Goal: Task Accomplishment & Management: Complete application form

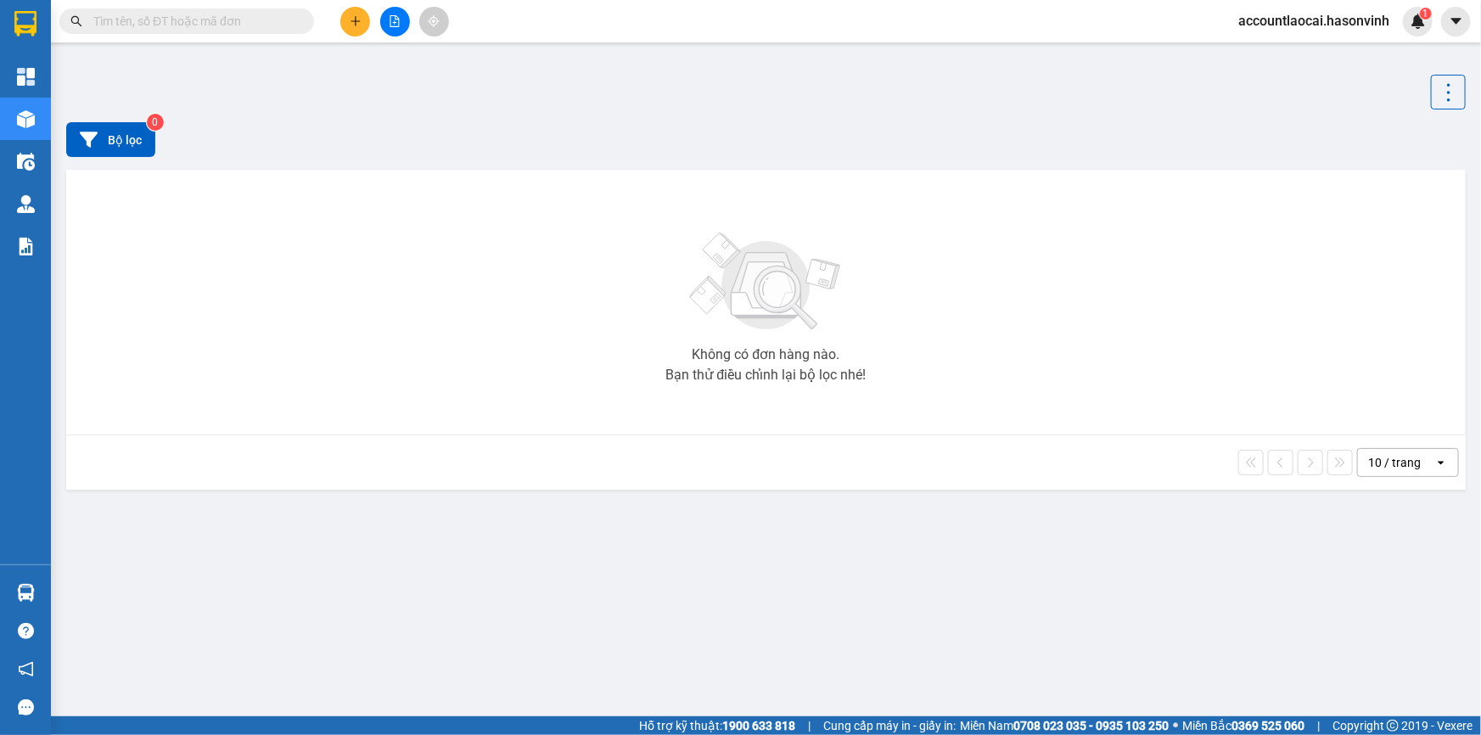
click at [348, 14] on button at bounding box center [355, 22] width 30 height 30
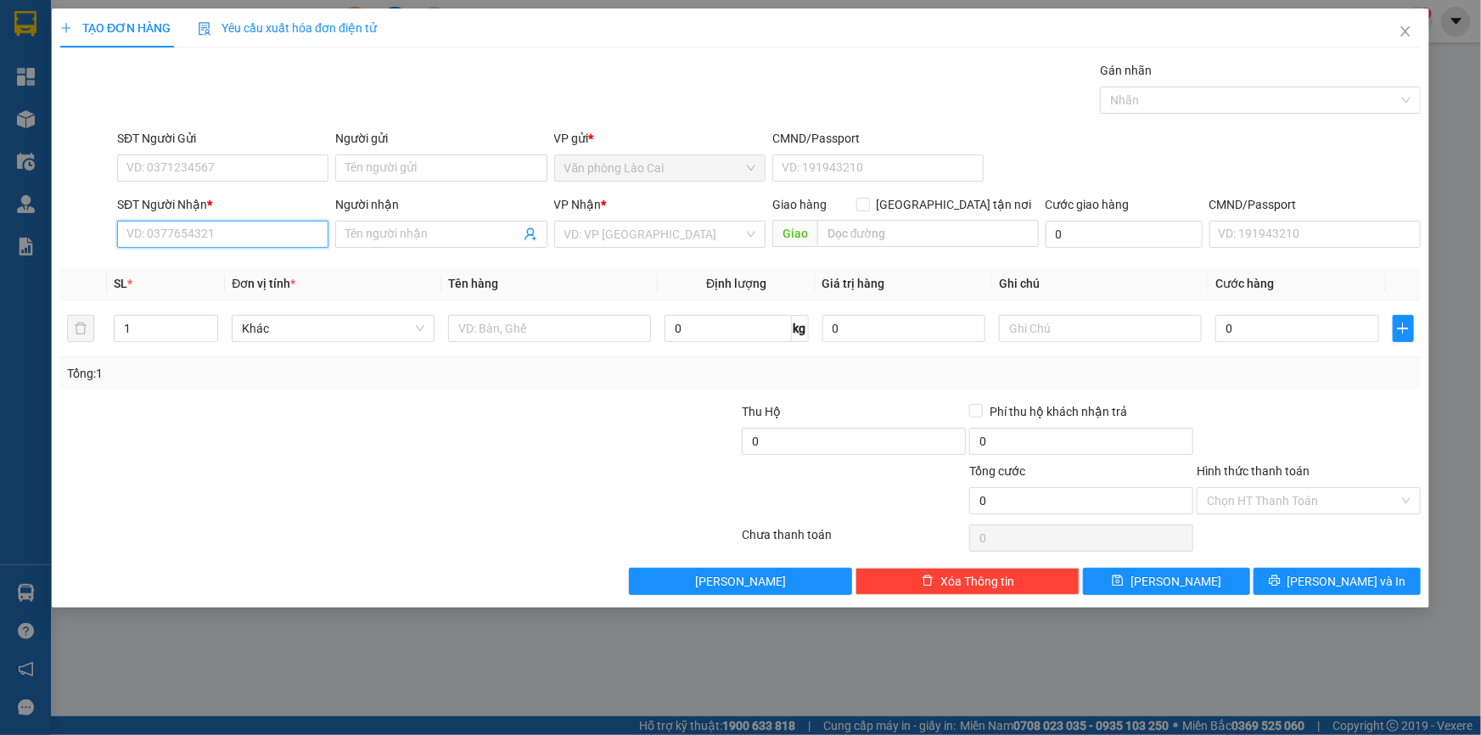
click at [226, 244] on input "SĐT Người Nhận *" at bounding box center [222, 234] width 211 height 27
click at [222, 237] on input "0599" at bounding box center [222, 234] width 211 height 27
drag, startPoint x: 178, startPoint y: 263, endPoint x: 241, endPoint y: 187, distance: 98.9
click at [189, 255] on div "0941750599" at bounding box center [222, 268] width 211 height 27
type input "0941750599"
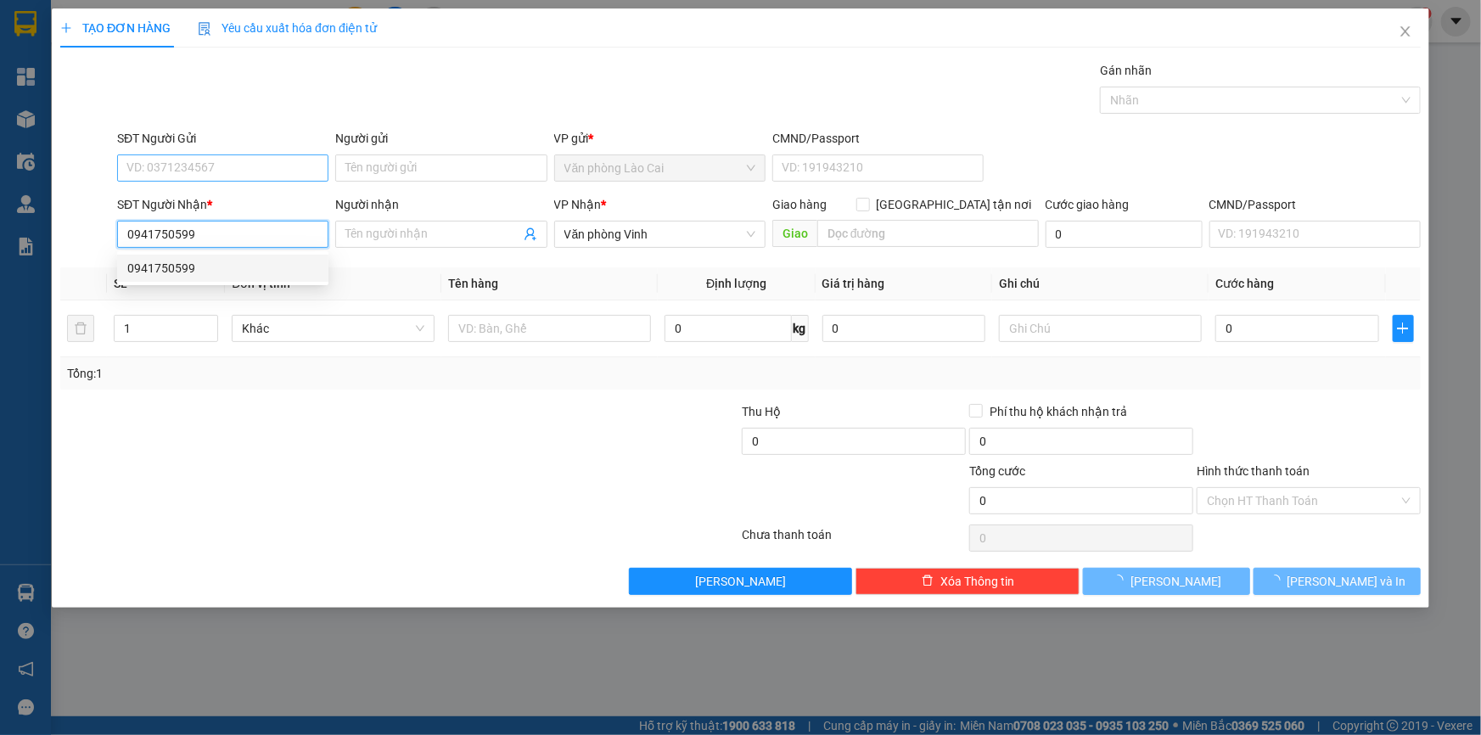
type input "200.000"
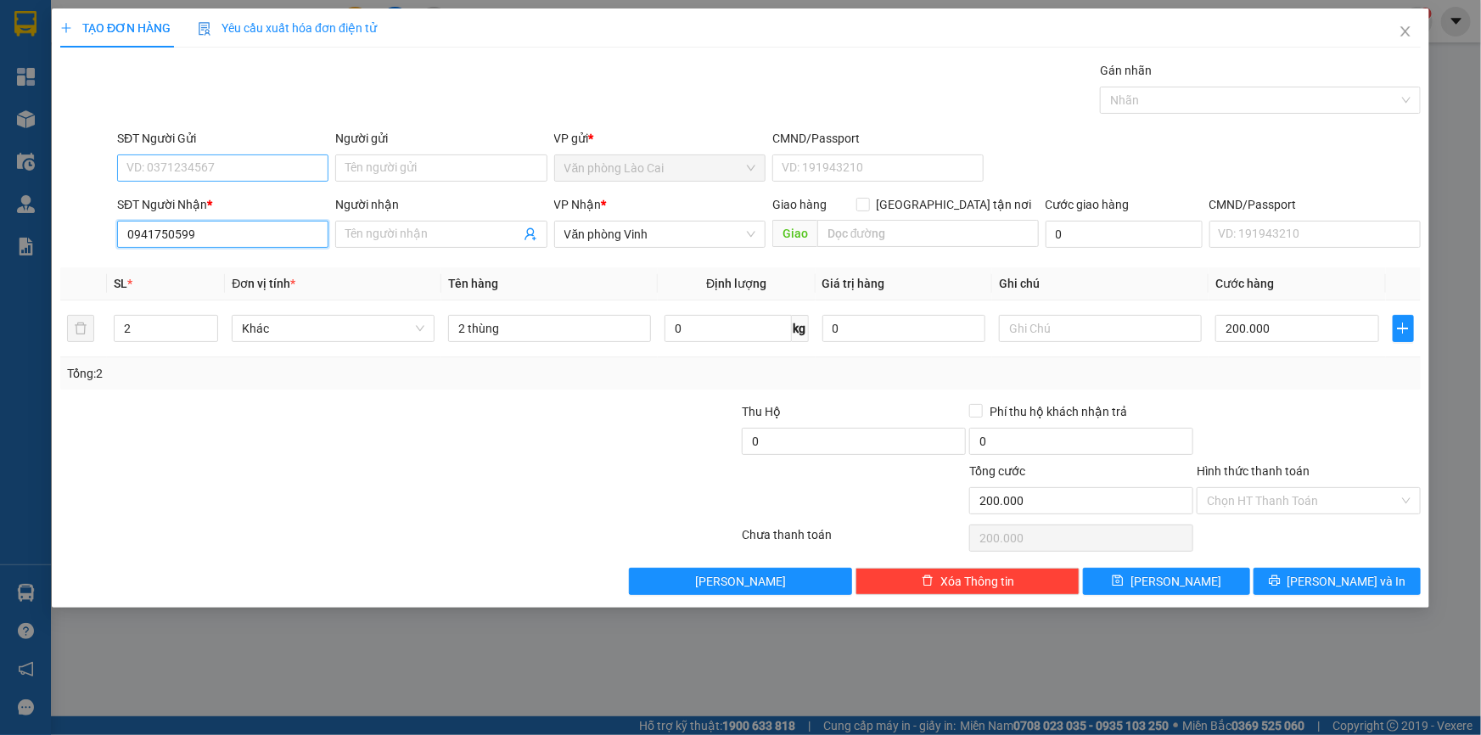
type input "0941750599"
click at [246, 163] on input "SĐT Người Gửi" at bounding box center [222, 167] width 211 height 27
click at [206, 251] on div "0838024207" at bounding box center [222, 256] width 191 height 19
type input "0838024207"
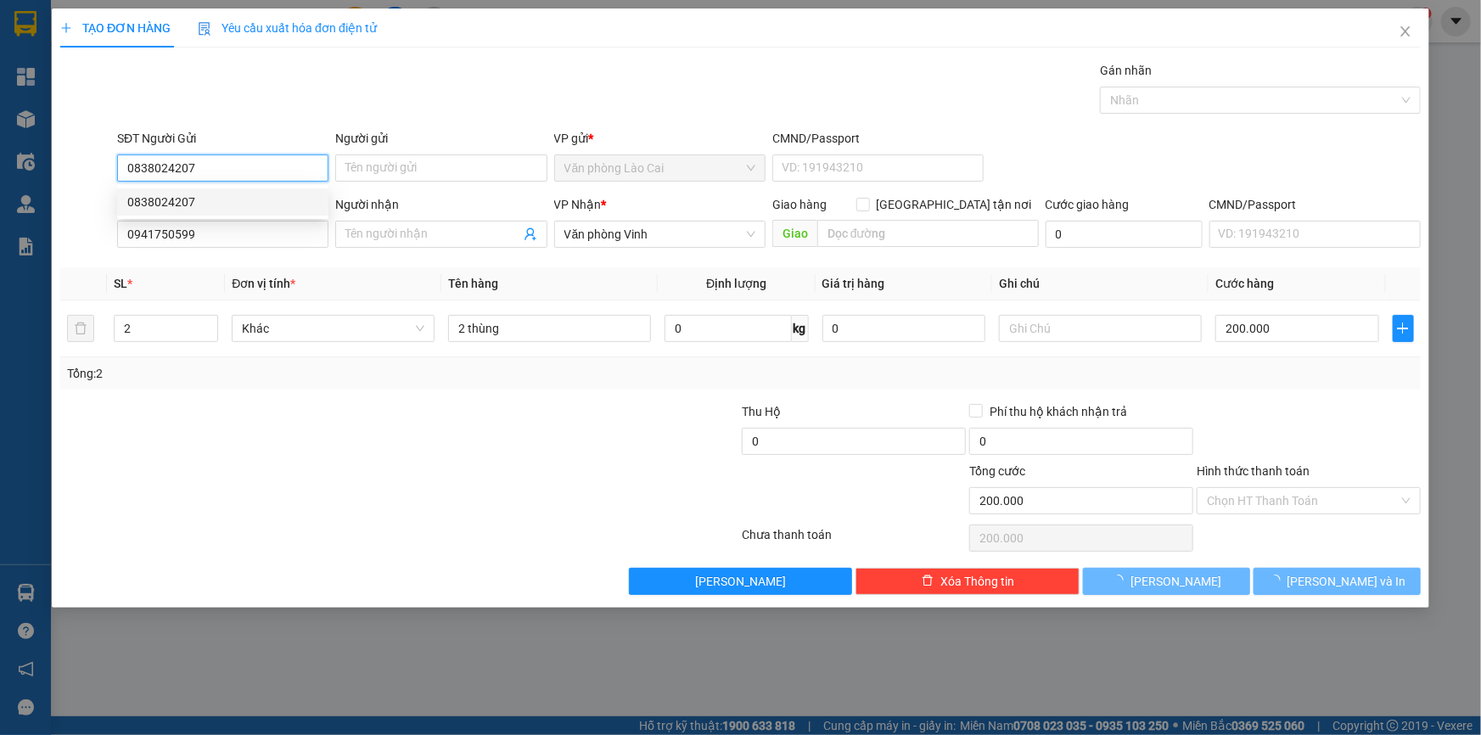
type input "450.000"
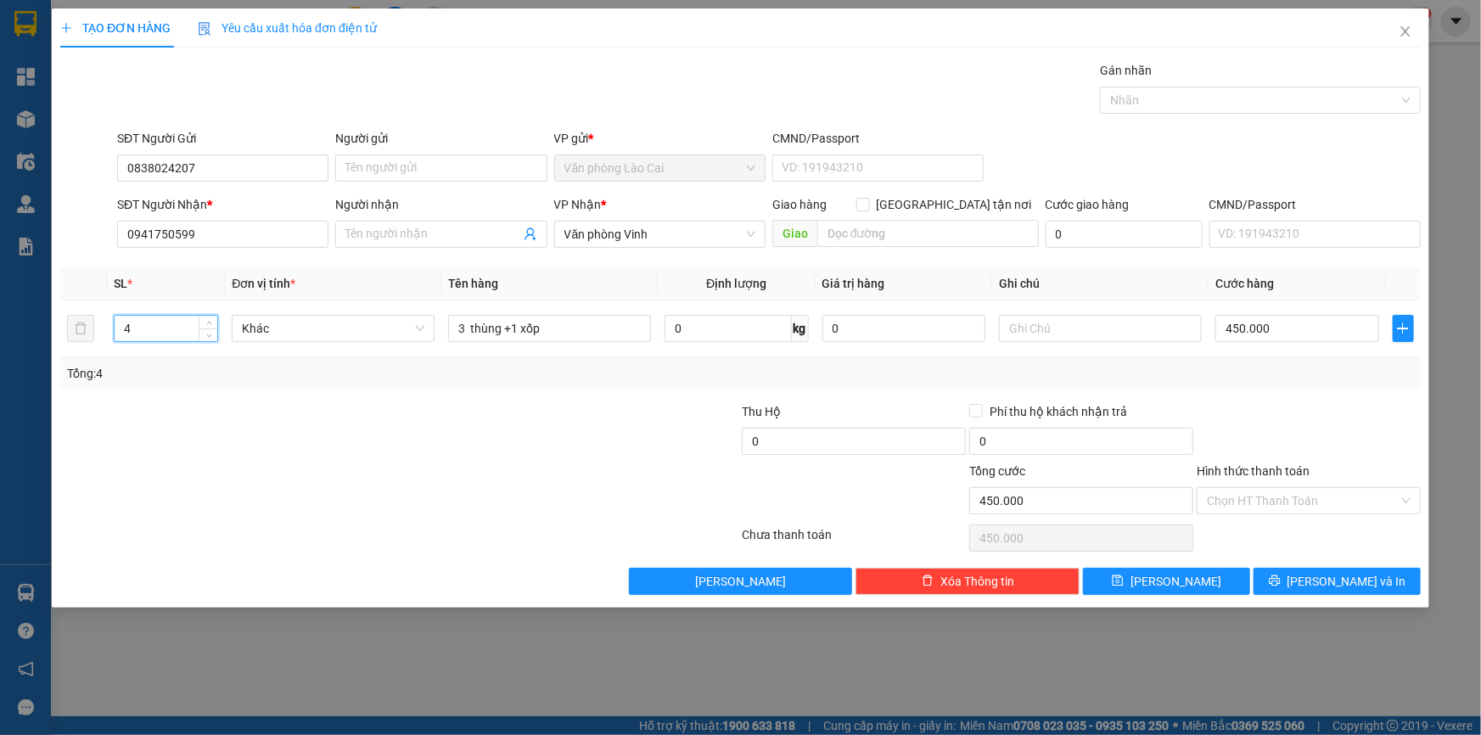
drag, startPoint x: 159, startPoint y: 322, endPoint x: 0, endPoint y: 322, distance: 158.7
click at [0, 322] on div "TẠO ĐƠN HÀNG Yêu cầu xuất hóa đơn điện tử Transit Pickup Surcharge Ids Transit …" at bounding box center [740, 367] width 1481 height 735
type input "3"
drag, startPoint x: 580, startPoint y: 331, endPoint x: 322, endPoint y: 327, distance: 257.2
click at [322, 327] on tr "3 Khác 3 thùng +1 xốp 0 kg 0 450.000" at bounding box center [740, 328] width 1360 height 57
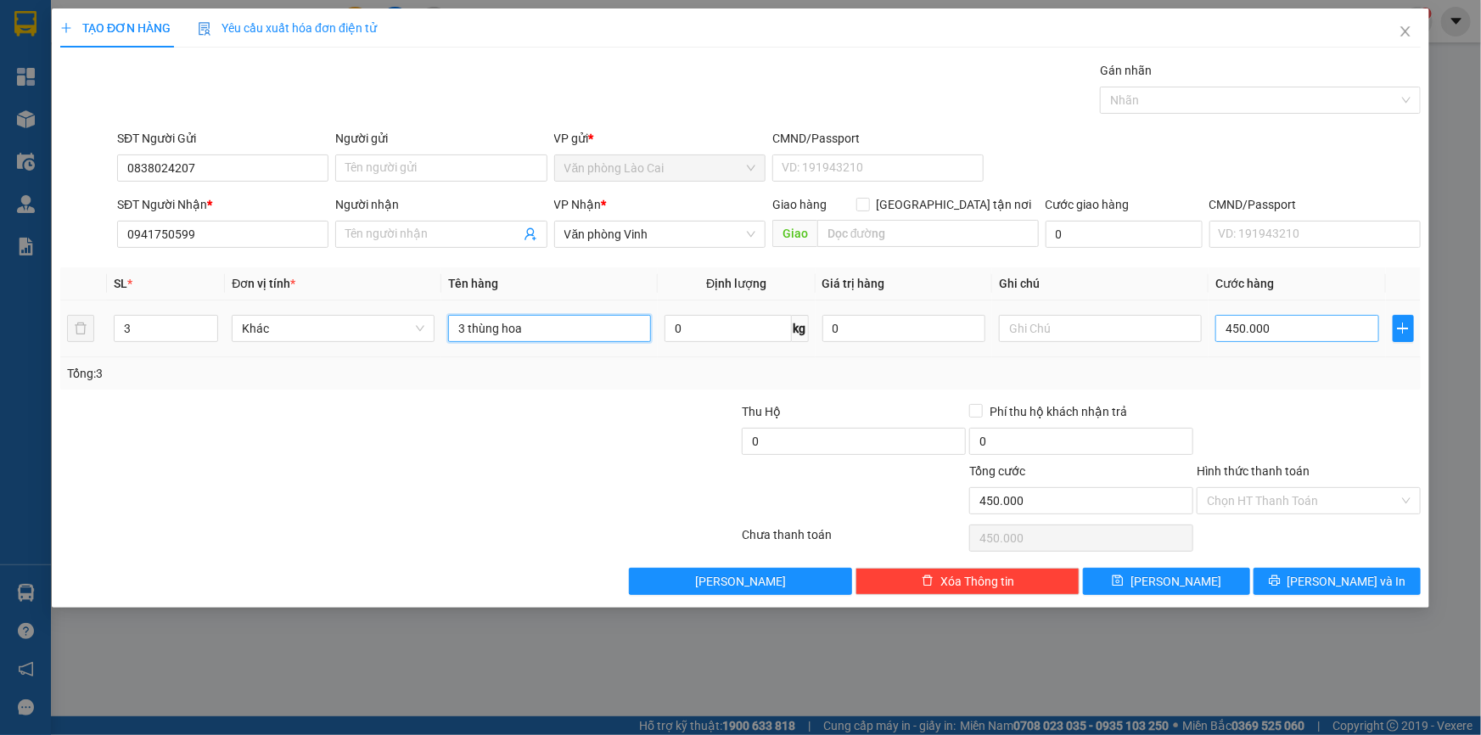
type input "3 thùng hoa"
click at [1311, 322] on input "450.000" at bounding box center [1297, 328] width 164 height 27
type input "3"
type input "30"
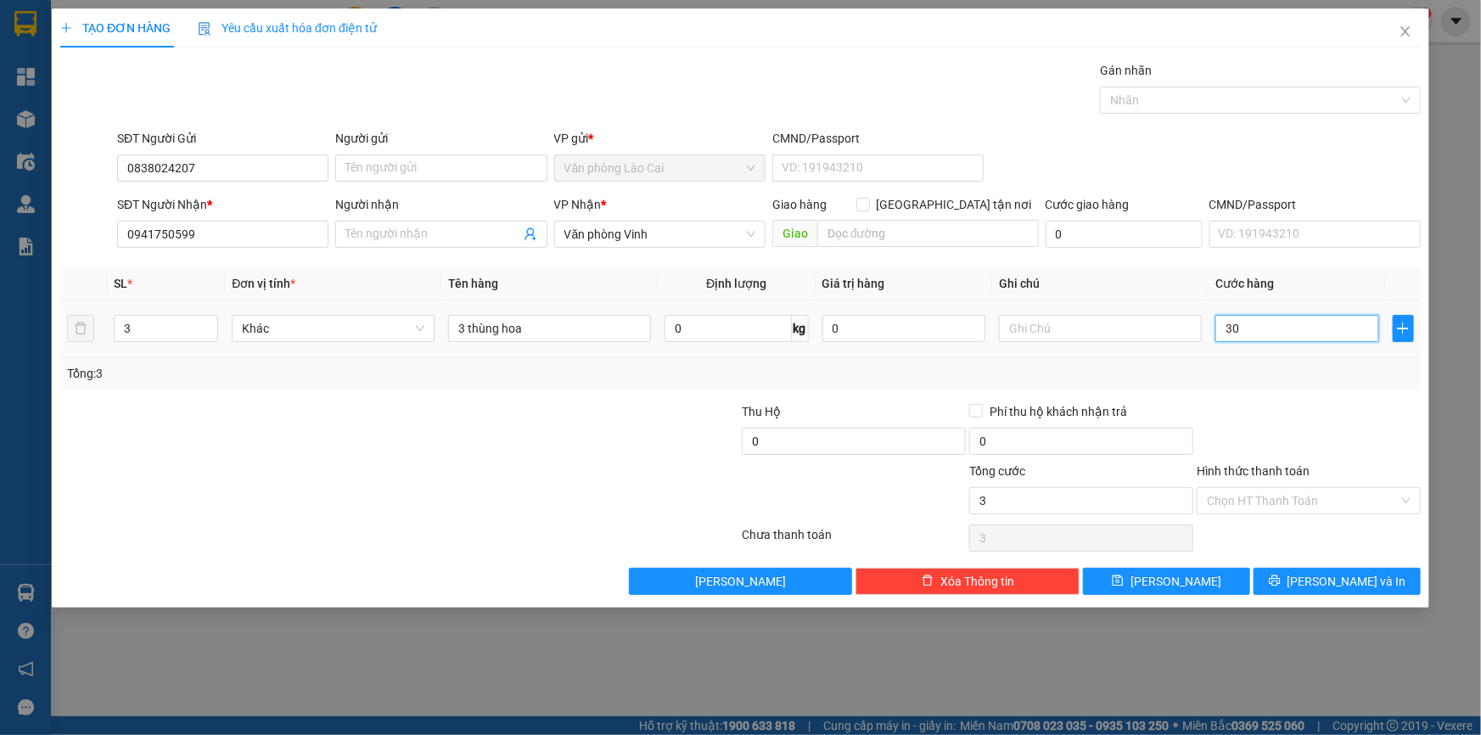
type input "30"
type input "300"
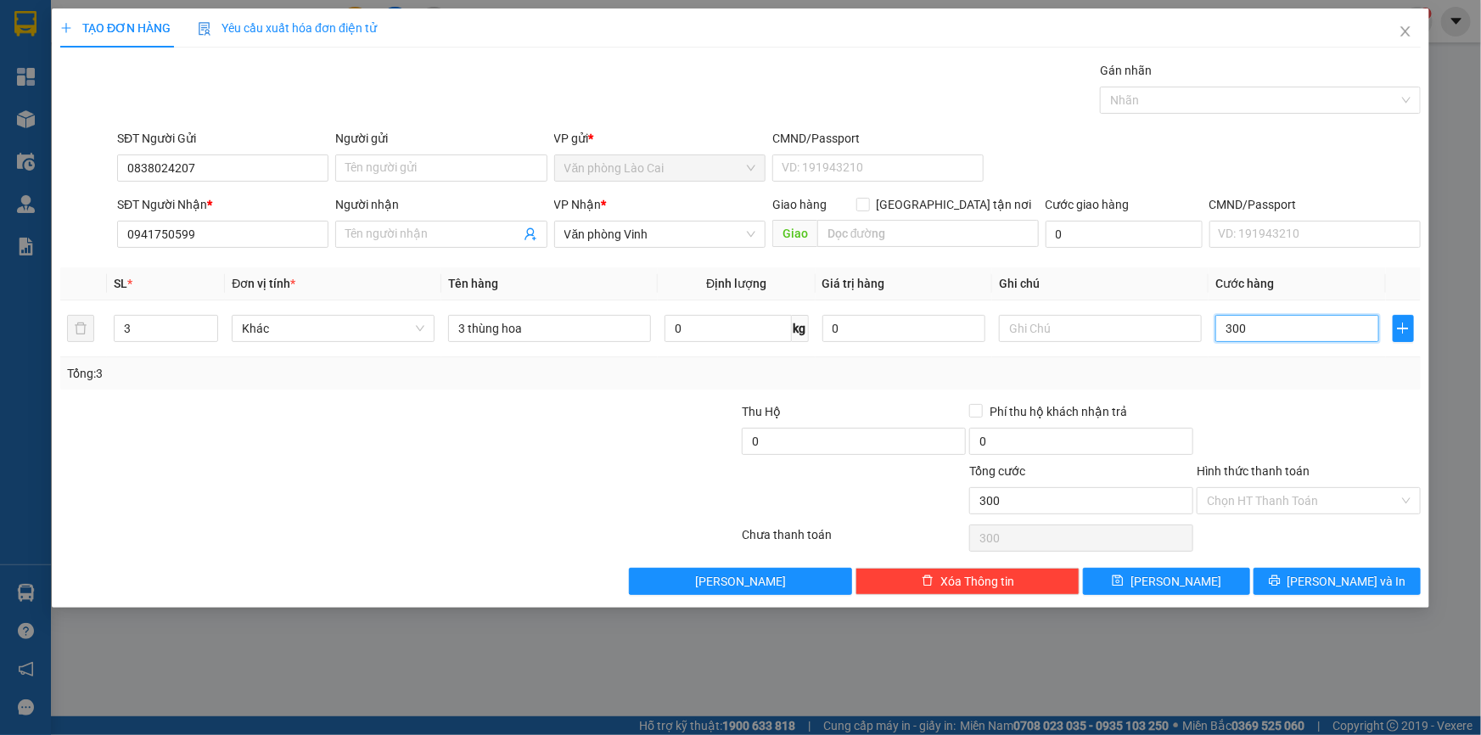
type input "300"
type input "300.000"
click at [1341, 402] on div at bounding box center [1308, 431] width 227 height 59
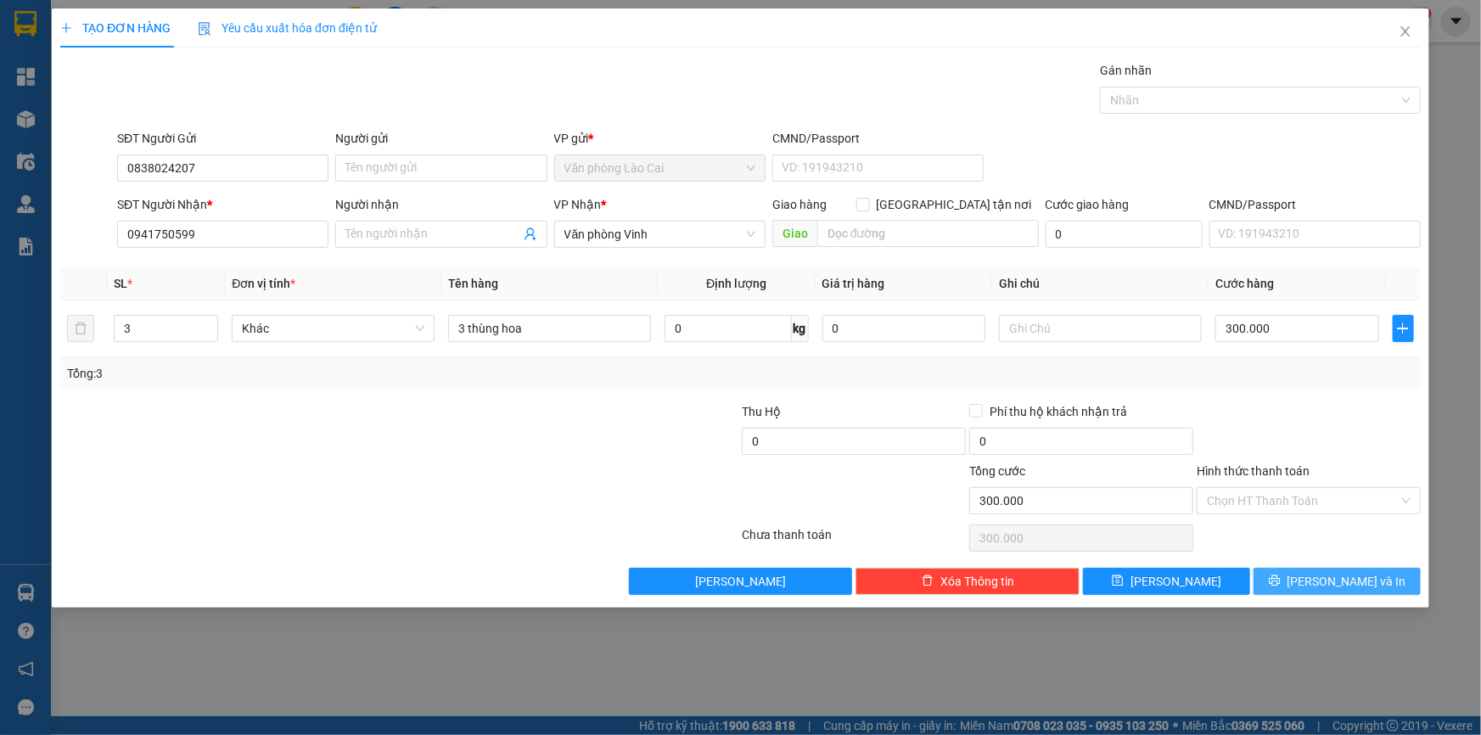
click at [1321, 584] on button "[PERSON_NAME] và In" at bounding box center [1336, 581] width 167 height 27
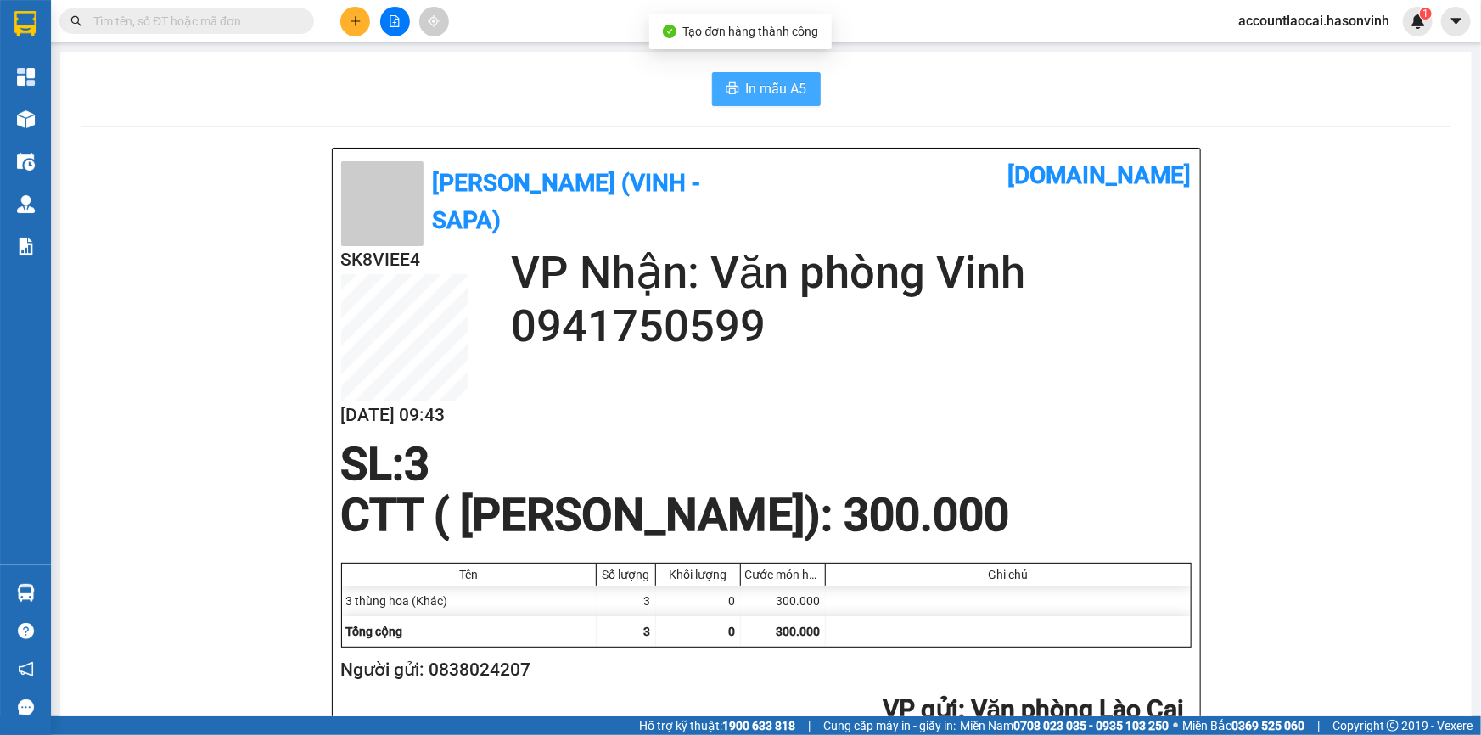
click at [767, 87] on span "In mẫu A5" at bounding box center [776, 88] width 61 height 21
click at [360, 22] on icon "plus" at bounding box center [356, 21] width 12 height 12
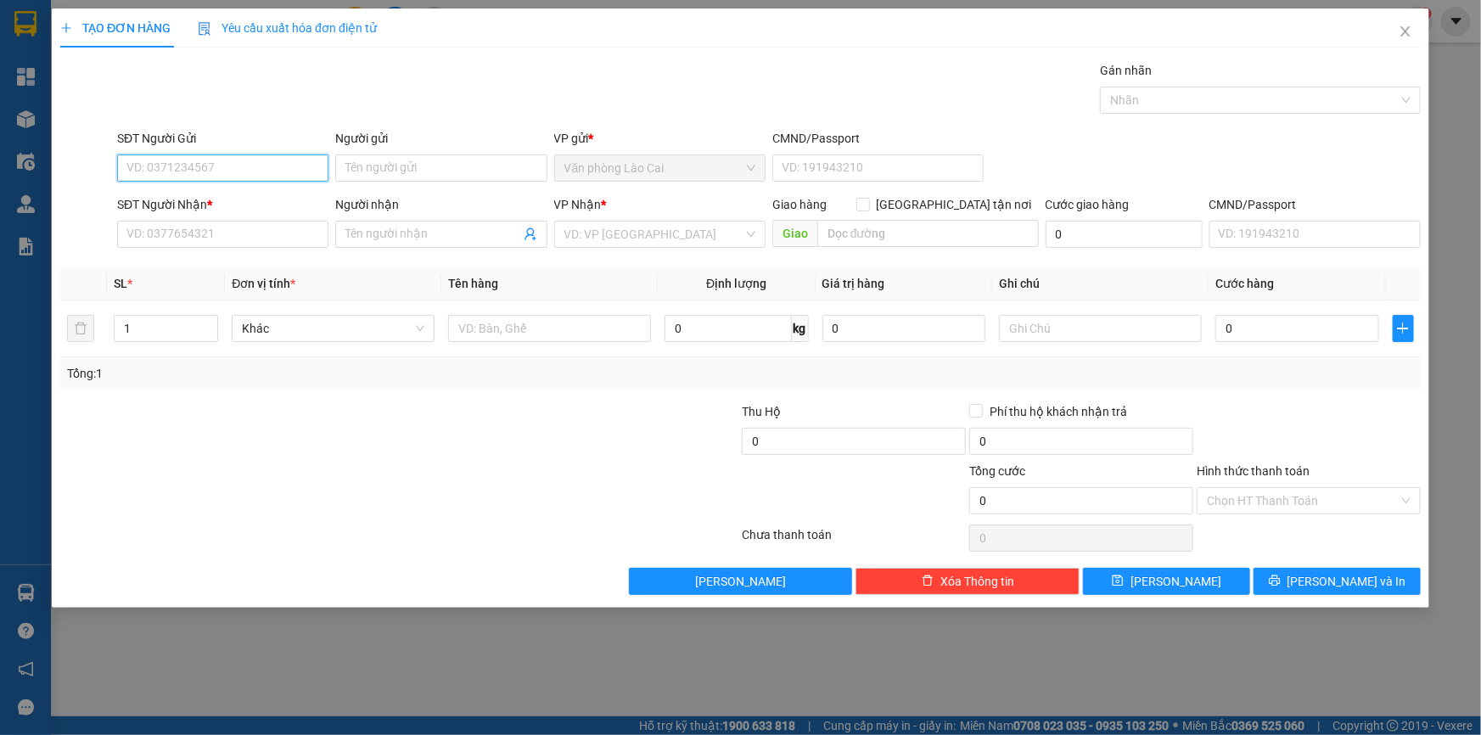
click at [261, 163] on input "SĐT Người Gửi" at bounding box center [222, 167] width 211 height 27
type input "0964692563"
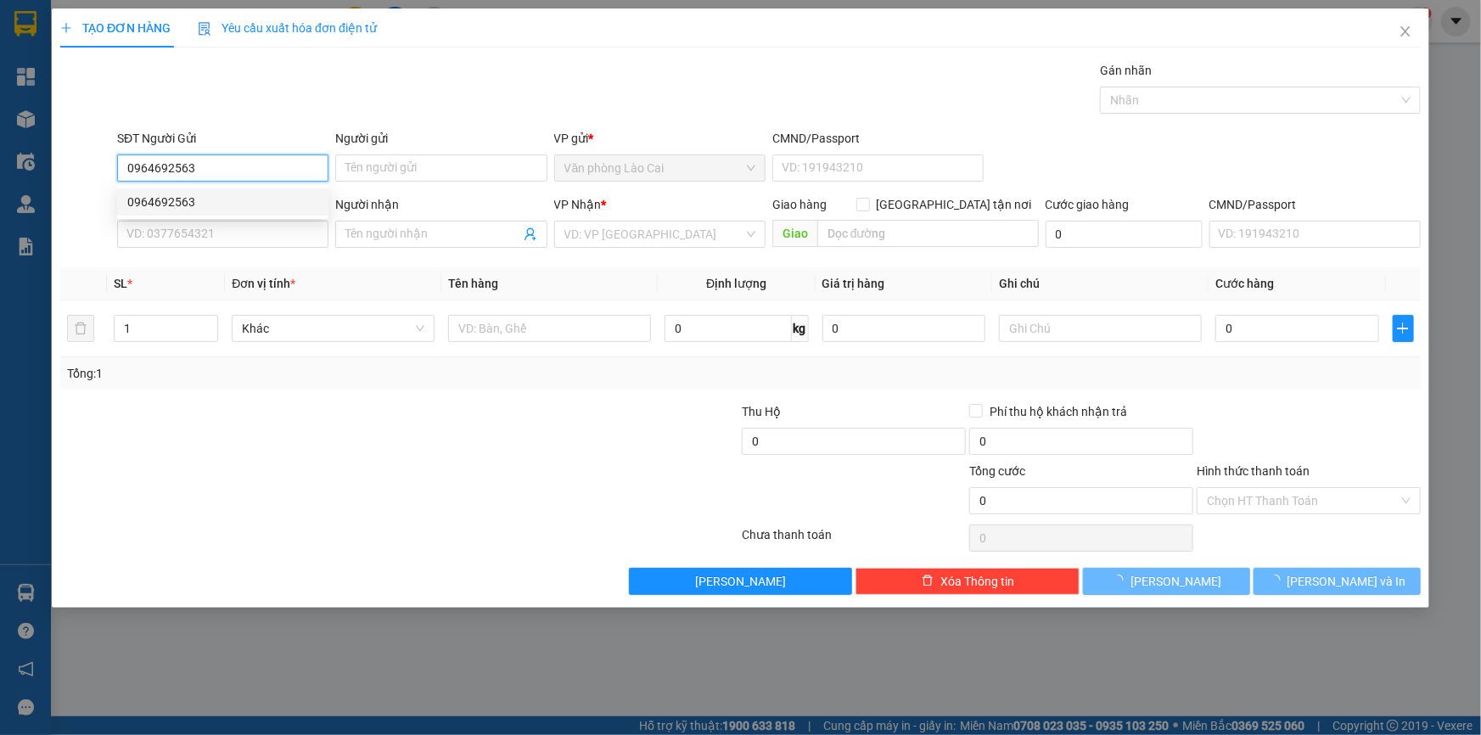
click at [255, 196] on div "0964692563" at bounding box center [222, 202] width 191 height 19
type input "0896513599"
type input "[PERSON_NAME]"
type input "150.000"
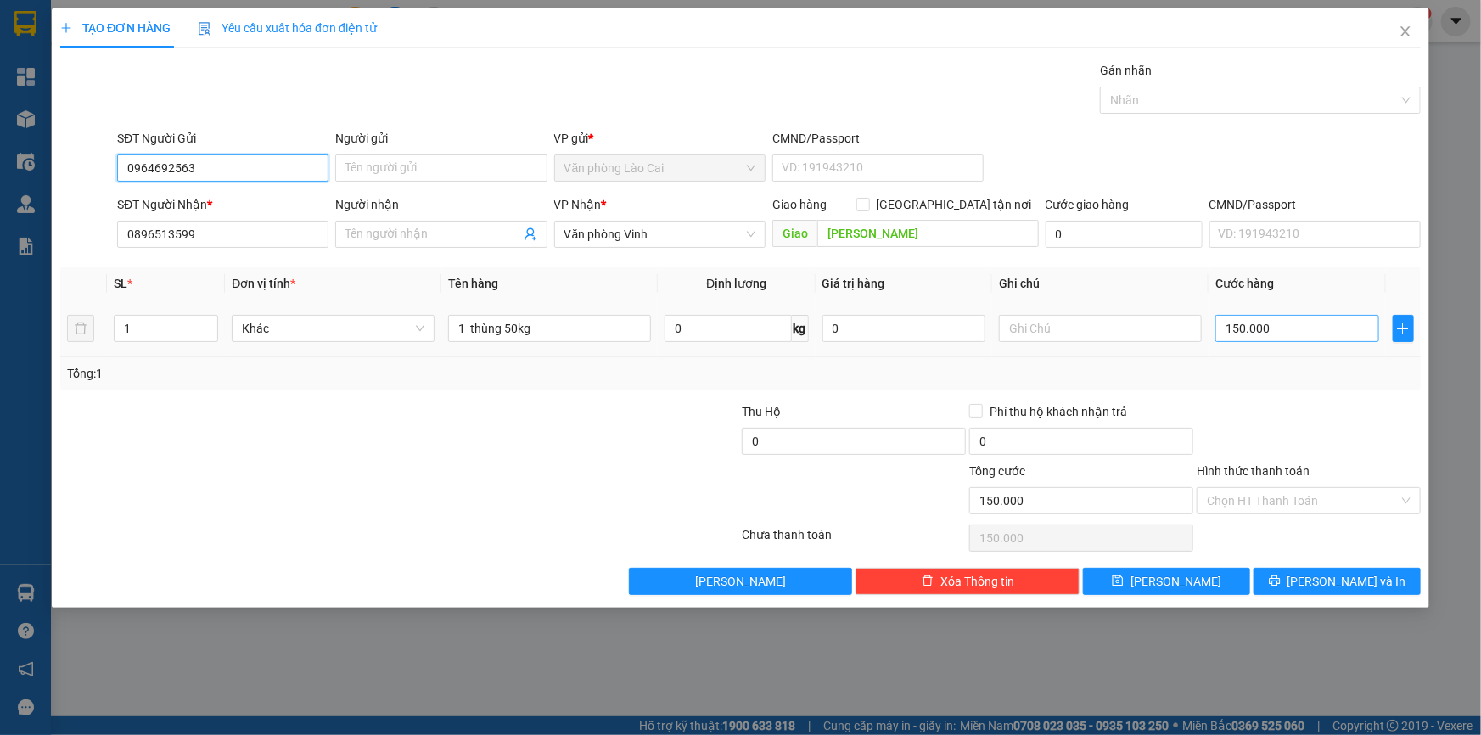
type input "0964692563"
click at [1307, 331] on input "150.000" at bounding box center [1297, 328] width 164 height 27
type input "1"
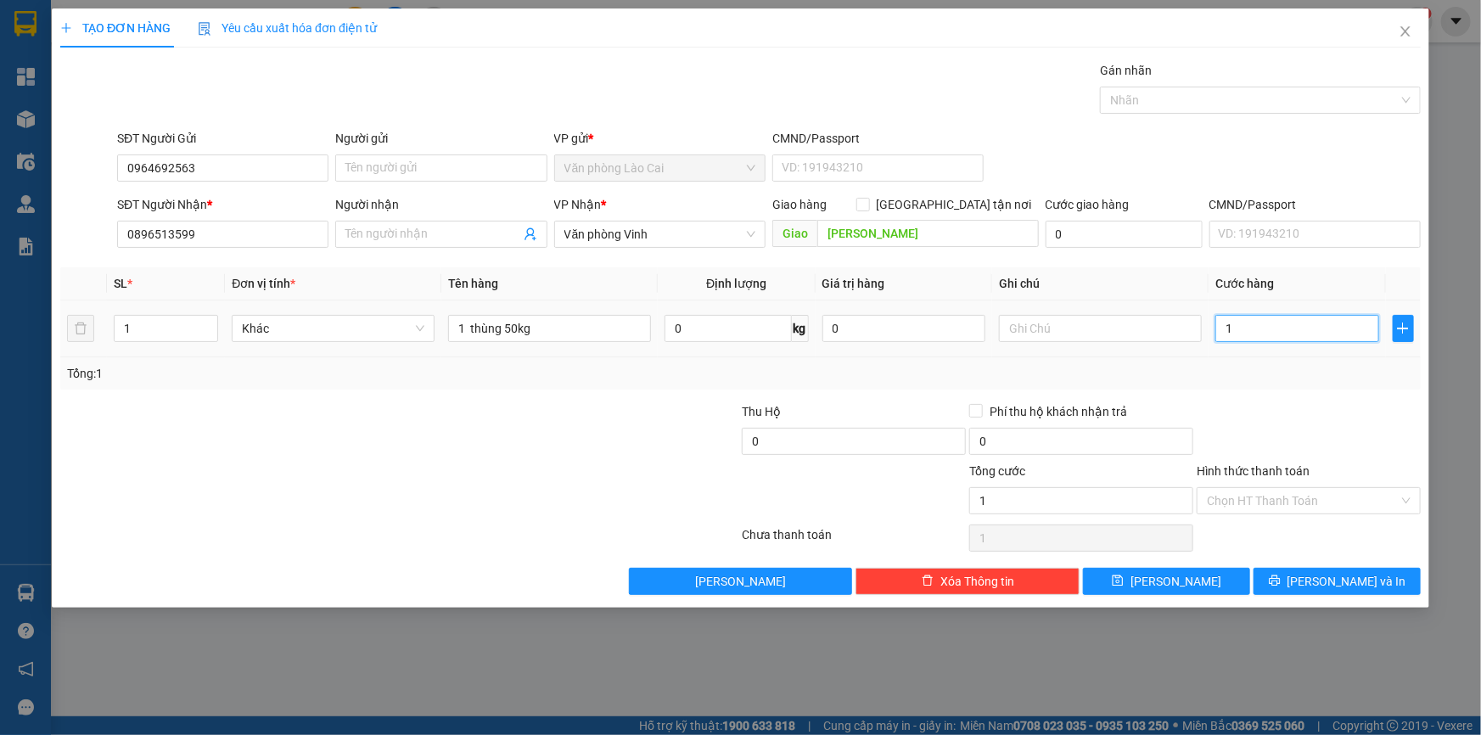
type input "14"
type input "140"
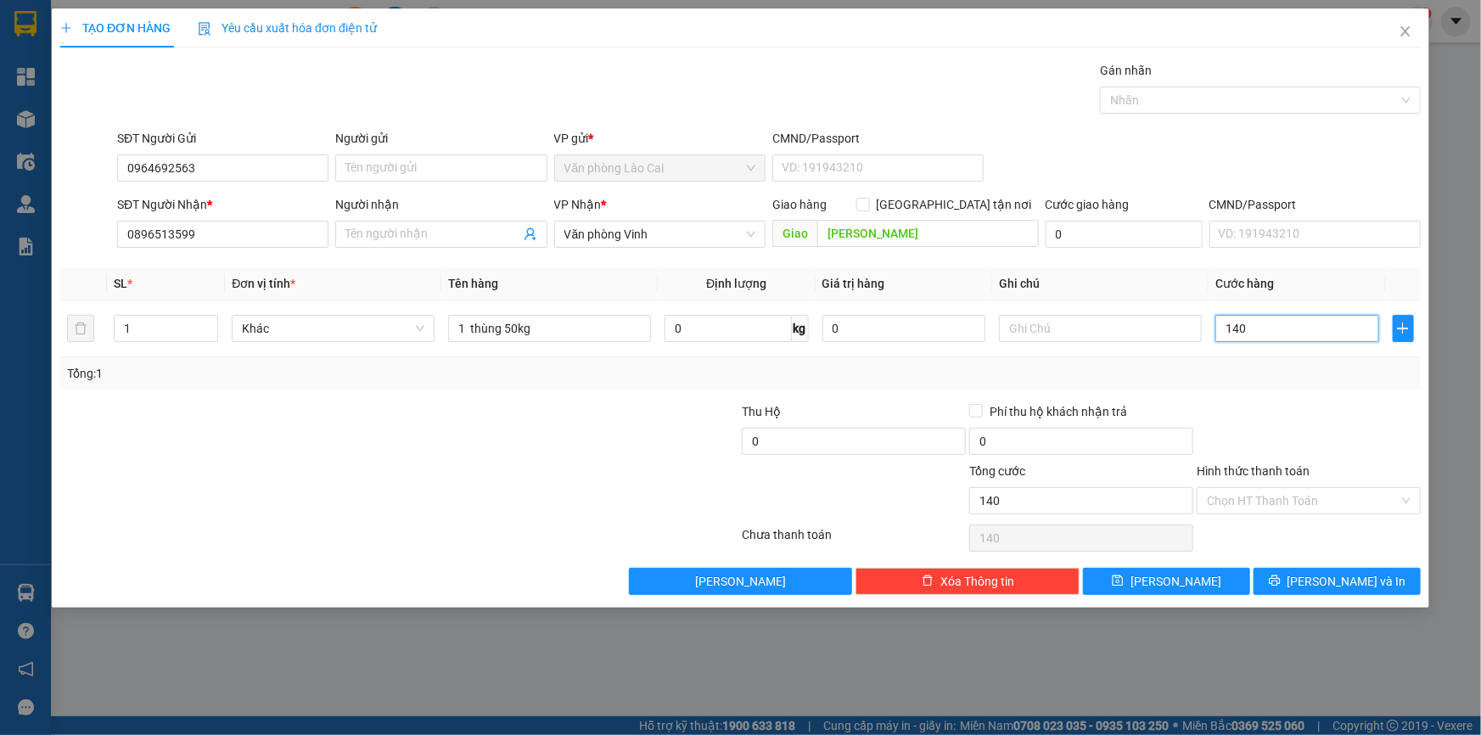
type input "140"
type input "140.000"
click at [1329, 442] on div at bounding box center [1308, 431] width 227 height 59
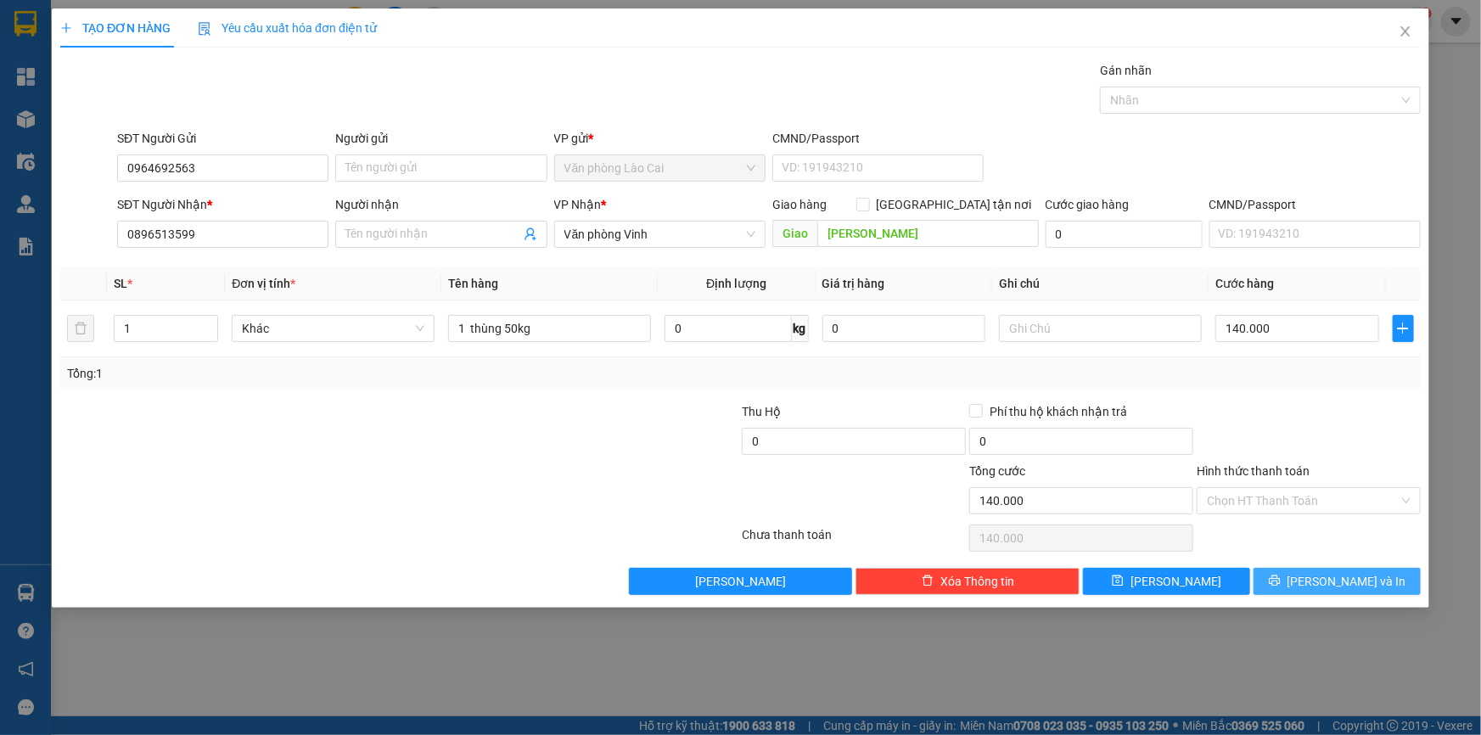
click at [1345, 584] on span "[PERSON_NAME] và In" at bounding box center [1346, 581] width 119 height 19
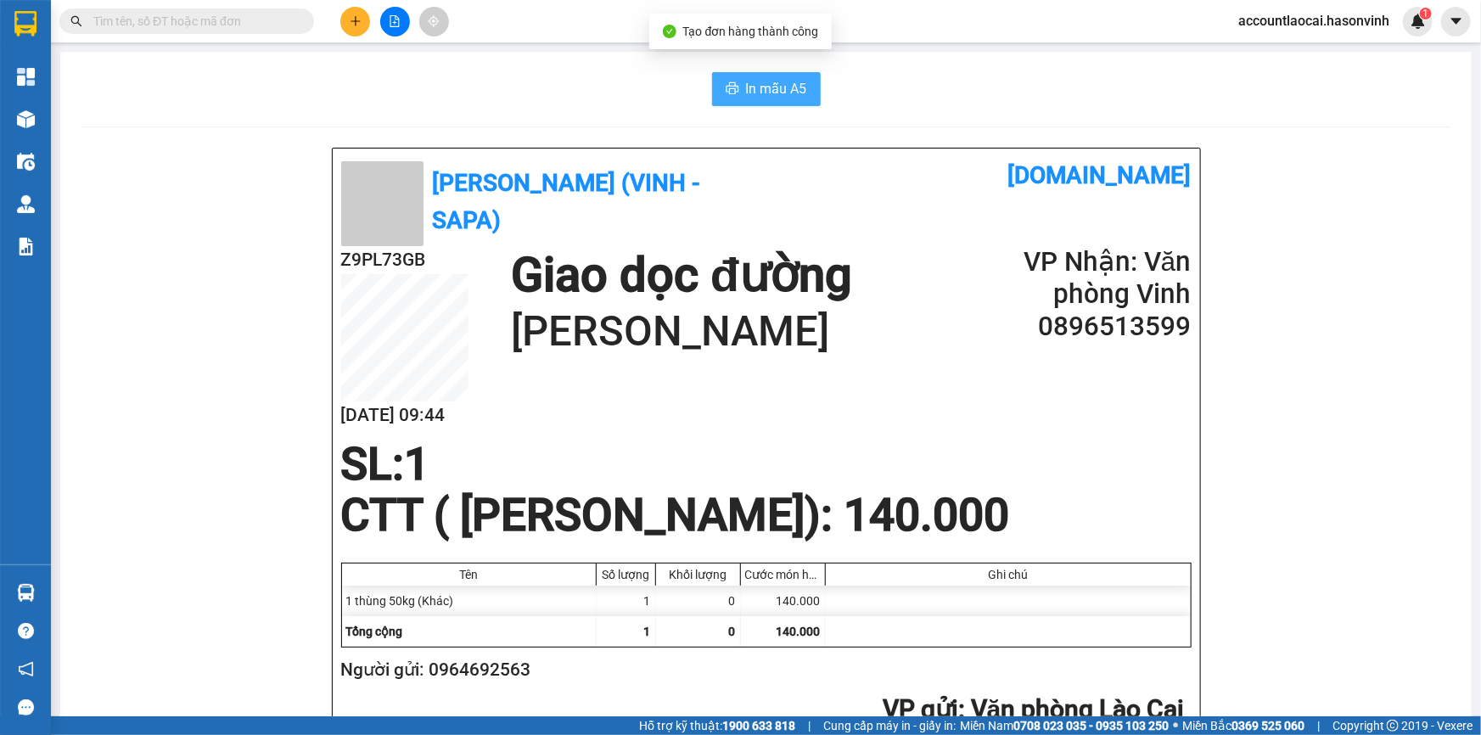
click at [726, 81] on button "In mẫu A5" at bounding box center [766, 89] width 109 height 34
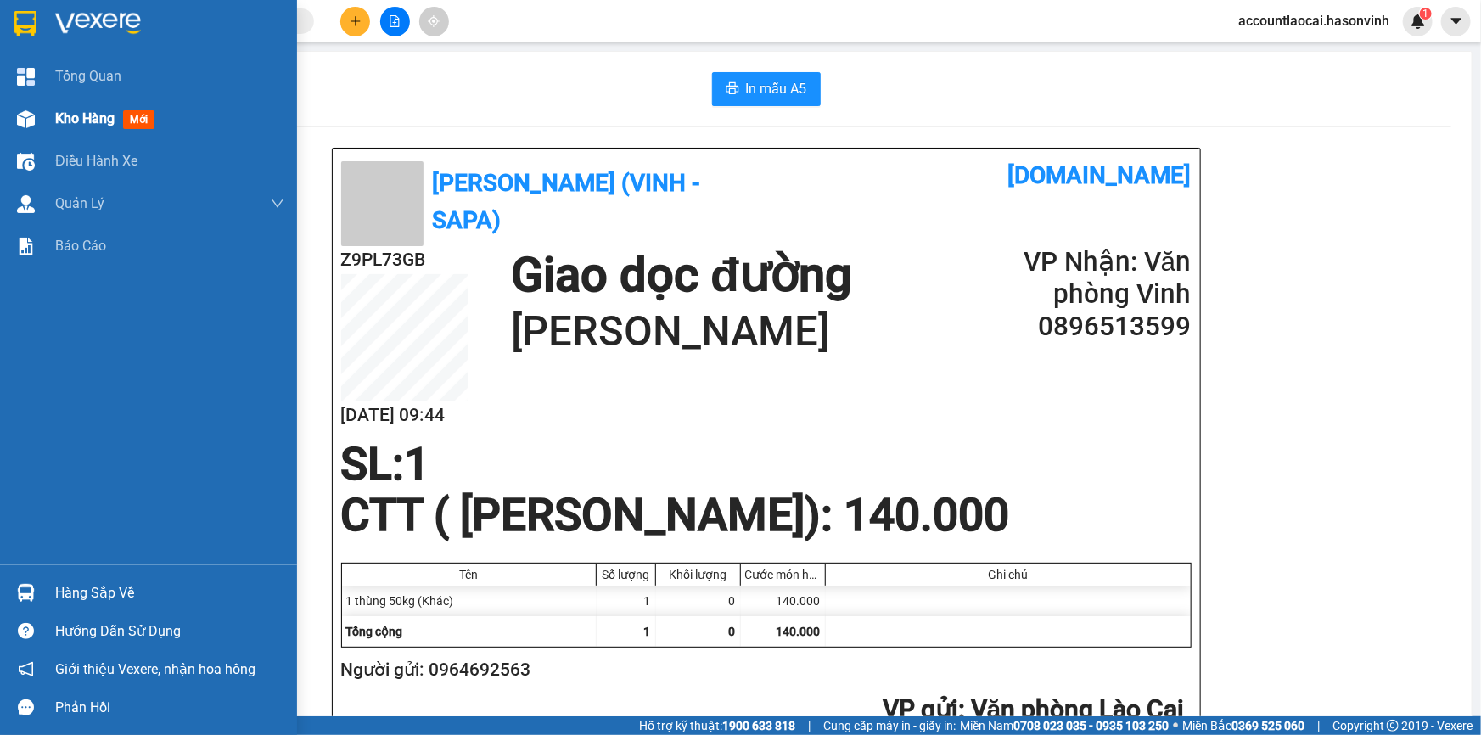
click at [42, 124] on div "Kho hàng mới" at bounding box center [148, 119] width 297 height 42
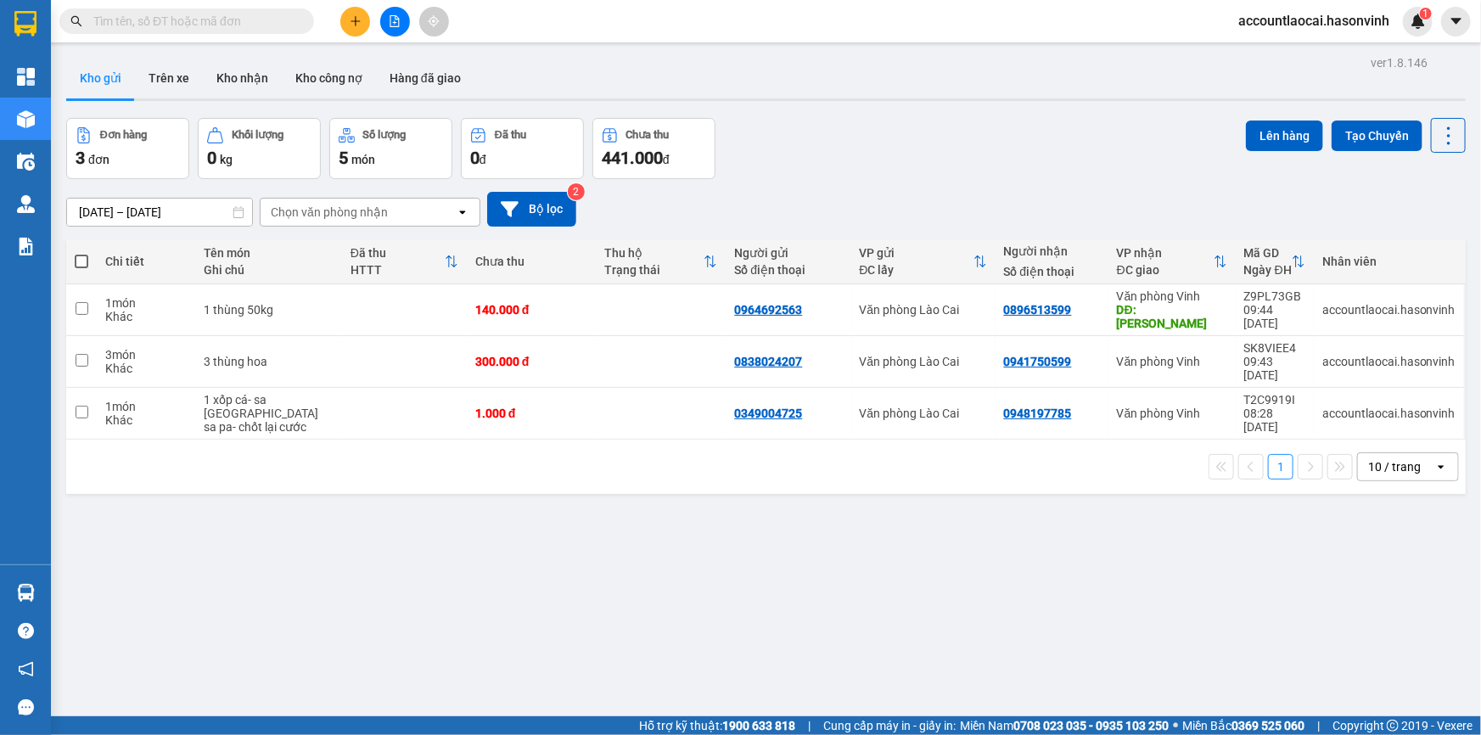
click at [356, 25] on icon "plus" at bounding box center [356, 21] width 12 height 12
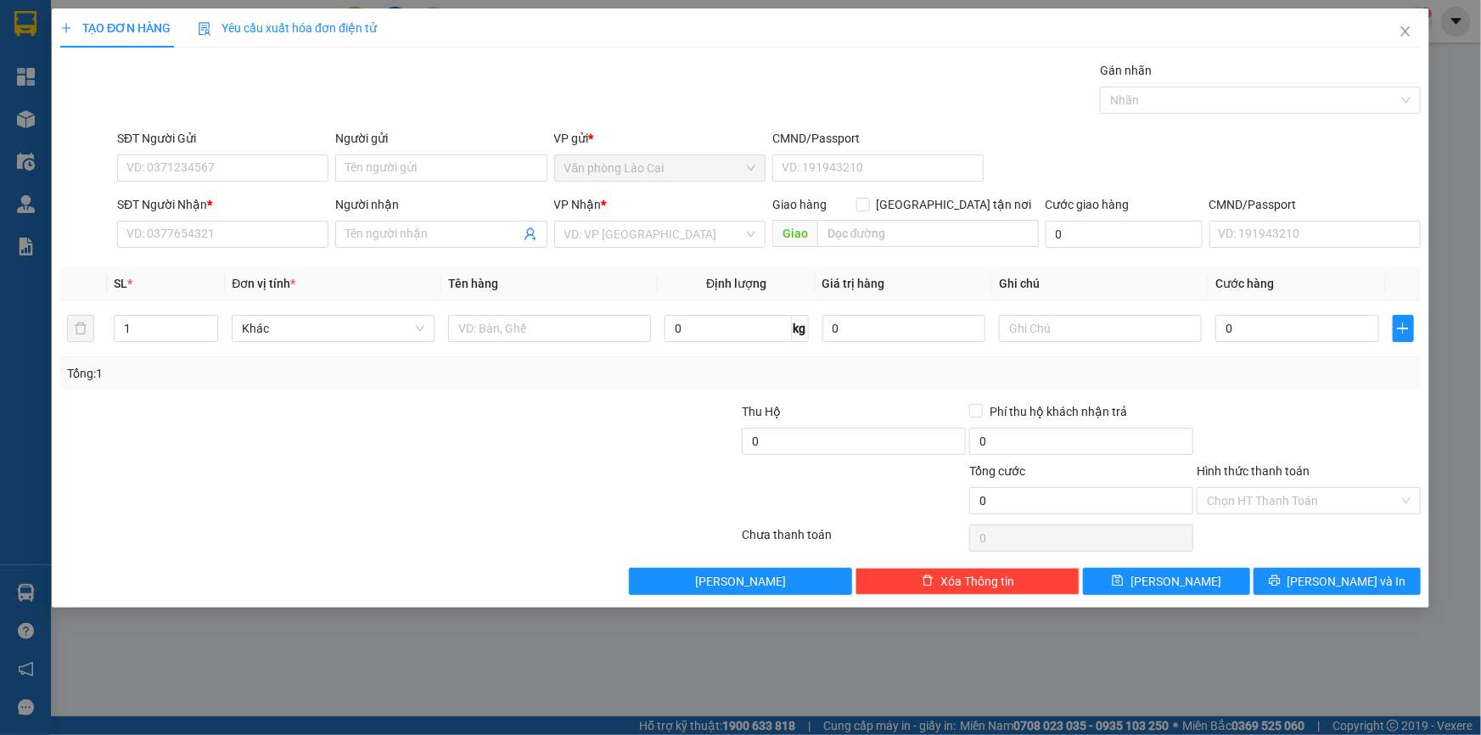
click at [240, 150] on div "SĐT Người Gửi" at bounding box center [222, 141] width 211 height 25
click at [253, 182] on div "SĐT Người Gửi VD: 0371234567" at bounding box center [222, 158] width 211 height 59
click at [253, 171] on input "SĐT Người Gửi" at bounding box center [222, 167] width 211 height 27
click at [245, 205] on div "0366351358" at bounding box center [222, 202] width 191 height 19
type input "0366351358"
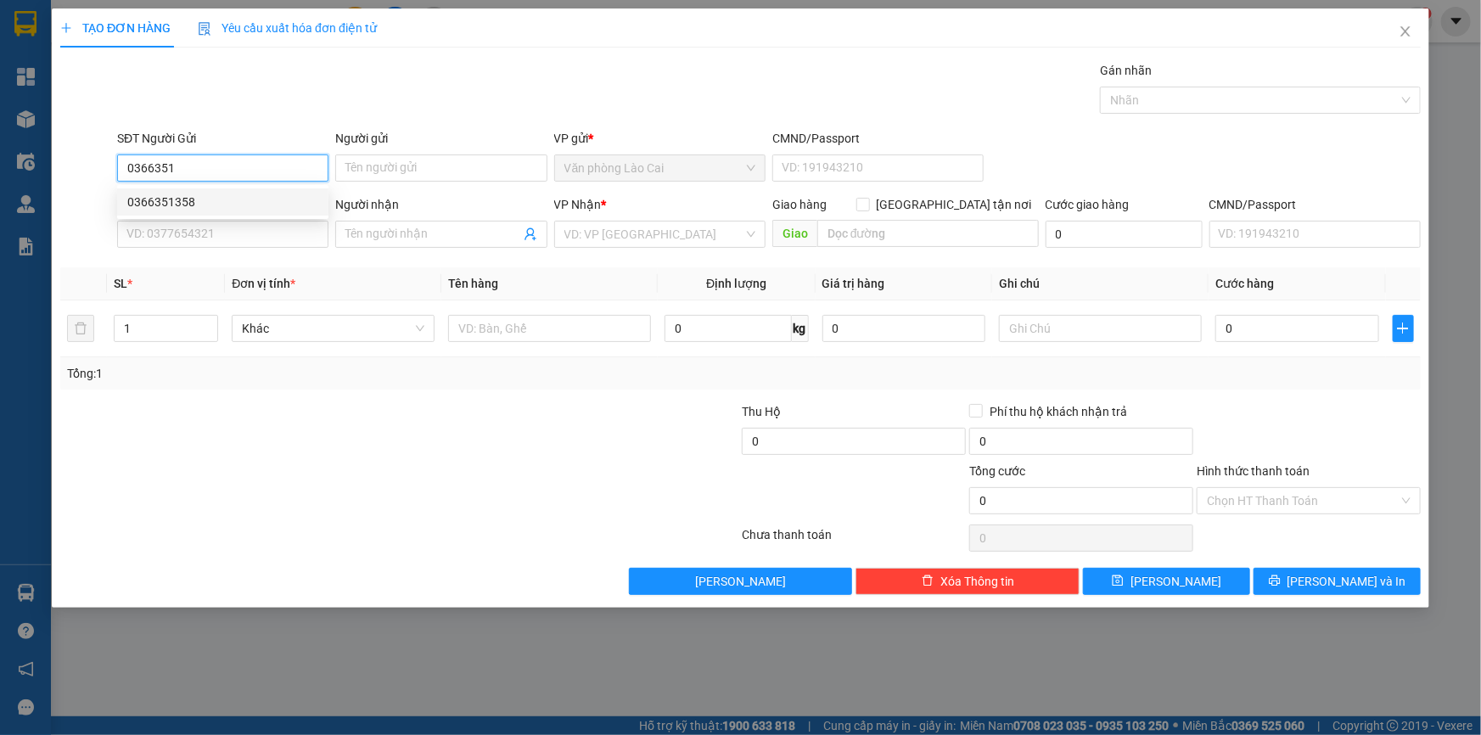
type input "0342009999"
type input "[GEOGRAPHIC_DATA][PERSON_NAME]"
type input "100.000"
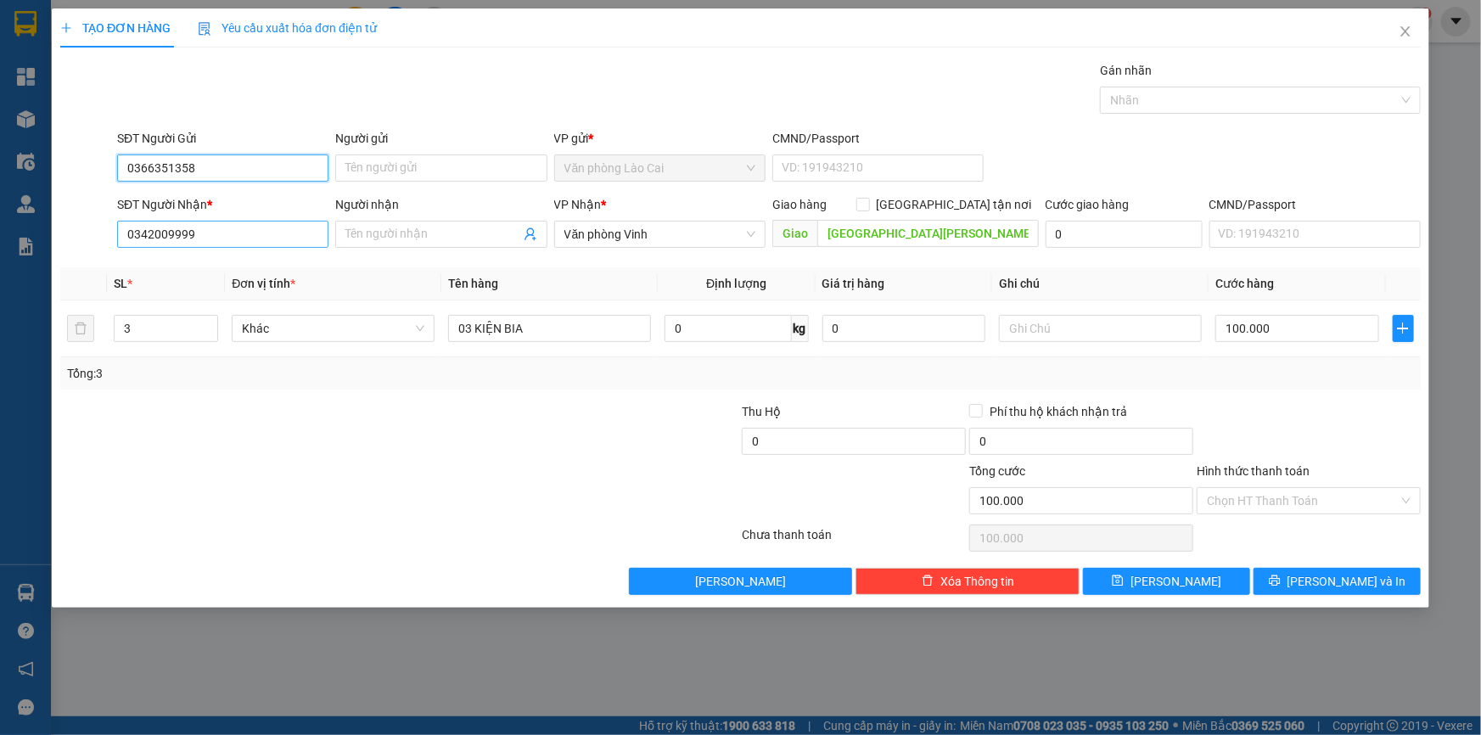
type input "0366351358"
click at [246, 222] on input "0342009999" at bounding box center [222, 234] width 211 height 27
drag, startPoint x: 227, startPoint y: 233, endPoint x: 73, endPoint y: 225, distance: 154.6
click at [73, 225] on div "SĐT Người Nhận * 0342009999 Người nhận Tên người nhận VP Nhận * Văn phòng Vinh …" at bounding box center [741, 224] width 1364 height 59
type input "0983877733"
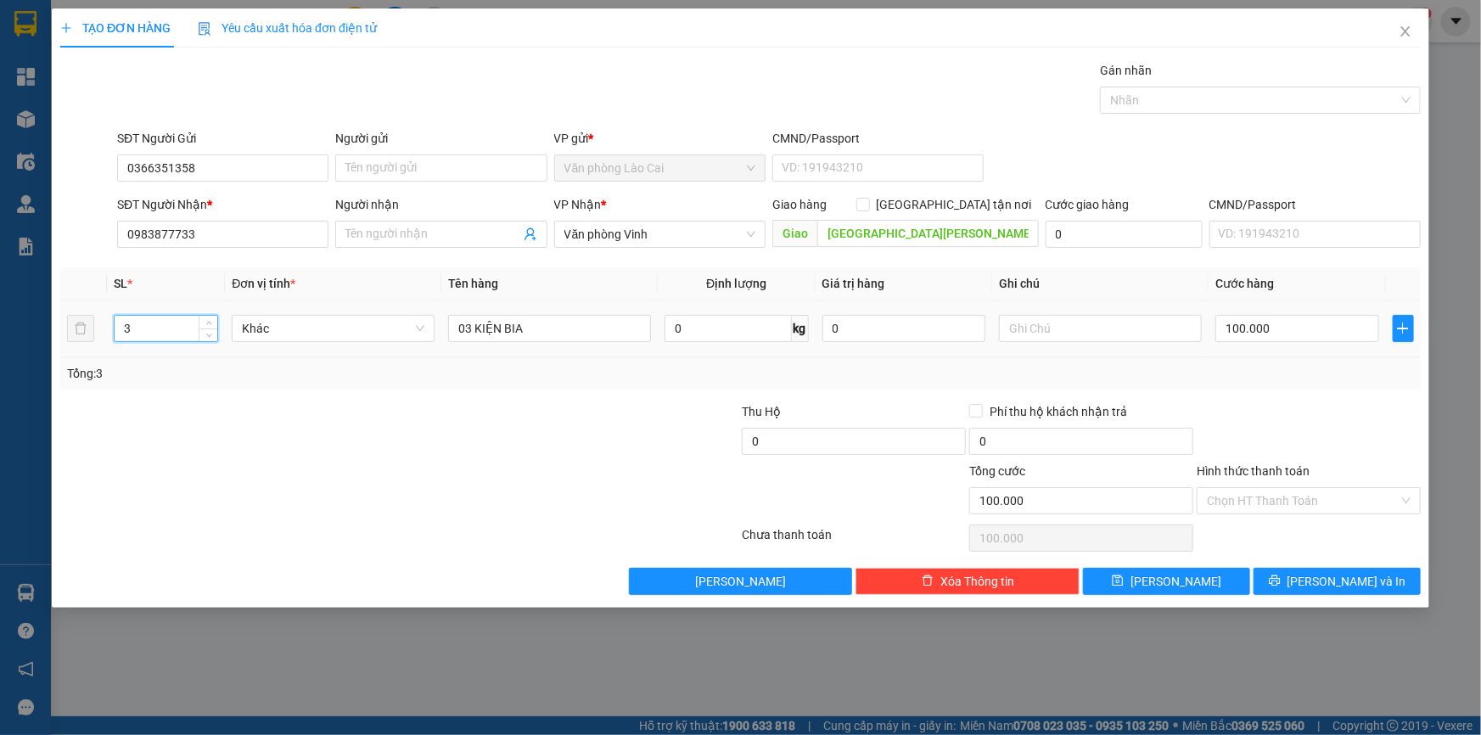
click at [165, 322] on input "3" at bounding box center [166, 328] width 103 height 25
type input "1"
click at [493, 342] on div "03 KIỆN BIA" at bounding box center [549, 328] width 203 height 34
drag, startPoint x: 539, startPoint y: 328, endPoint x: 453, endPoint y: 332, distance: 85.8
click at [453, 332] on input "03 KIỆN BIA" at bounding box center [549, 328] width 203 height 27
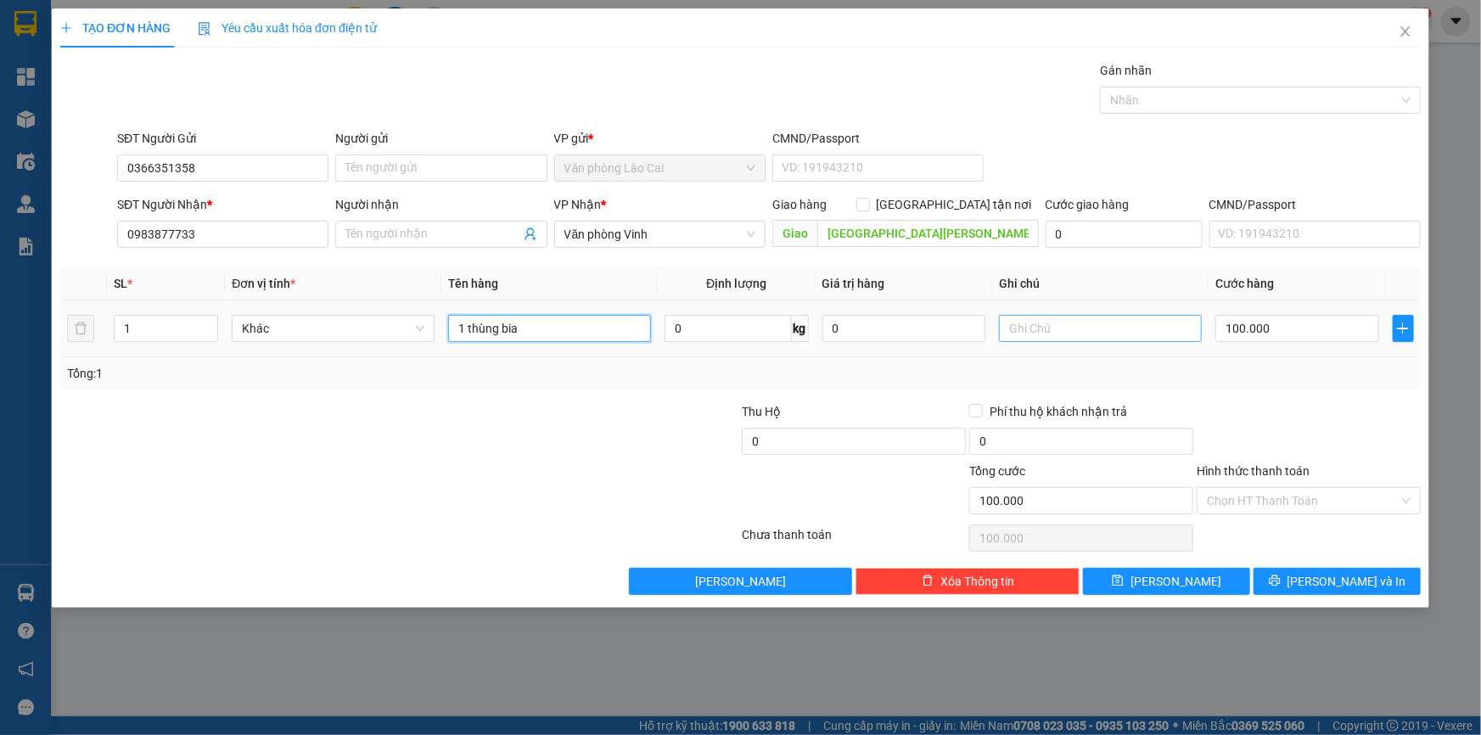
type input "1 thùng bia"
drag, startPoint x: 1066, startPoint y: 332, endPoint x: 1093, endPoint y: 332, distance: 27.2
click at [1084, 332] on input "text" at bounding box center [1100, 328] width 203 height 27
click at [1346, 324] on input "100.000" at bounding box center [1297, 328] width 164 height 27
type input "5"
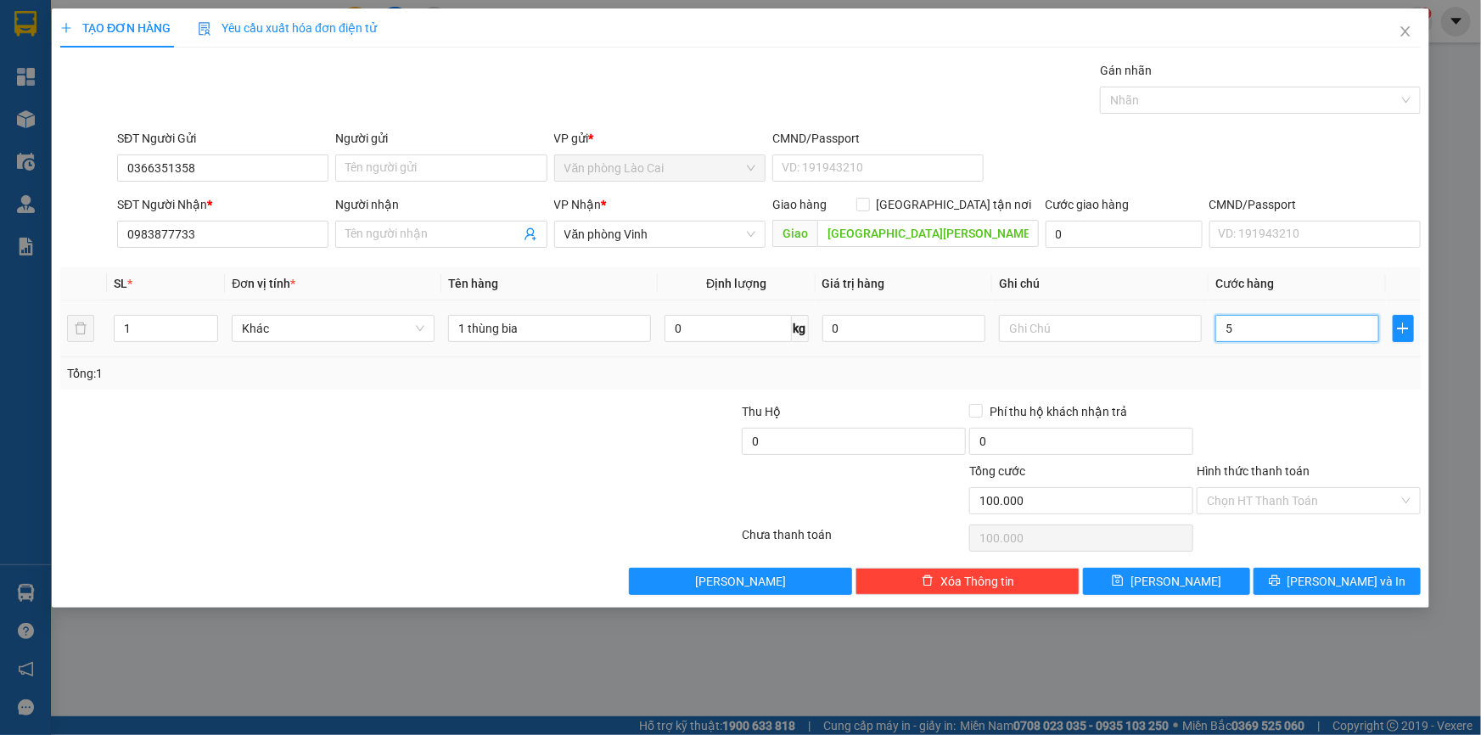
type input "5"
type input "50"
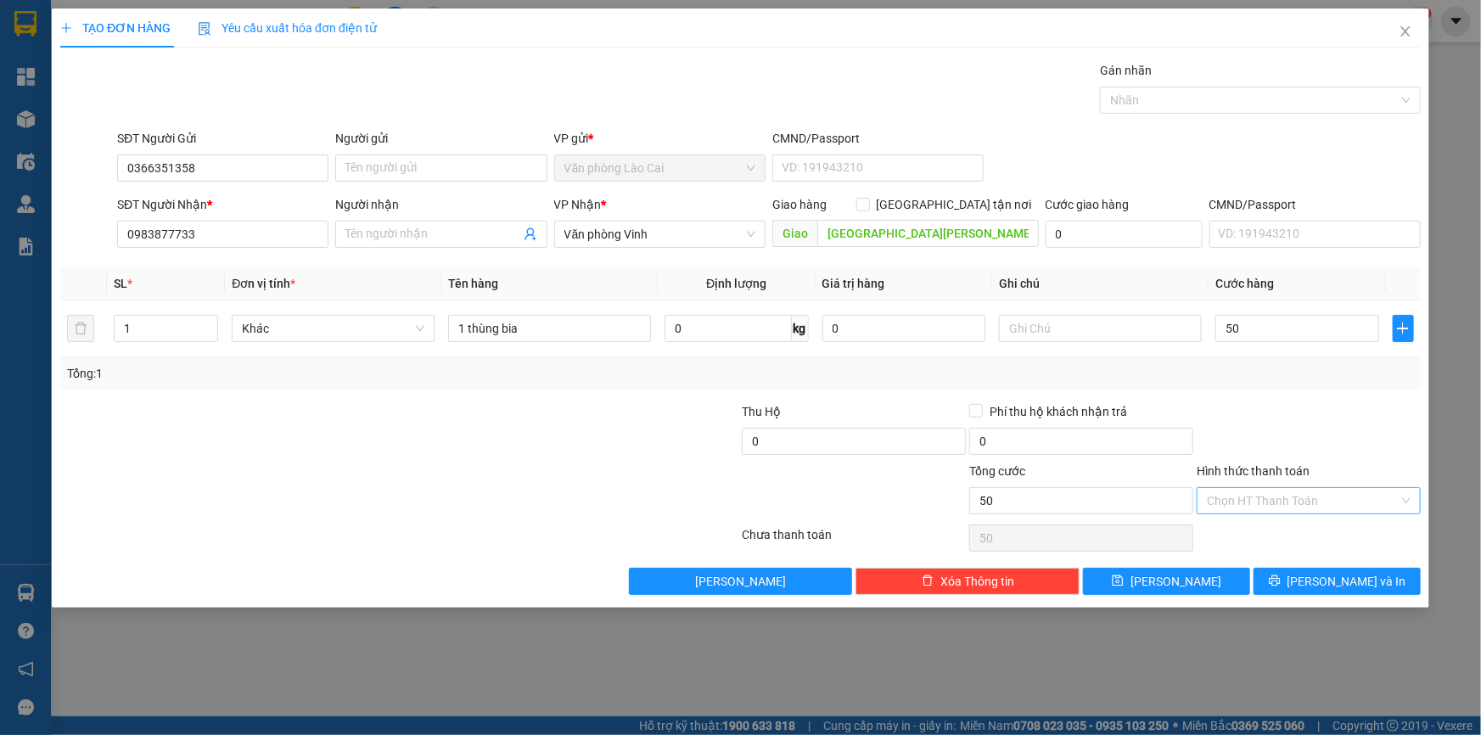
click at [1244, 511] on input "Hình thức thanh toán" at bounding box center [1303, 500] width 192 height 25
type input "50.000"
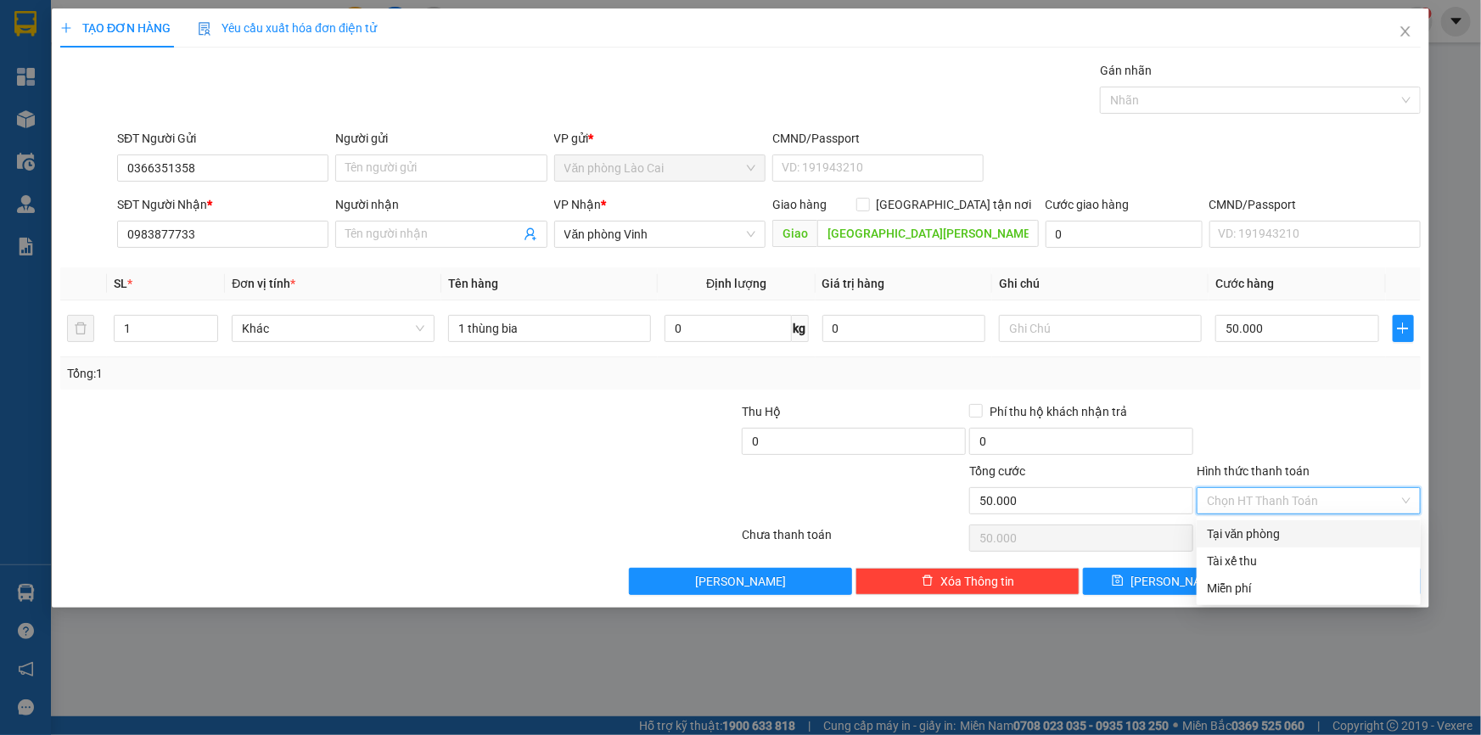
click at [1252, 508] on input "Hình thức thanh toán" at bounding box center [1303, 500] width 192 height 25
click at [1256, 537] on div "Tại văn phòng" at bounding box center [1309, 533] width 204 height 19
type input "0"
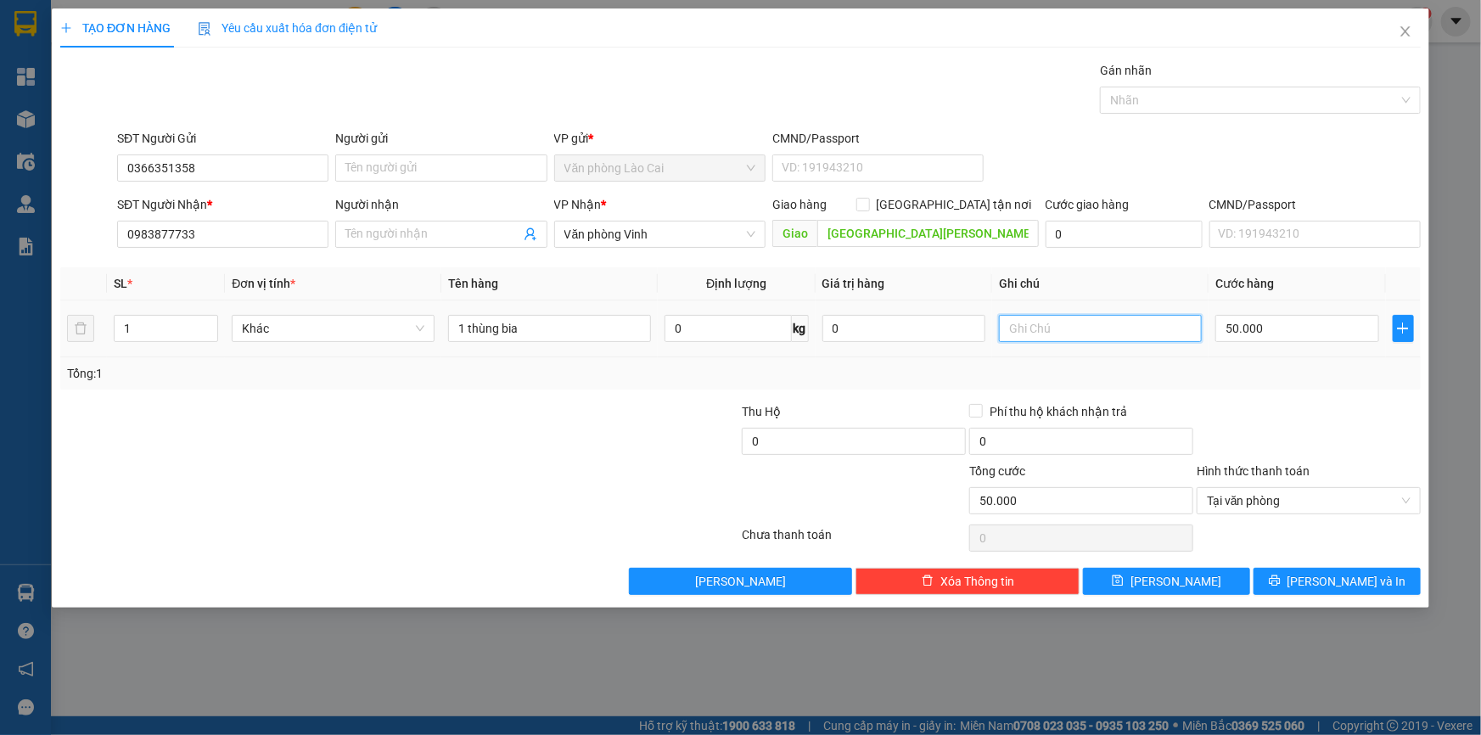
click at [1085, 328] on input "text" at bounding box center [1100, 328] width 203 height 27
type input "d"
type input "ck"
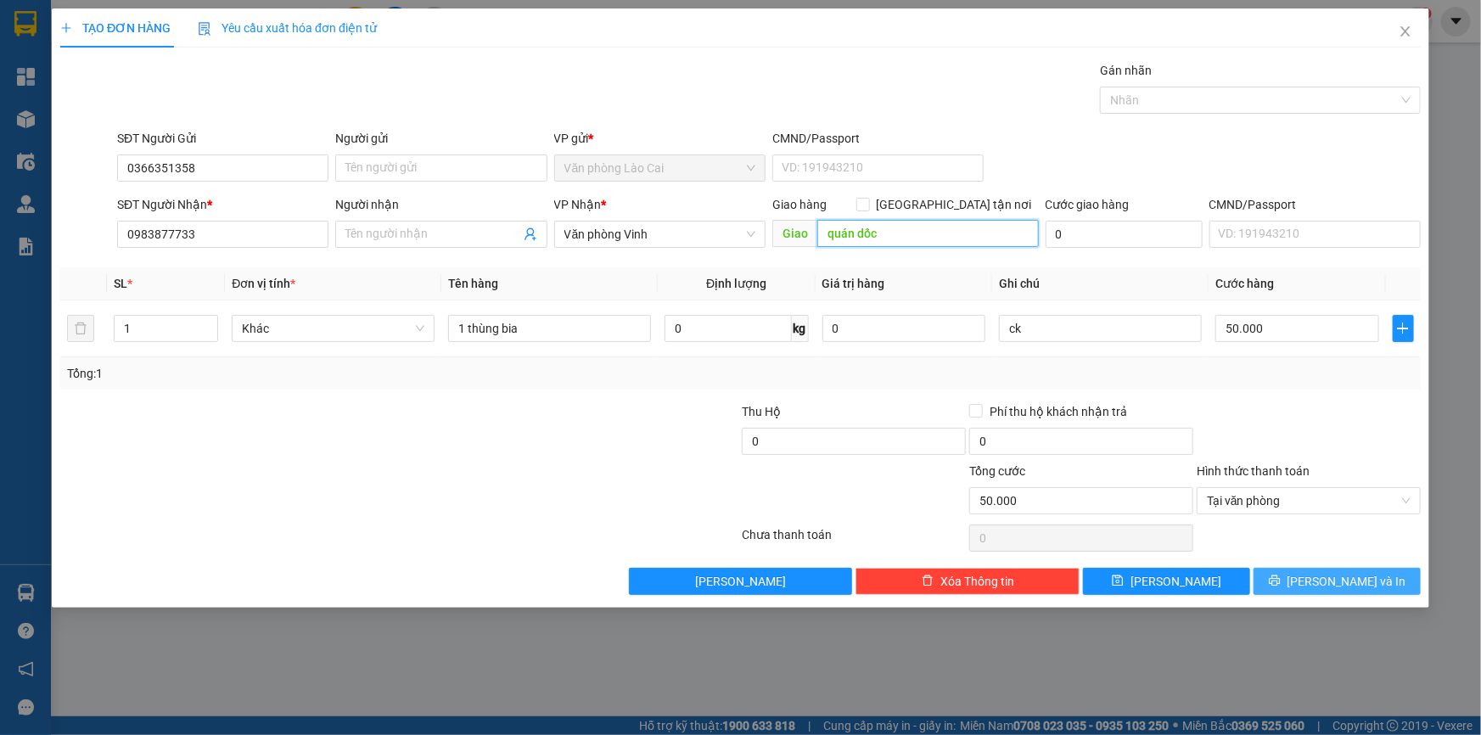
type input "quán dốc"
click at [1326, 579] on span "[PERSON_NAME] và In" at bounding box center [1346, 581] width 119 height 19
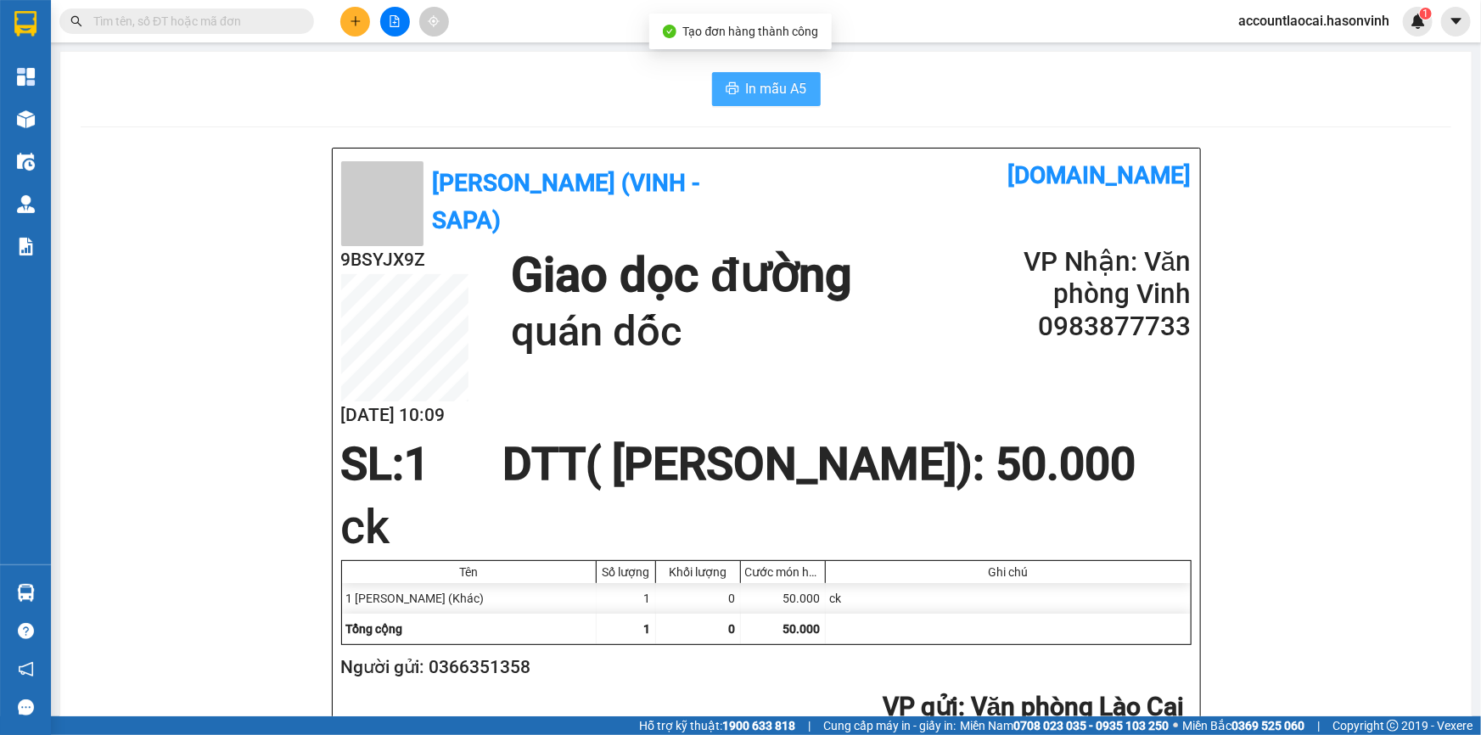
click at [765, 76] on button "In mẫu A5" at bounding box center [766, 89] width 109 height 34
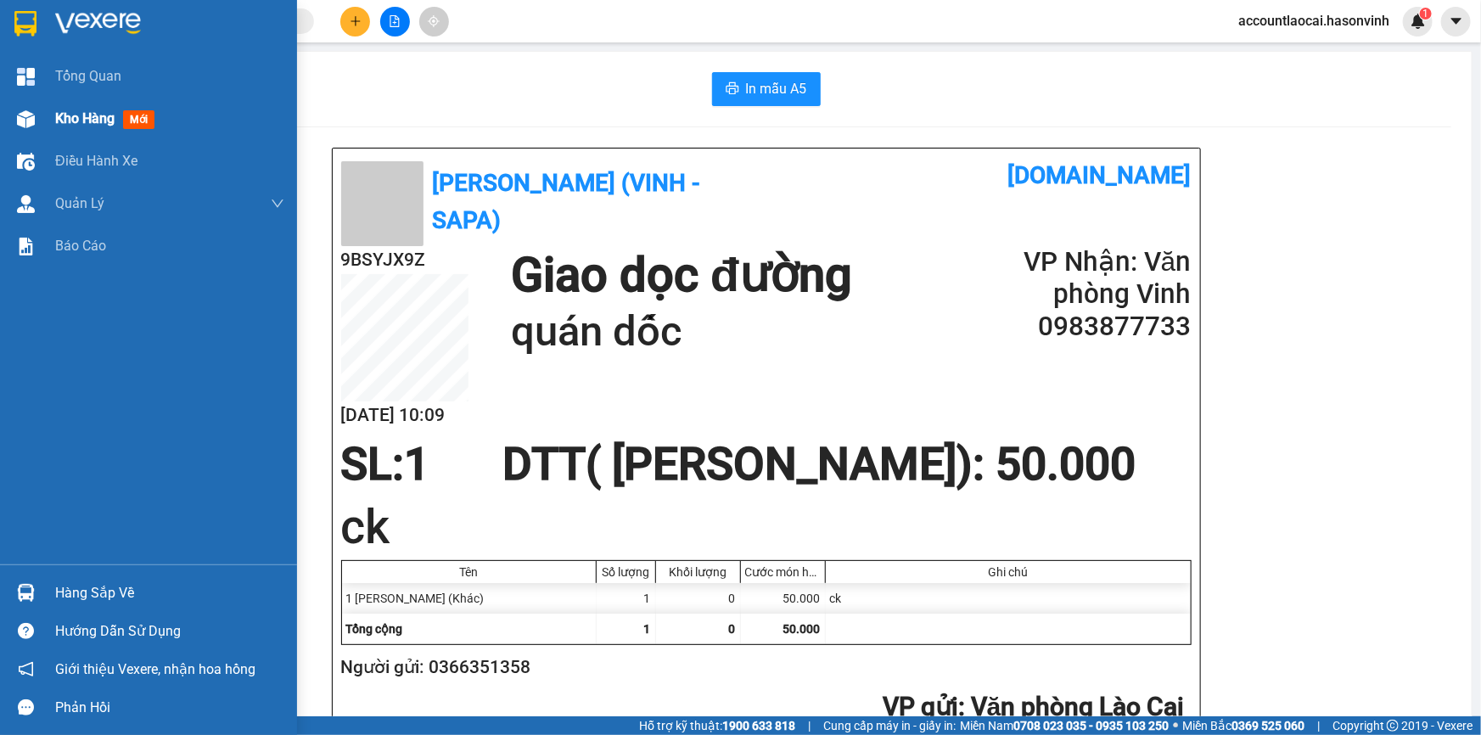
click at [71, 127] on div "Kho hàng mới" at bounding box center [108, 118] width 106 height 21
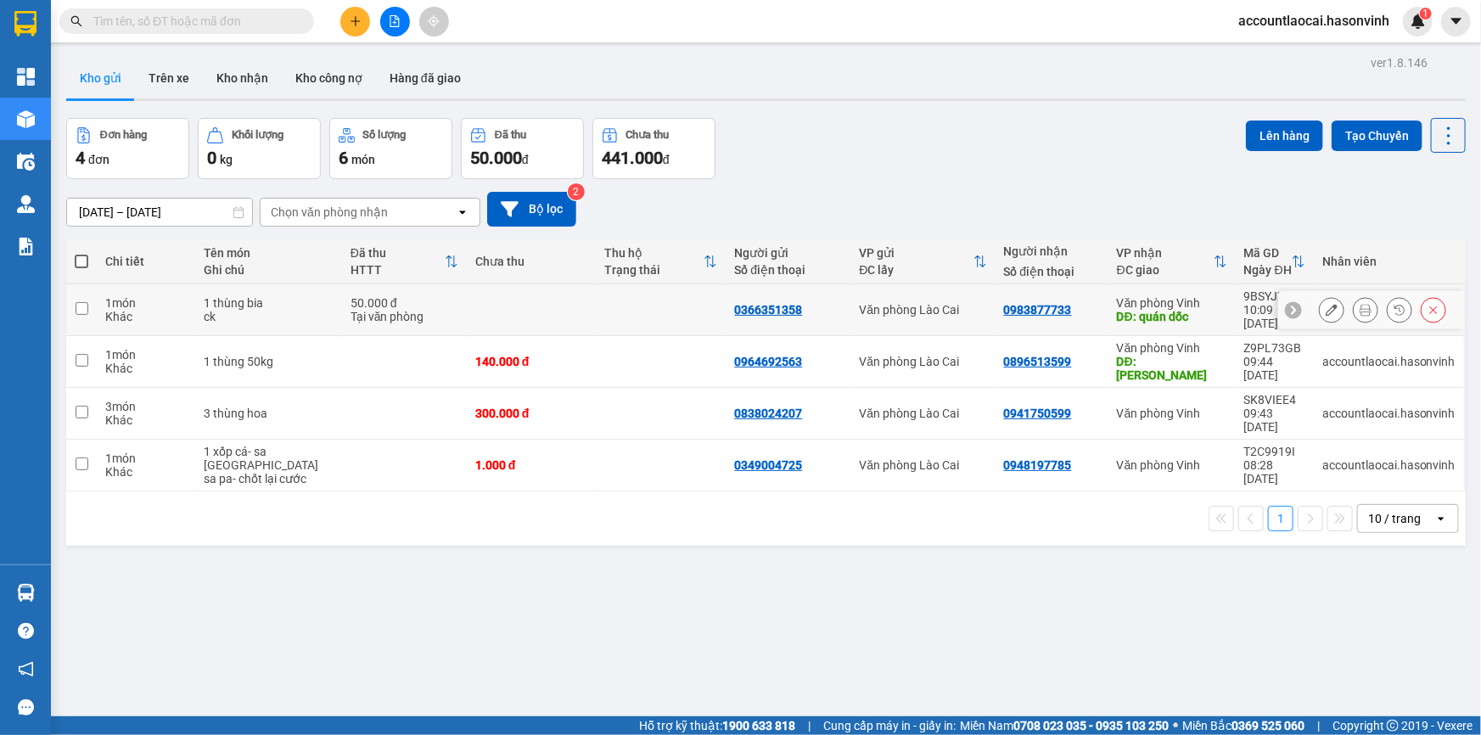
click at [1320, 306] on button at bounding box center [1332, 310] width 24 height 30
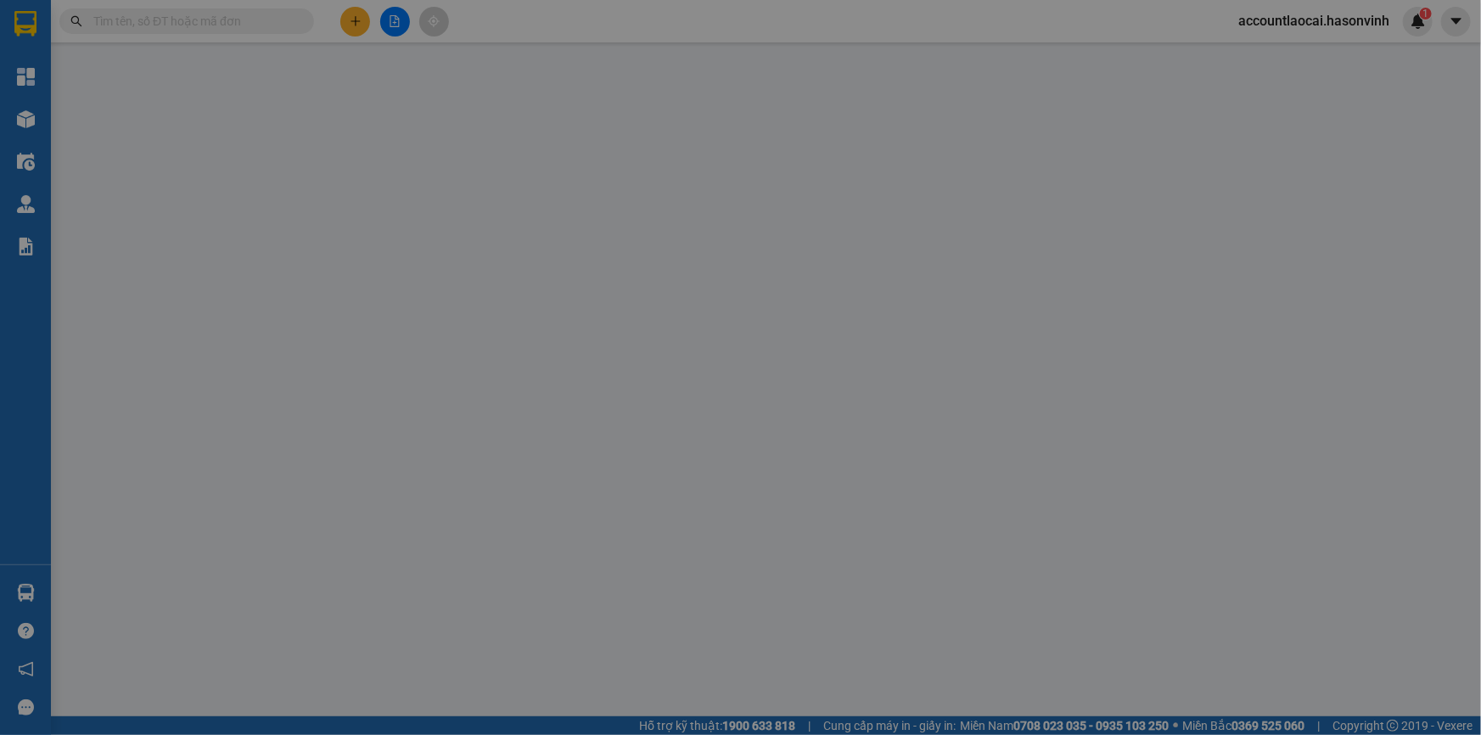
type input "0366351358"
type input "0983877733"
type input "quán dốc"
type input "0"
type input "50.000"
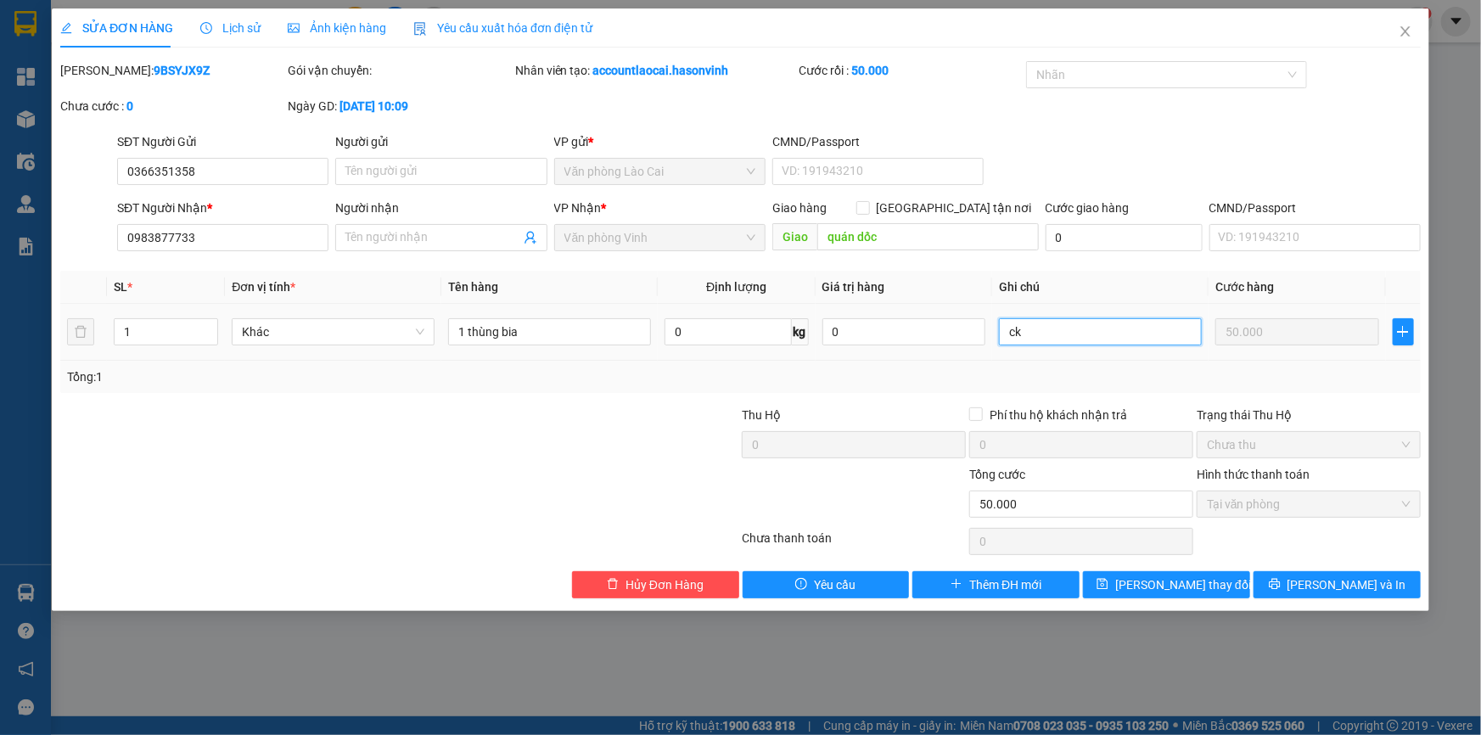
click at [1035, 324] on input "ck" at bounding box center [1100, 331] width 203 height 27
type input "ck đi sáng mai"
click at [1198, 592] on span "[PERSON_NAME] thay đổi" at bounding box center [1183, 584] width 136 height 19
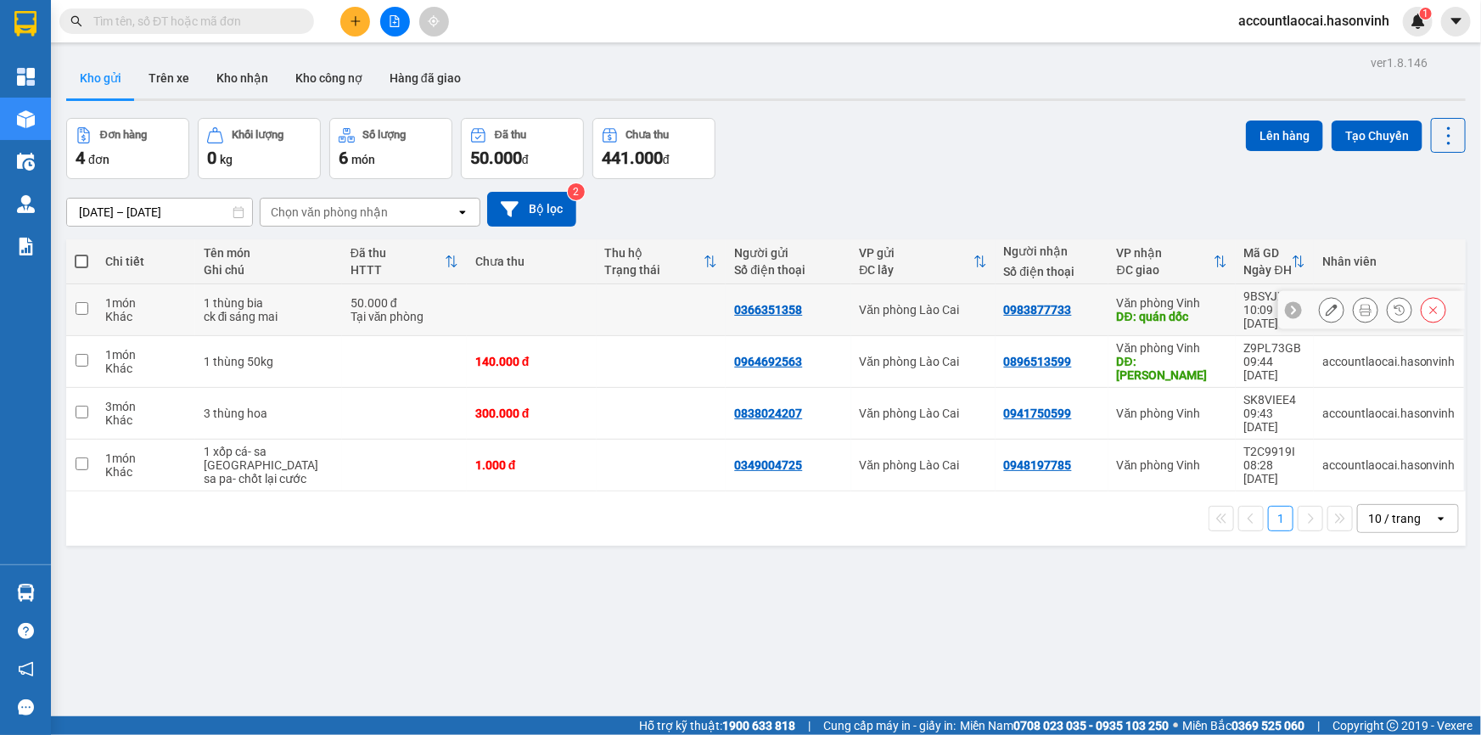
click at [225, 310] on div "ck đi sáng mai" at bounding box center [269, 317] width 130 height 14
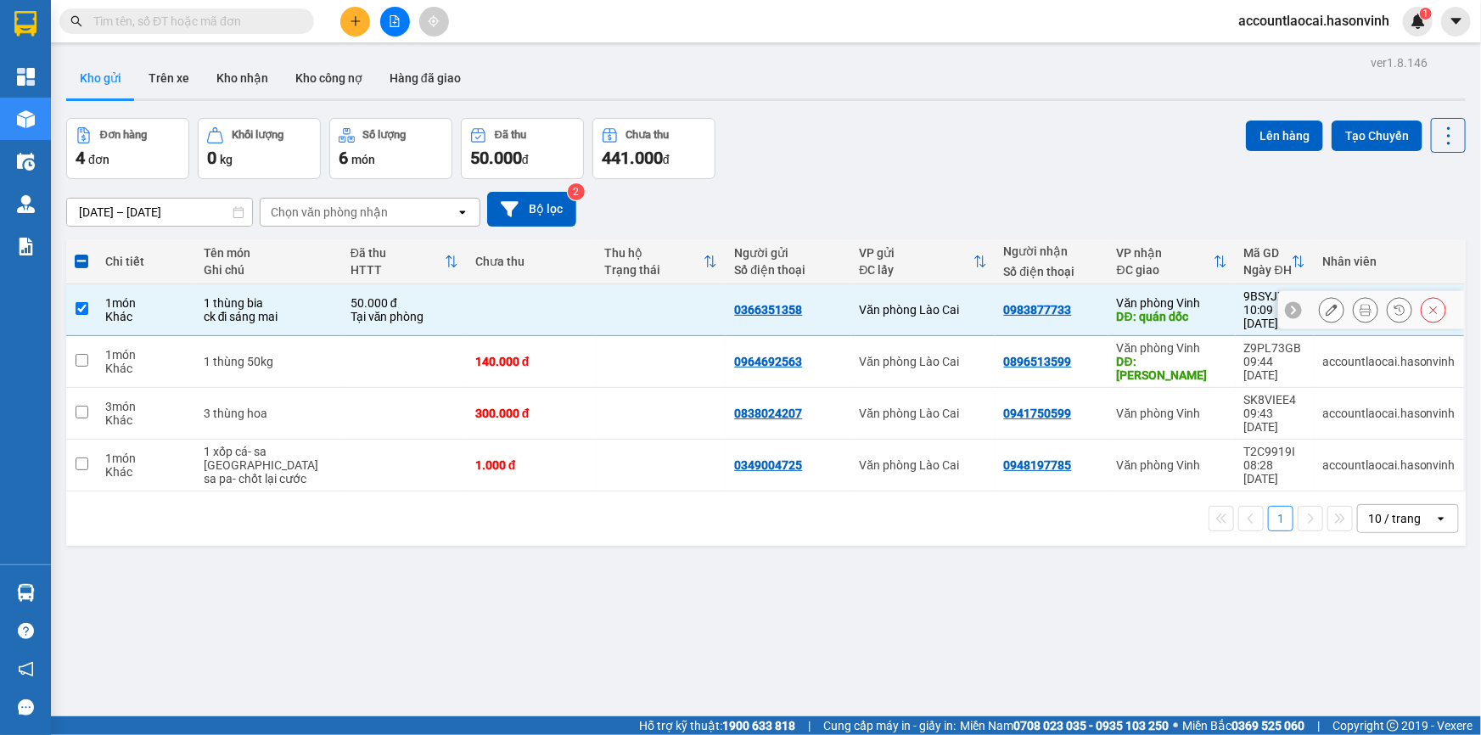
click at [192, 308] on td "1 món Khác" at bounding box center [146, 310] width 98 height 52
checkbox input "false"
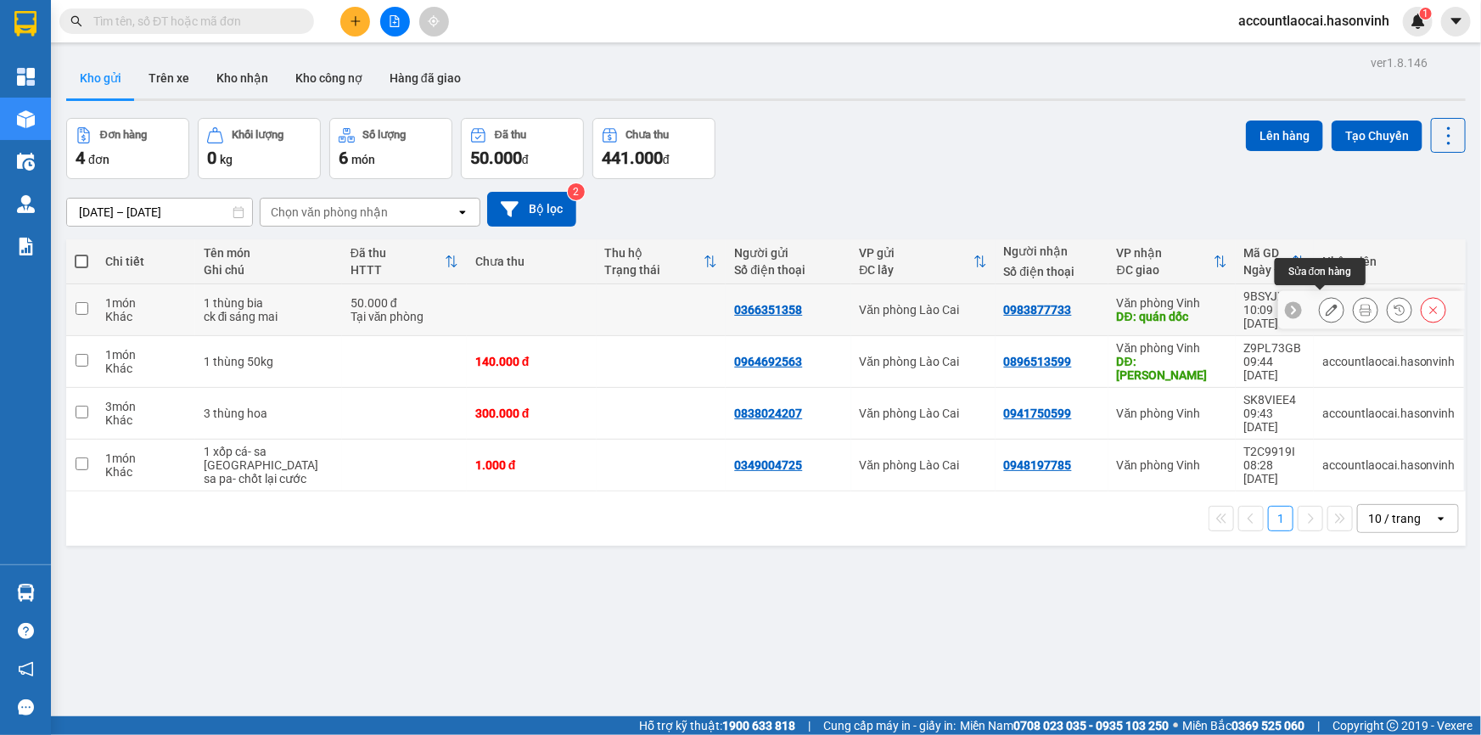
click at [1327, 304] on button at bounding box center [1332, 310] width 24 height 30
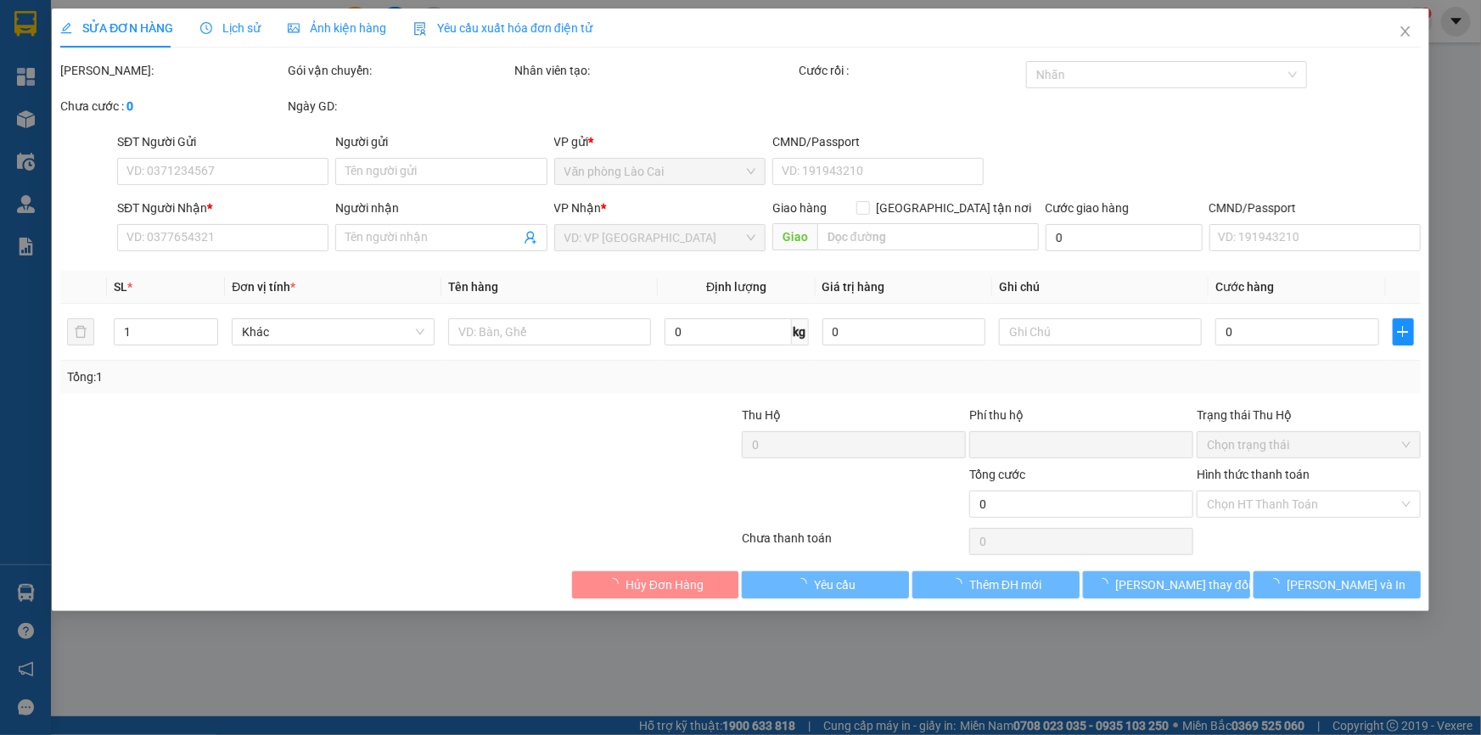
type input "0366351358"
type input "0983877733"
type input "quán dốc"
type input "0"
type input "50.000"
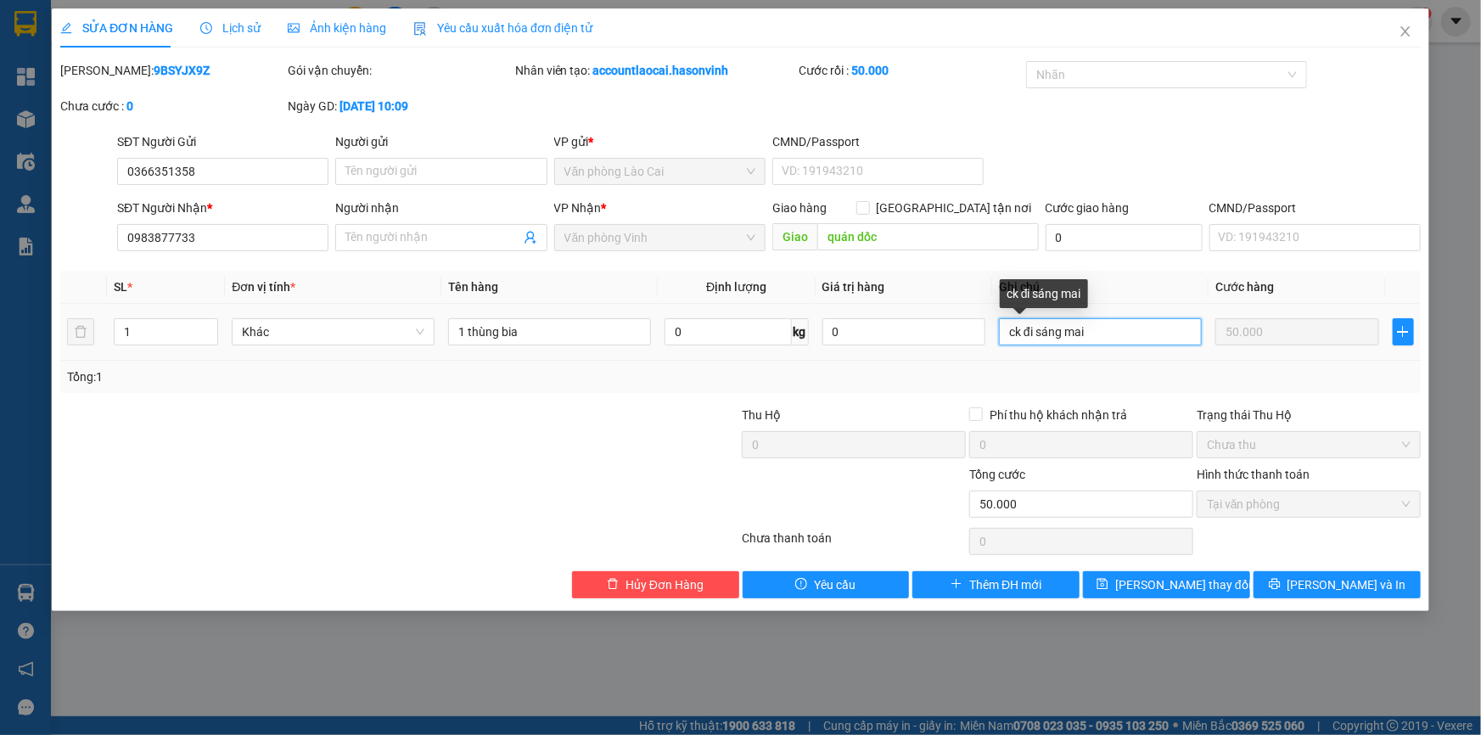
click at [1007, 331] on input "ck đi sáng mai" at bounding box center [1100, 331] width 203 height 27
click at [1402, 34] on icon "close" at bounding box center [1406, 32] width 14 height 14
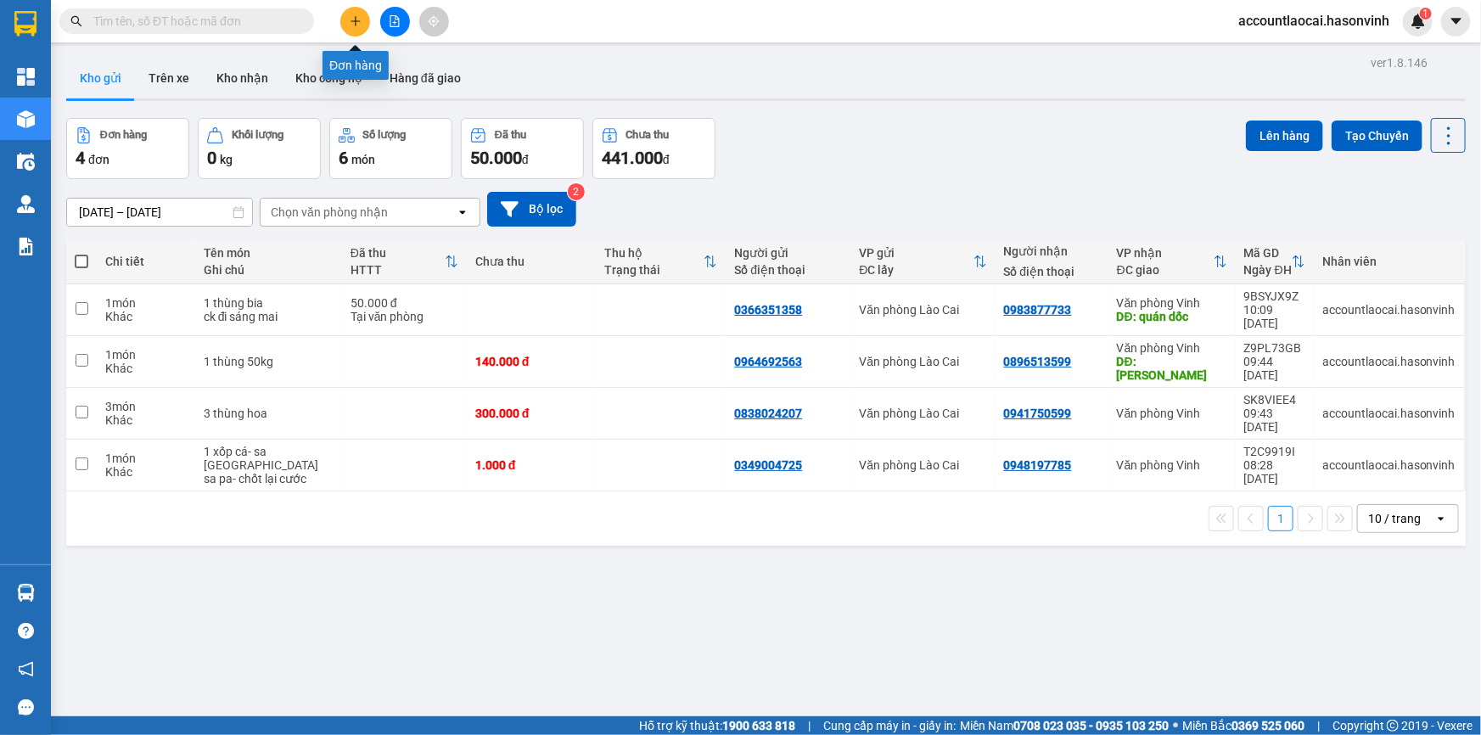
click at [350, 21] on icon "plus" at bounding box center [356, 21] width 12 height 12
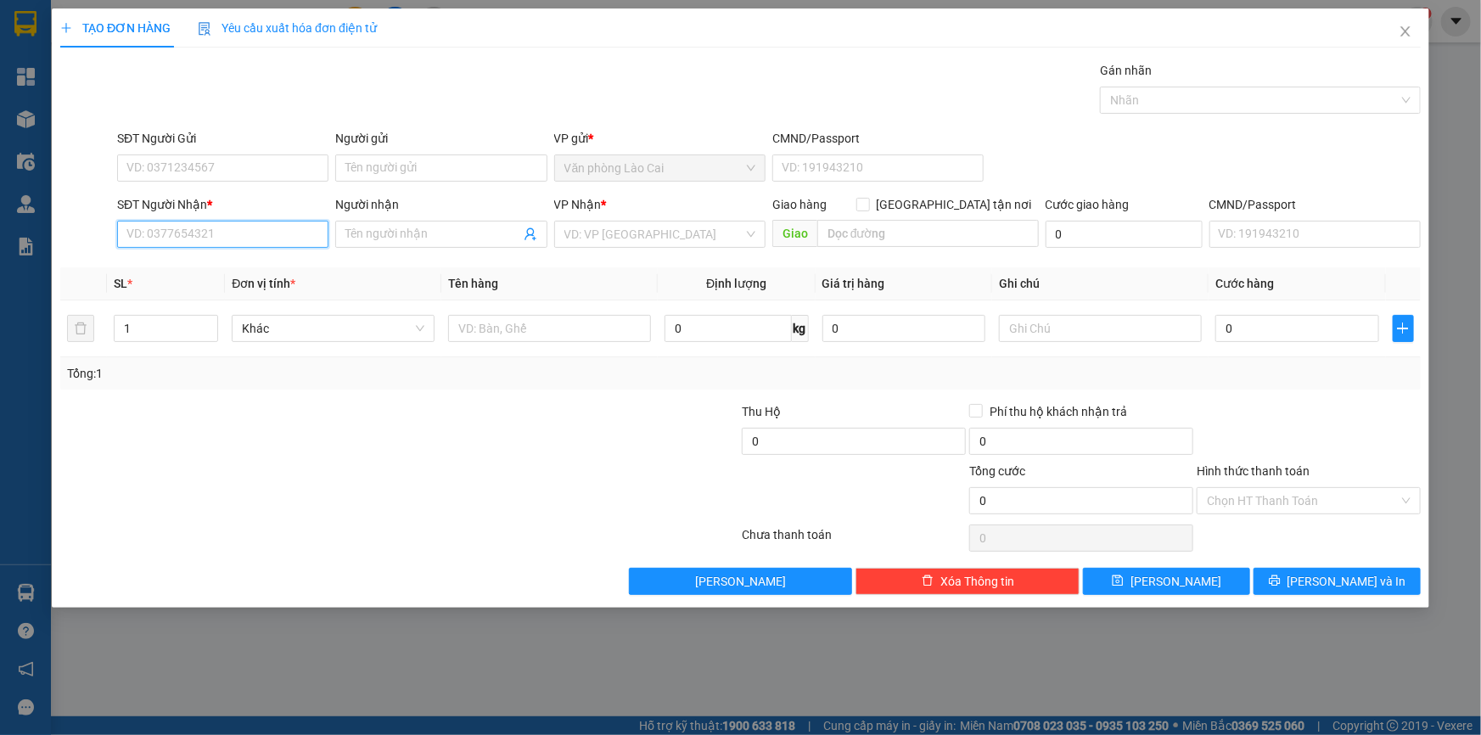
click at [199, 238] on input "SĐT Người Nhận *" at bounding box center [222, 234] width 211 height 27
click at [190, 261] on div "0964241684" at bounding box center [222, 268] width 191 height 19
type input "0964241684"
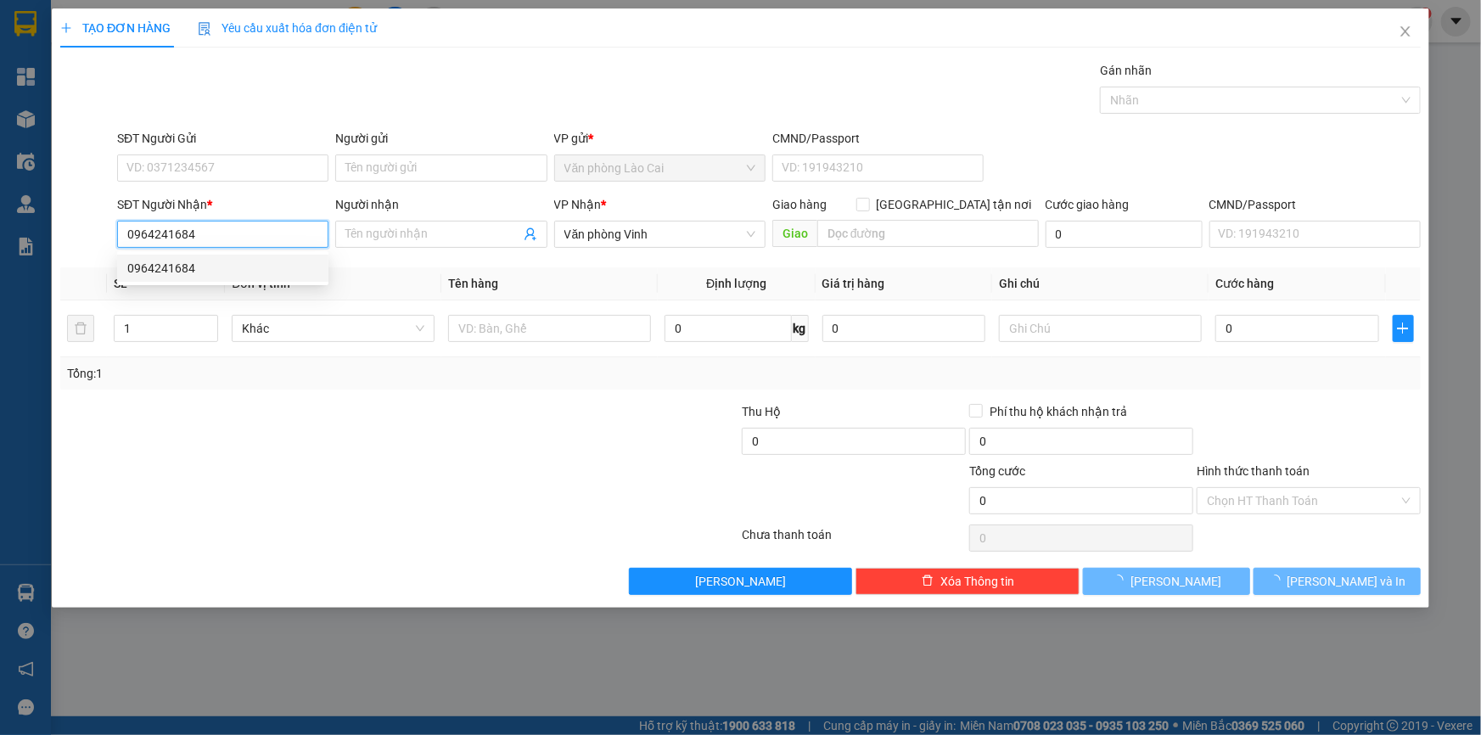
type input "200.000"
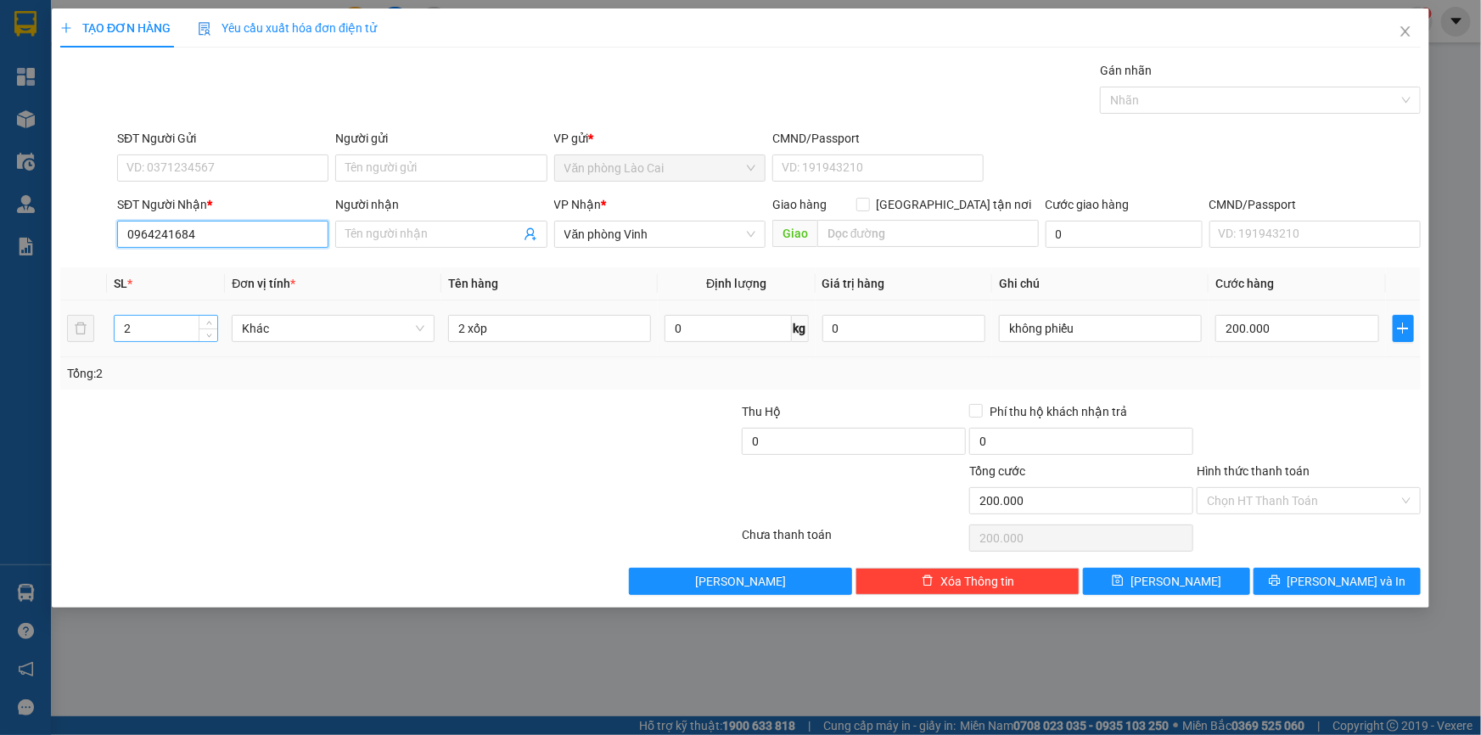
type input "0964241684"
click at [178, 324] on input "2" at bounding box center [166, 328] width 103 height 25
type input "3"
click at [1259, 327] on input "200.000" at bounding box center [1297, 328] width 164 height 27
type input "3"
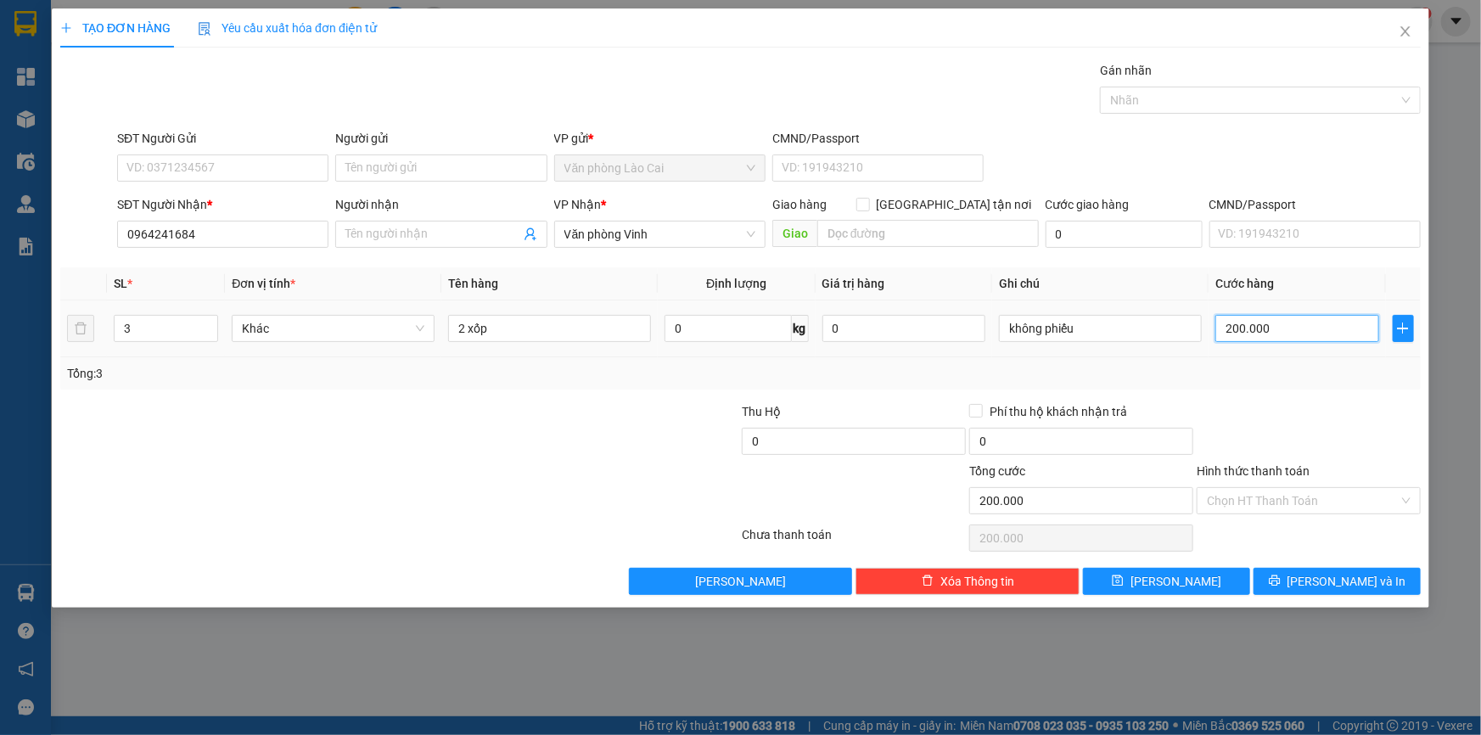
type input "3"
type input "30"
type input "300"
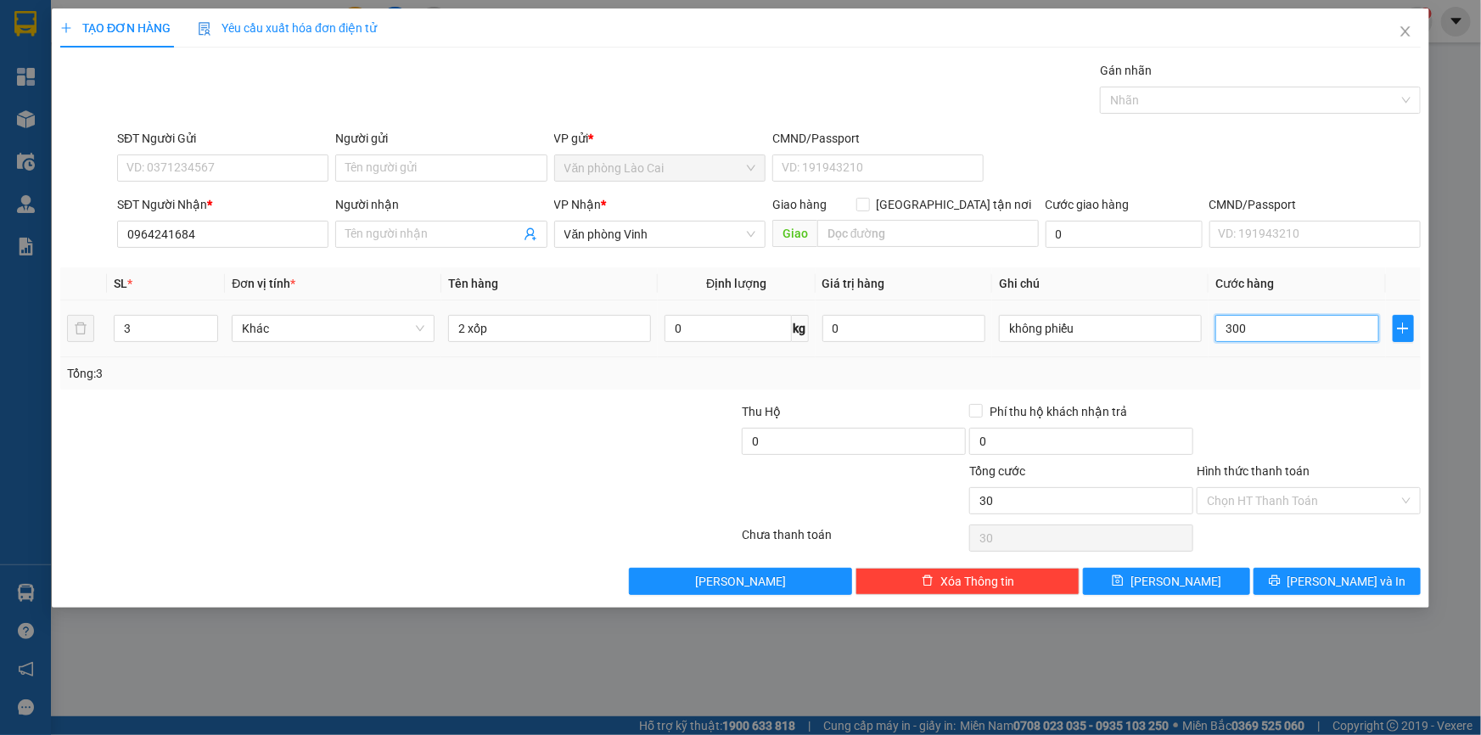
type input "300"
type input "300.000"
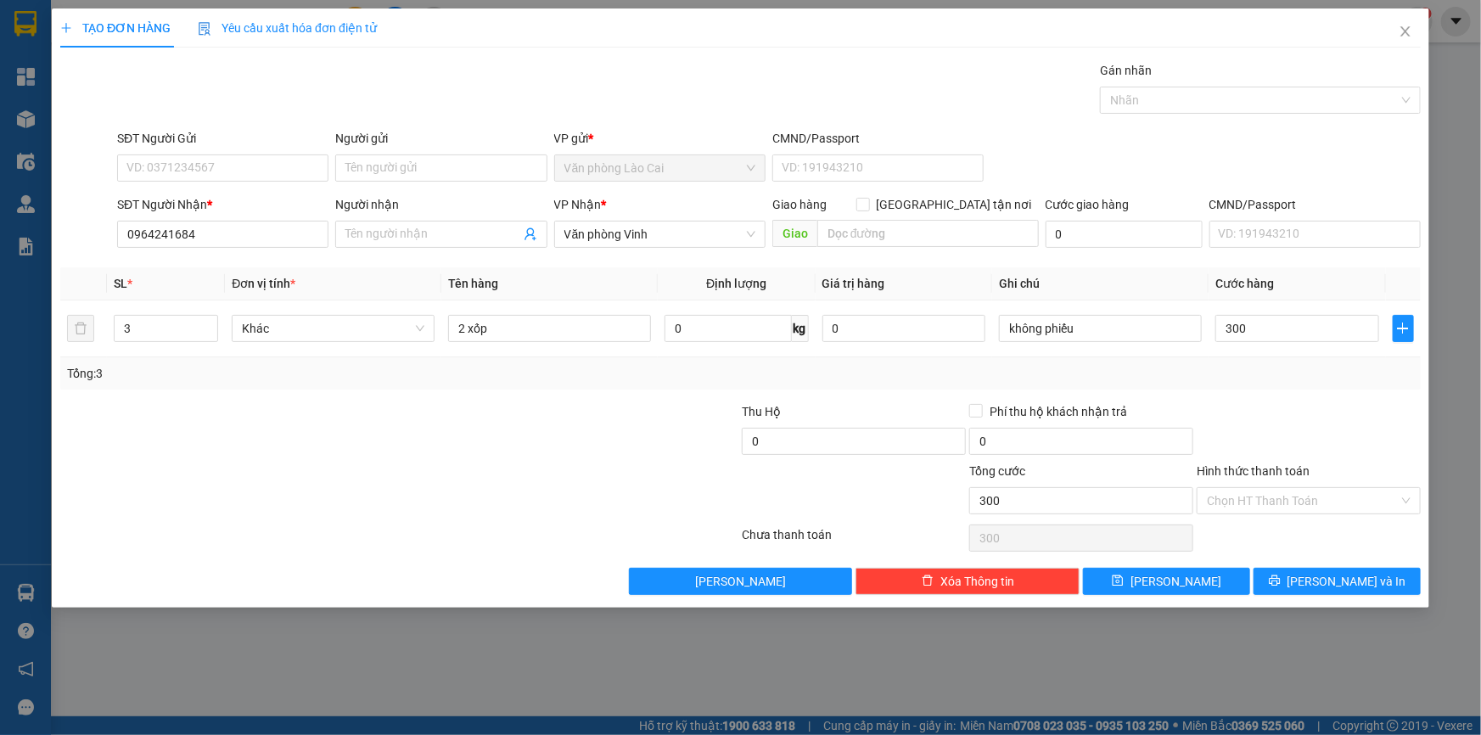
type input "300.000"
click at [1349, 357] on div "Tổng: 3" at bounding box center [740, 373] width 1360 height 32
drag, startPoint x: 1222, startPoint y: 586, endPoint x: 1211, endPoint y: 583, distance: 11.3
click at [1222, 586] on button "[PERSON_NAME]" at bounding box center [1166, 581] width 167 height 27
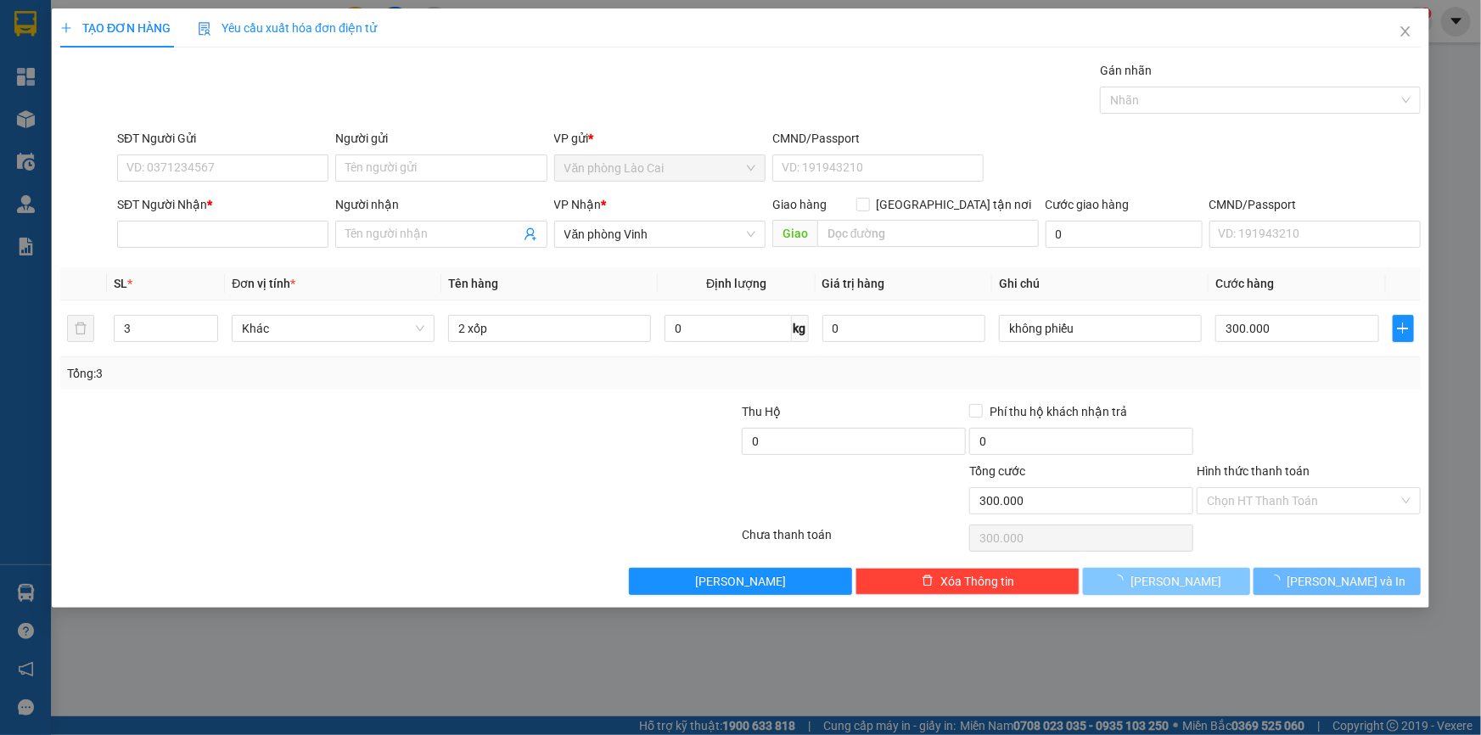
type input "0"
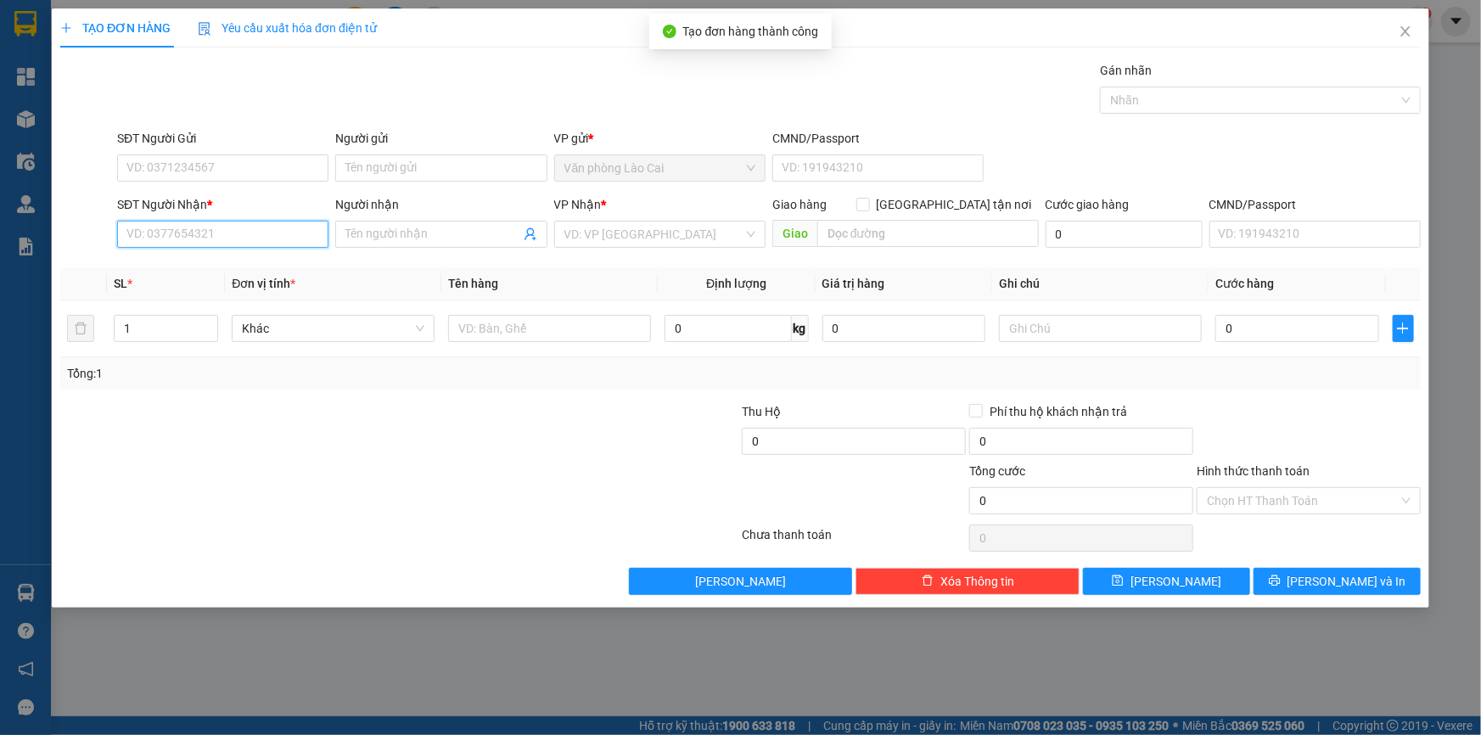
click at [232, 238] on input "SĐT Người Nhận *" at bounding box center [222, 234] width 211 height 27
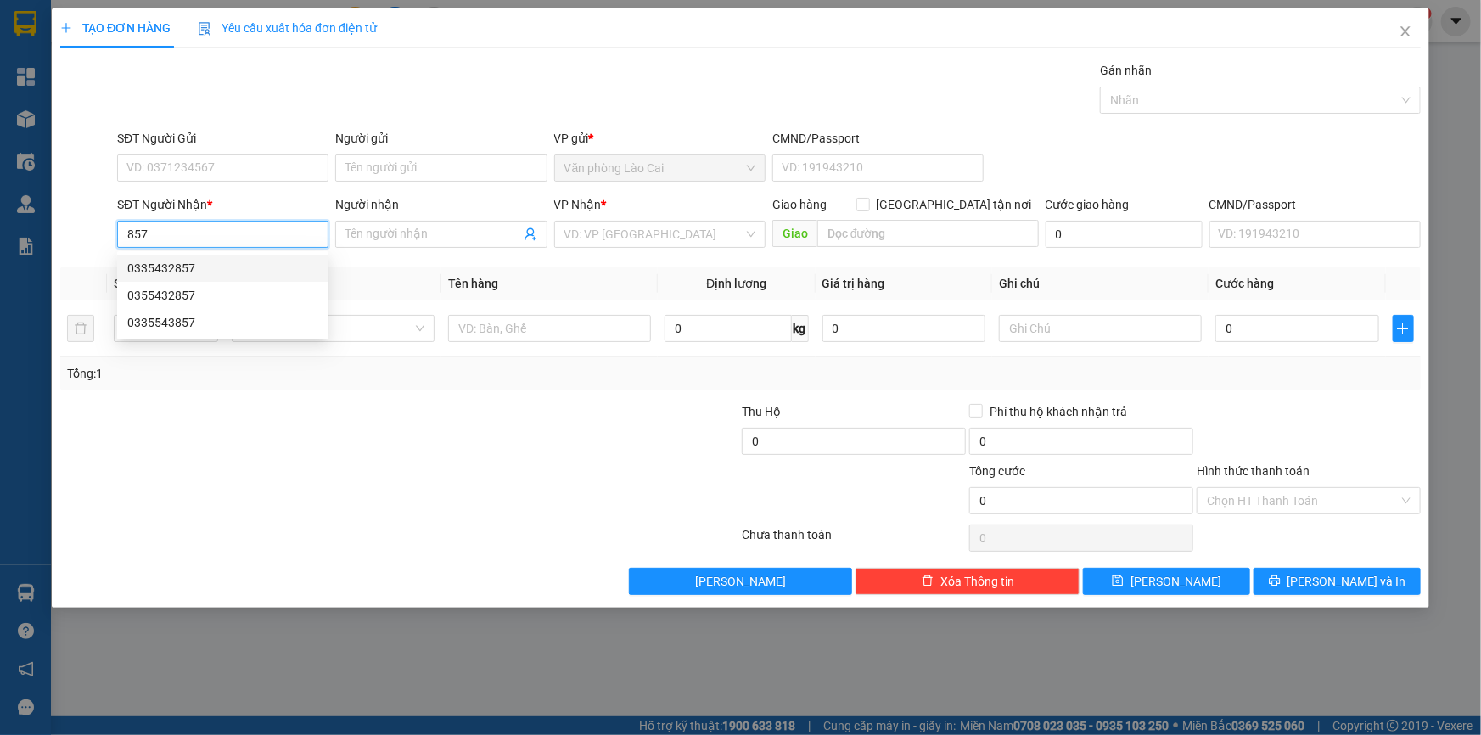
click at [198, 260] on div "0335432857" at bounding box center [222, 268] width 191 height 19
type input "0335432857"
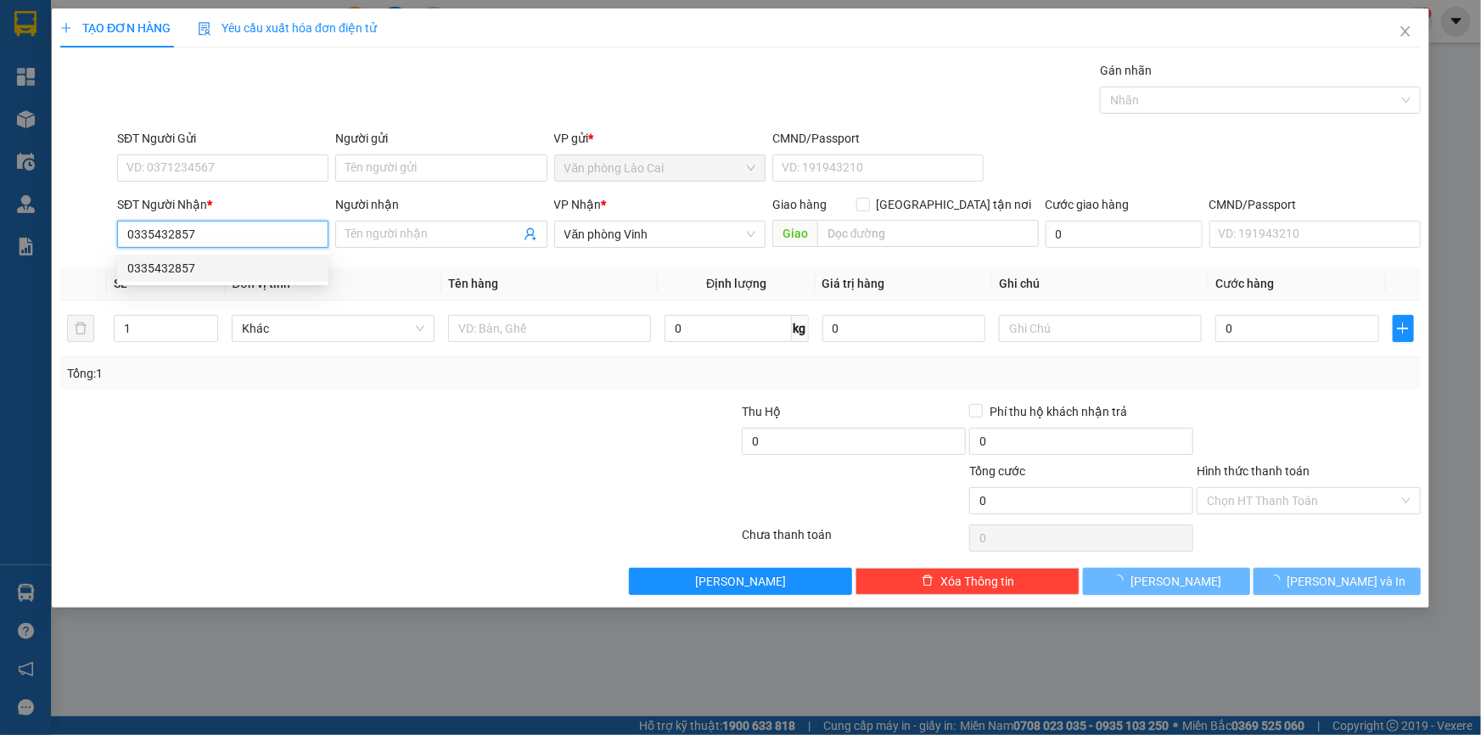
type input "200.000"
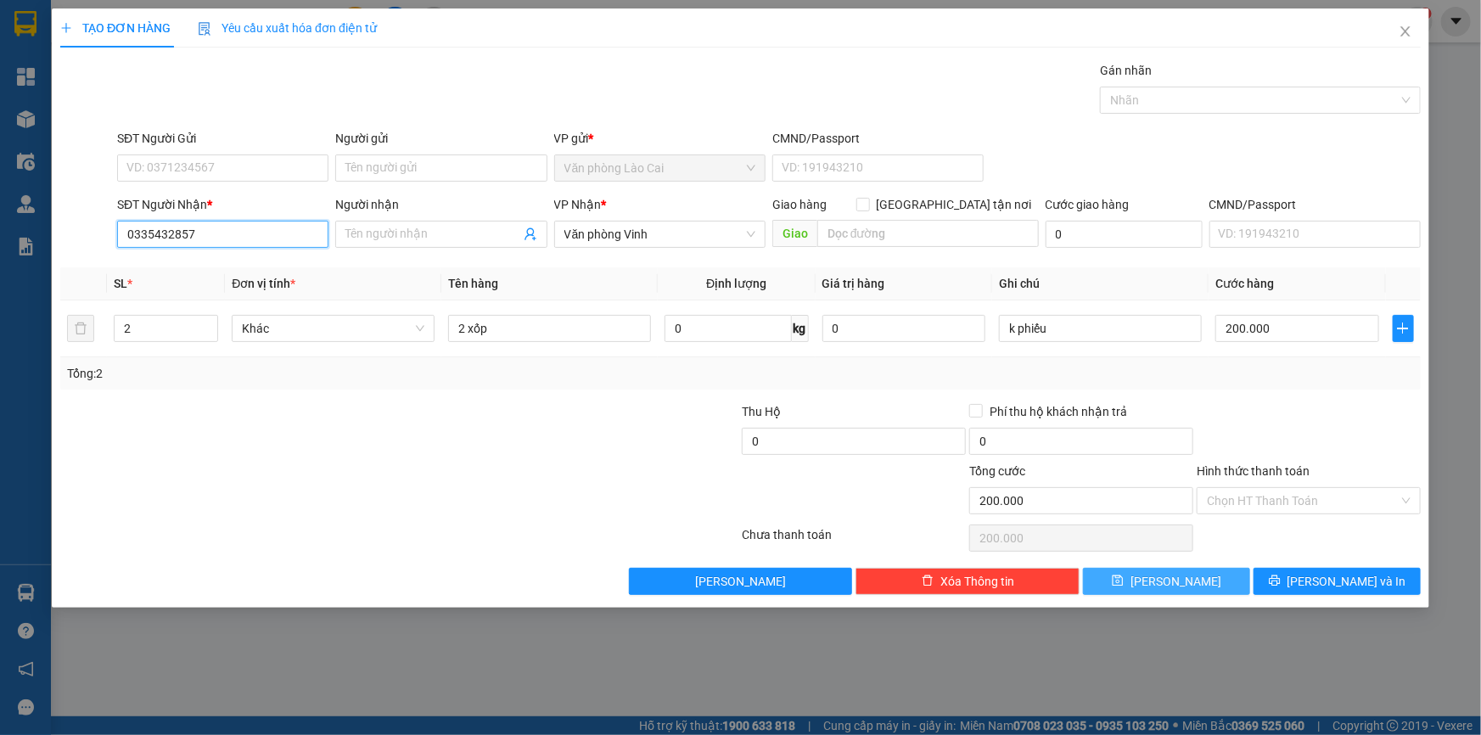
type input "0335432857"
click at [1129, 577] on button "[PERSON_NAME]" at bounding box center [1166, 581] width 167 height 27
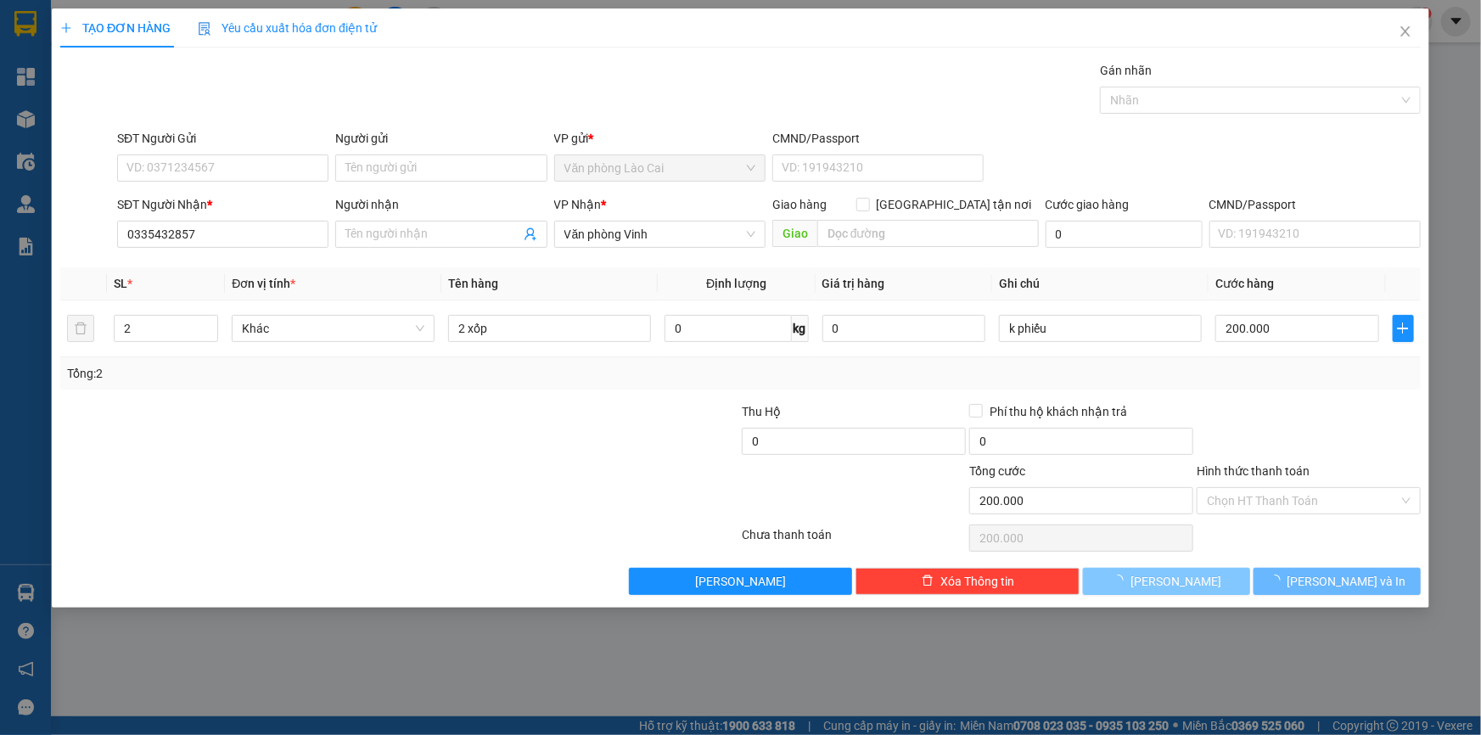
type input "0"
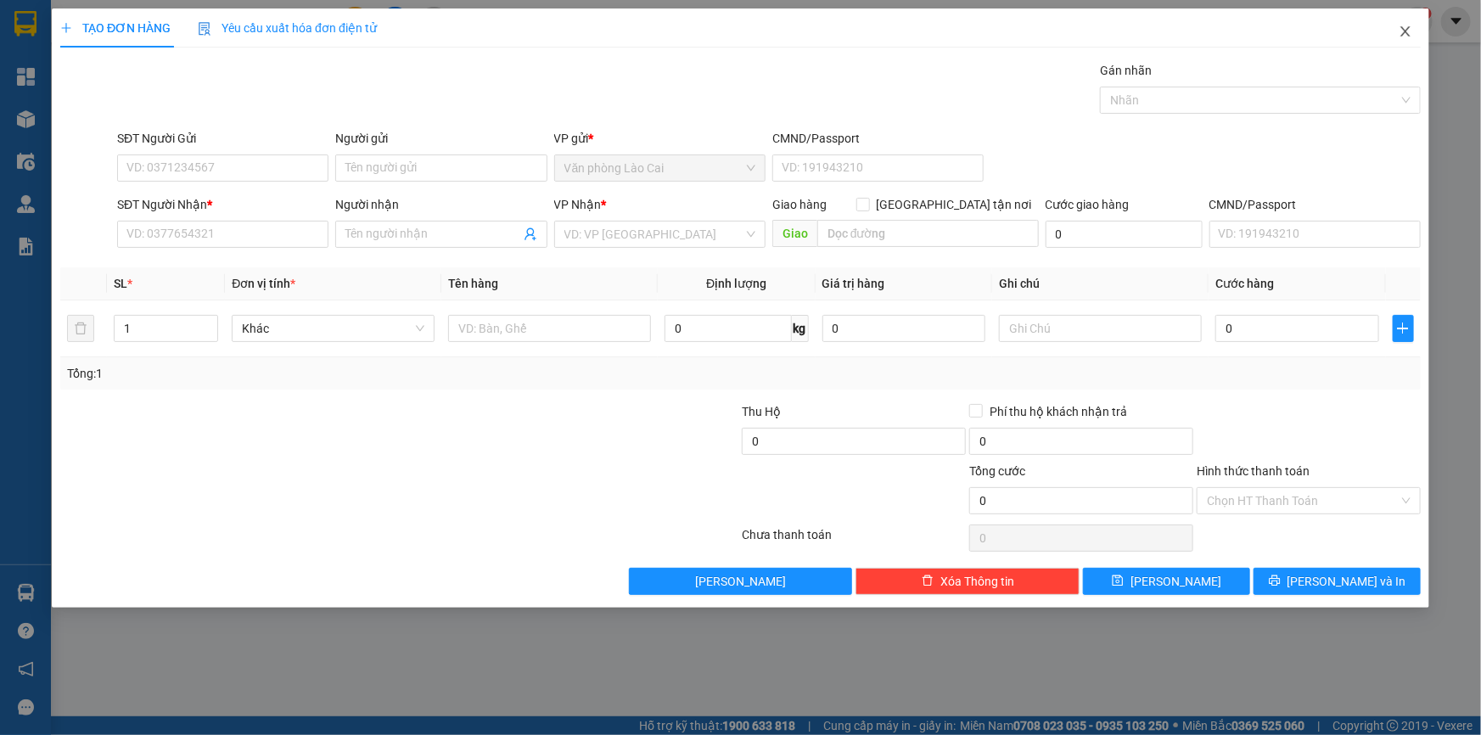
click at [1412, 19] on span "Close" at bounding box center [1406, 32] width 48 height 48
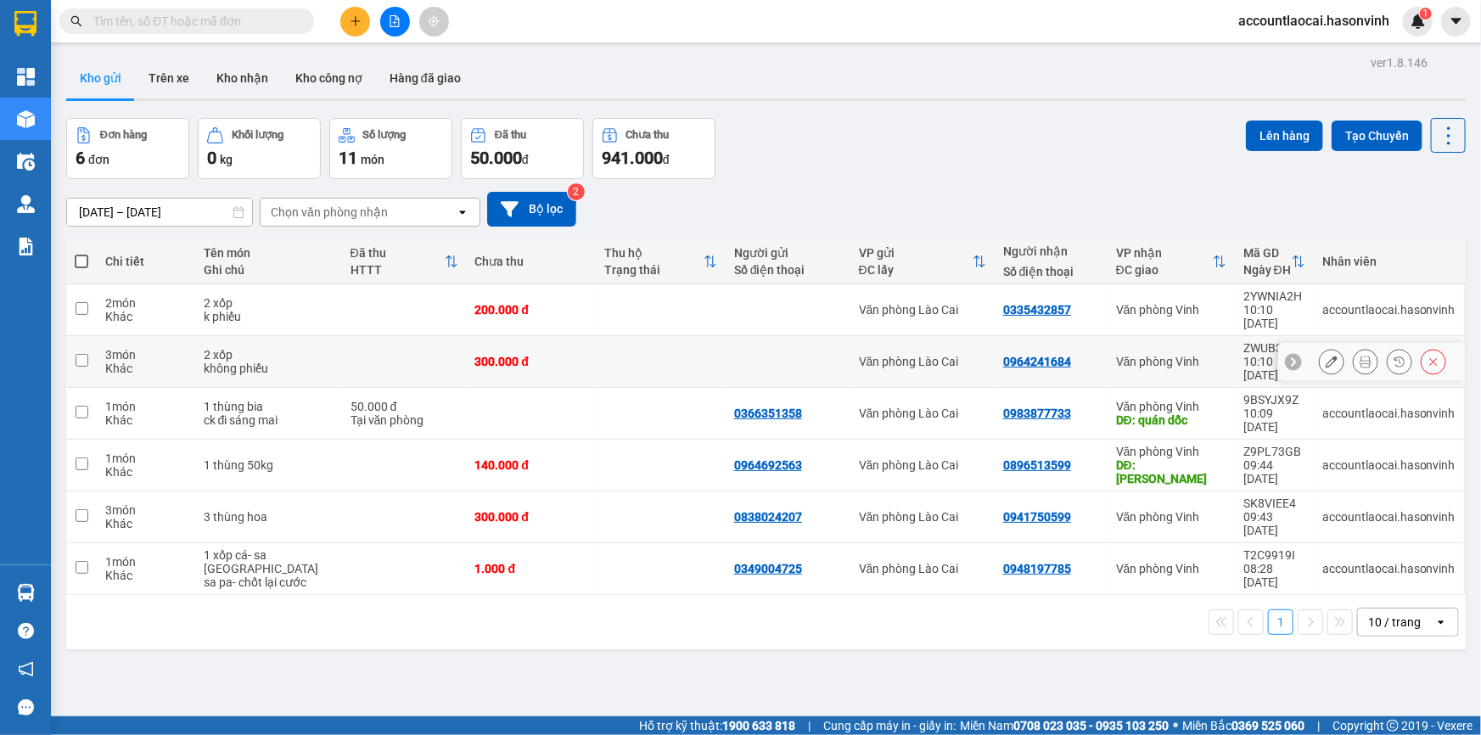
click at [1326, 356] on icon at bounding box center [1332, 362] width 12 height 12
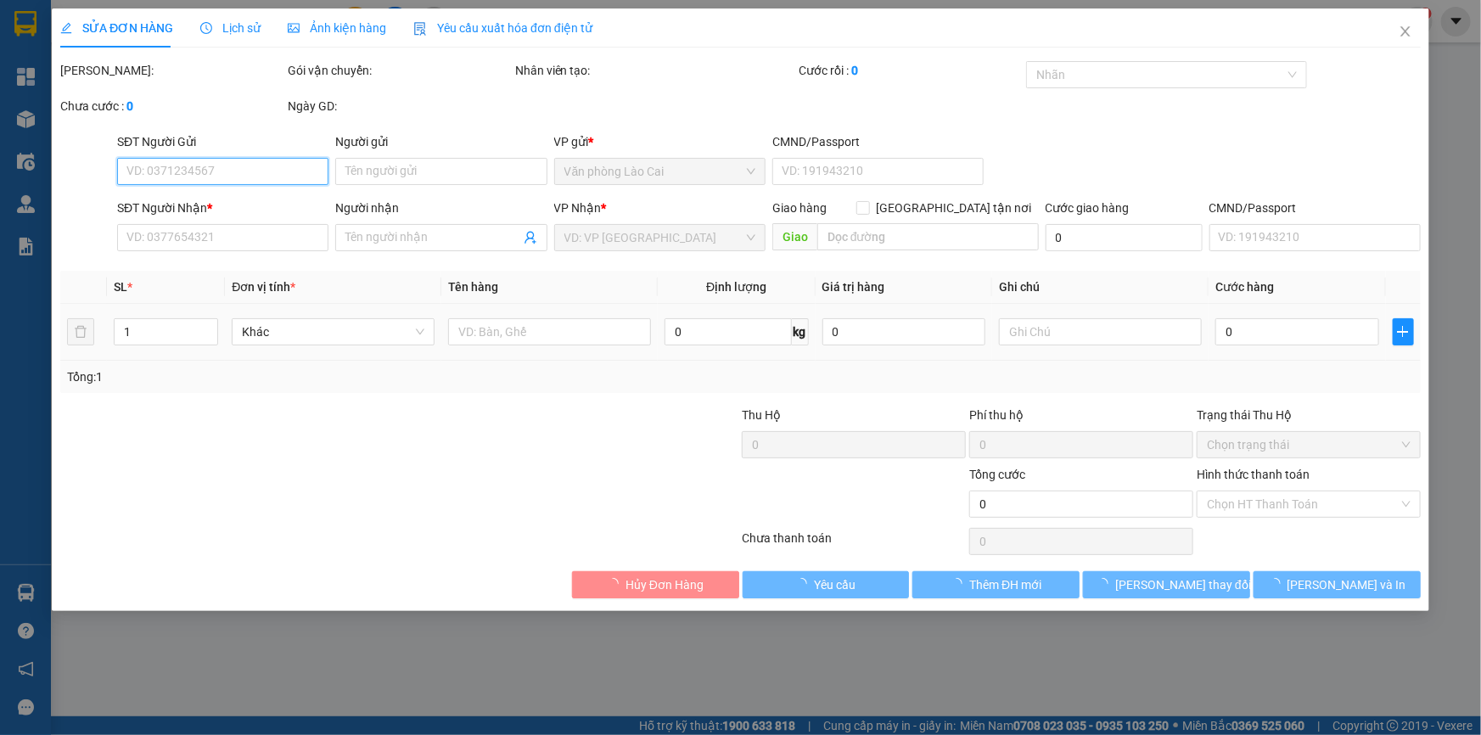
type input "0964241684"
type input "0"
type input "300.000"
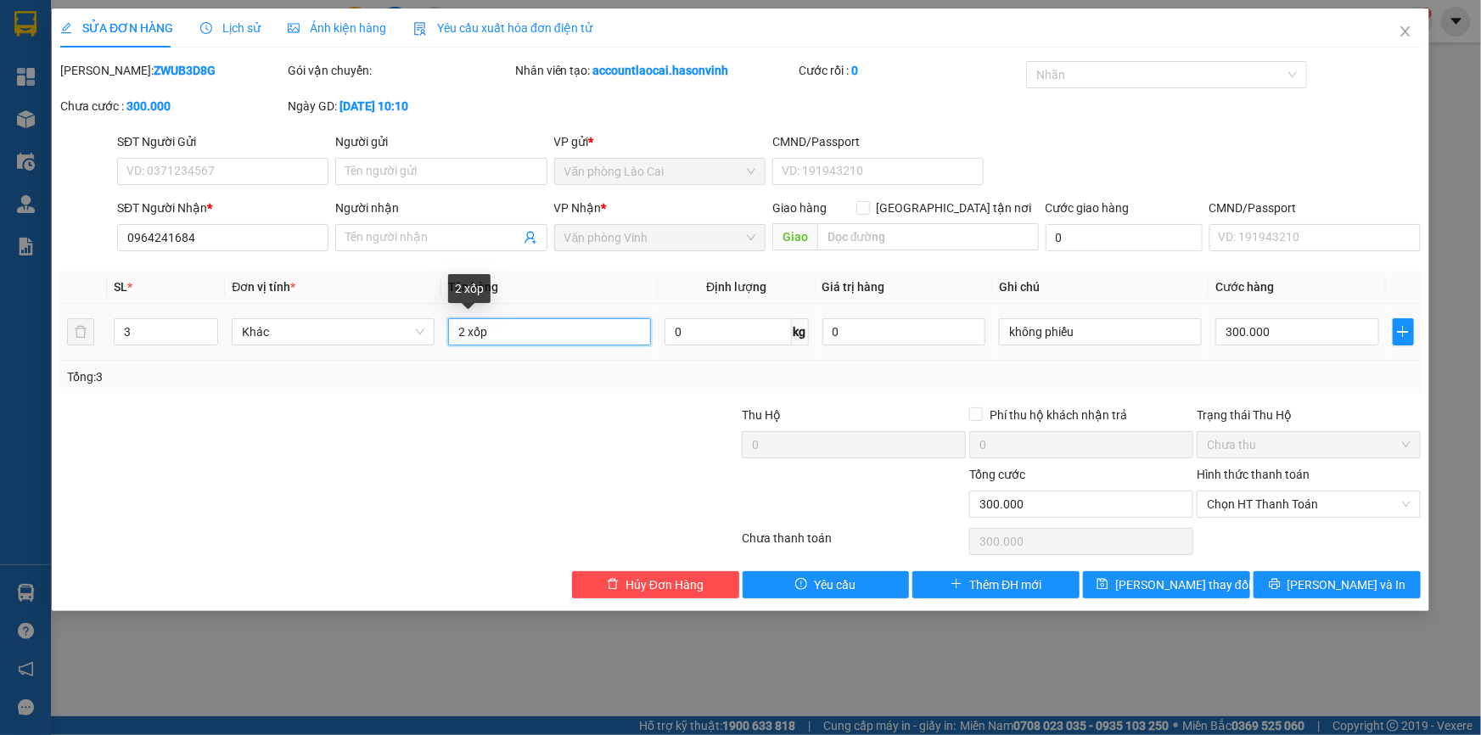
click at [459, 332] on input "2 xốp" at bounding box center [549, 331] width 203 height 27
type input "3 xốp"
click at [1144, 585] on span "[PERSON_NAME] thay đổi" at bounding box center [1183, 584] width 136 height 19
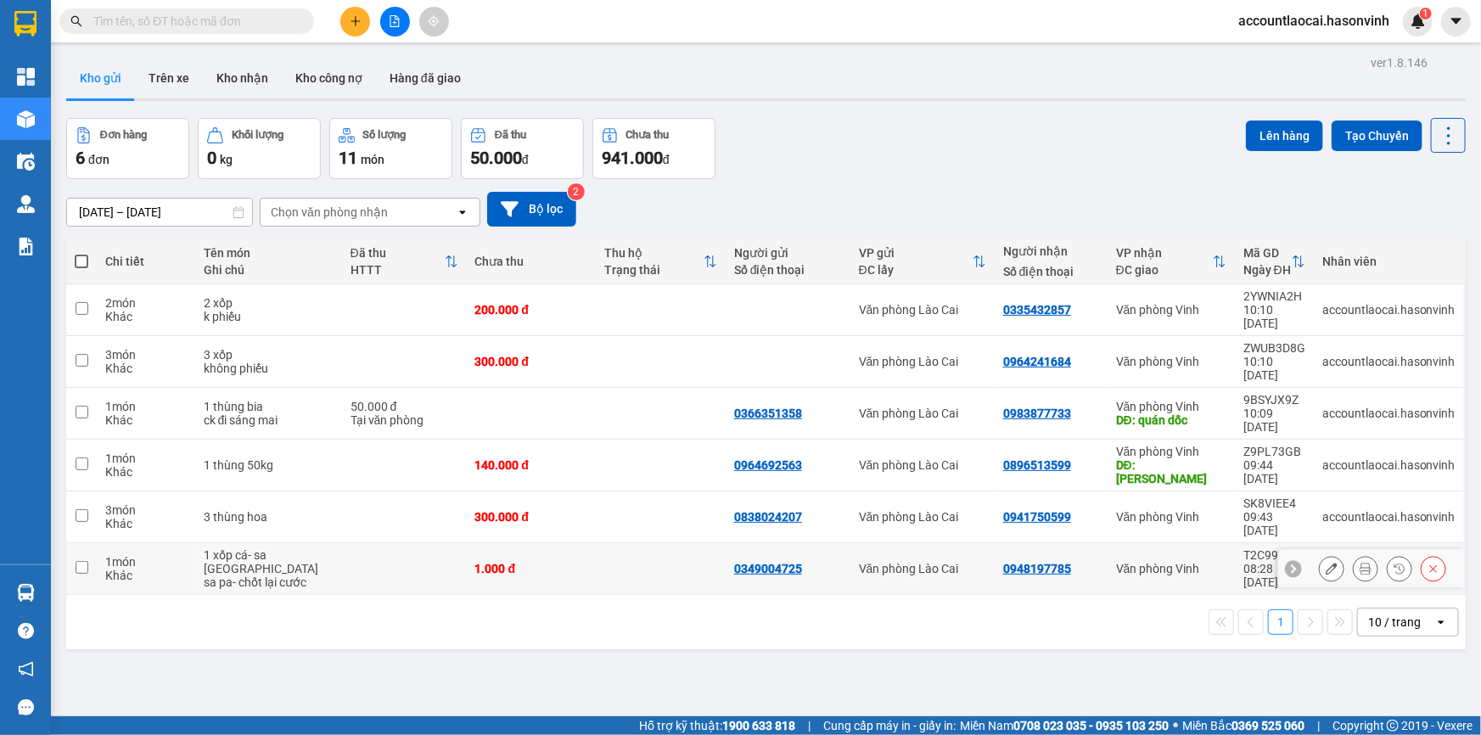
scroll to position [77, 0]
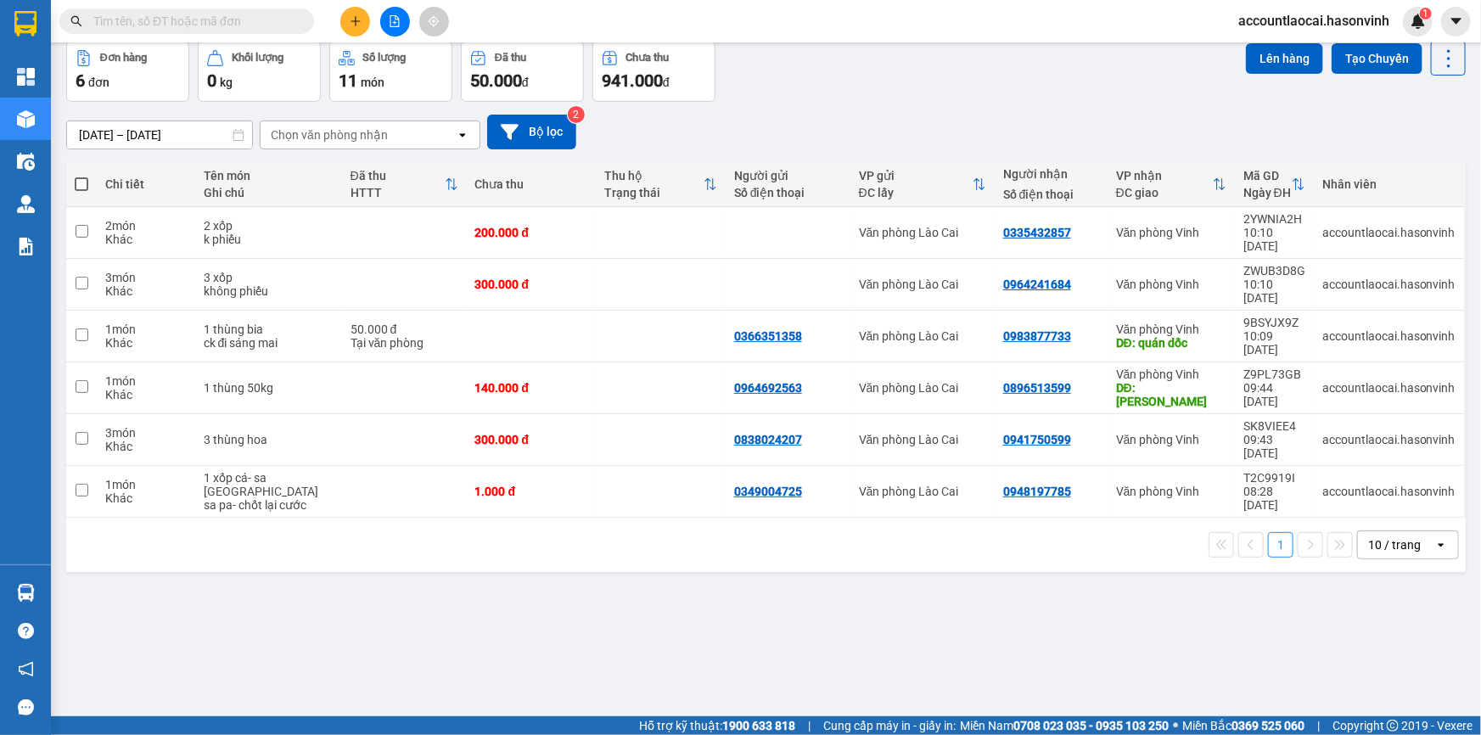
click at [430, 162] on th "Đã thu HTTT" at bounding box center [404, 184] width 125 height 45
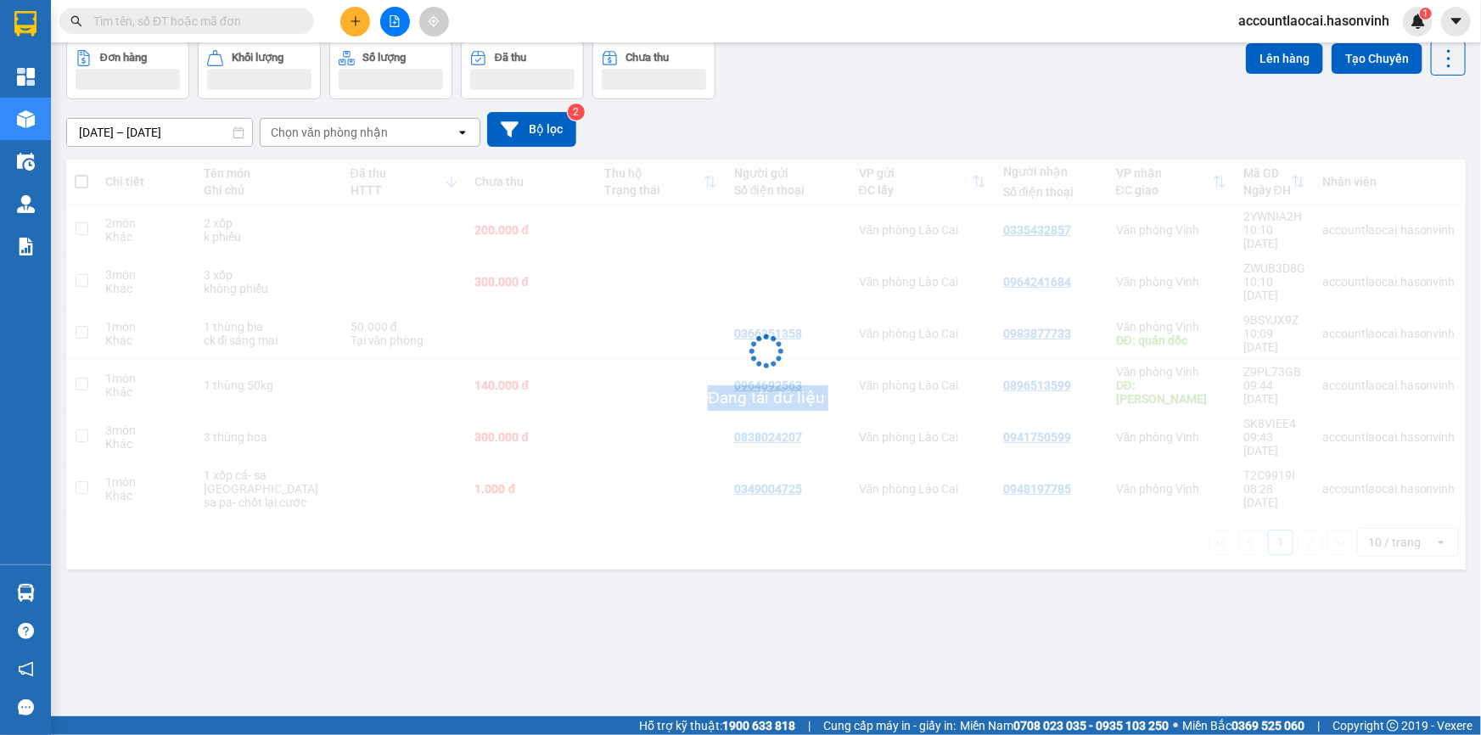
click at [430, 162] on div "Đang tải dữ liệu" at bounding box center [765, 365] width 1399 height 410
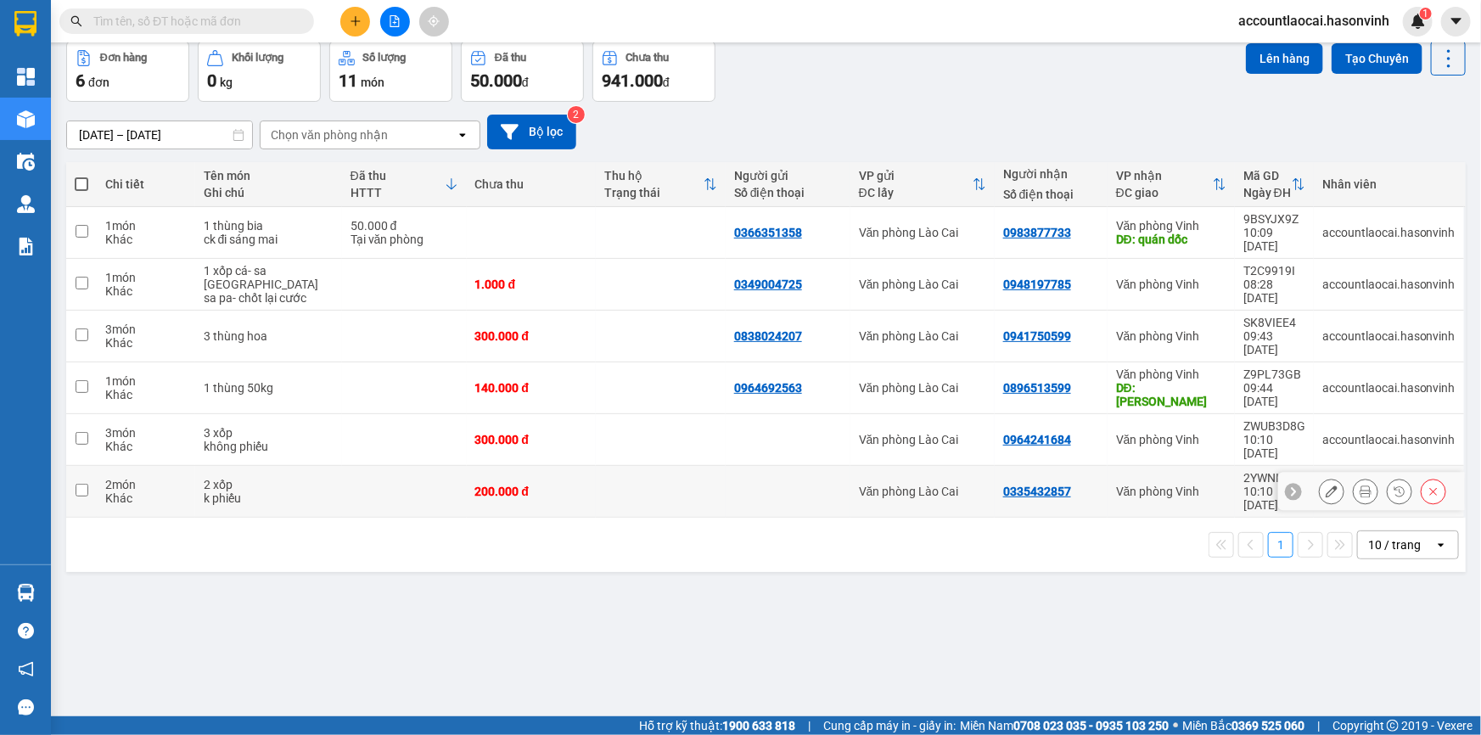
click at [491, 466] on td "200.000 đ" at bounding box center [532, 492] width 130 height 52
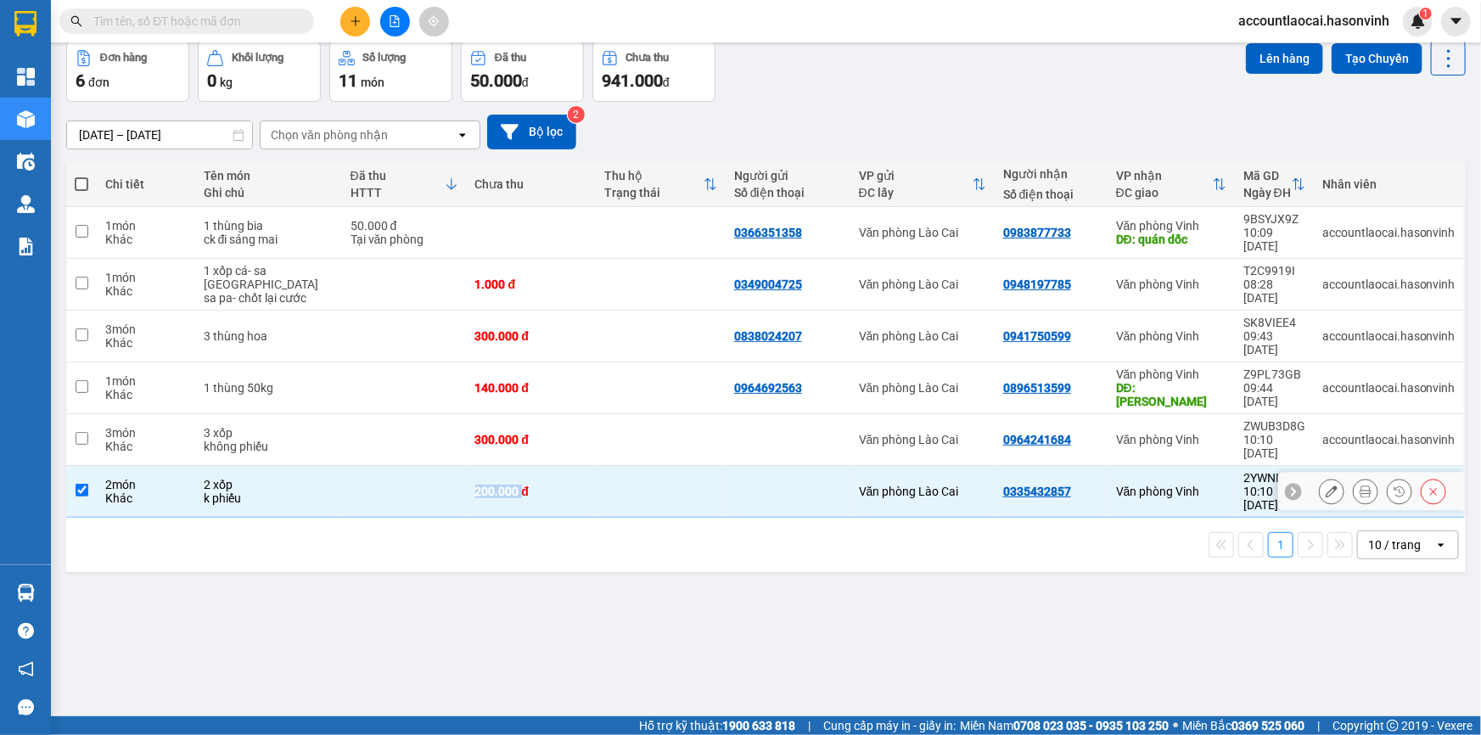
click at [491, 466] on td "200.000 đ" at bounding box center [532, 492] width 130 height 52
checkbox input "false"
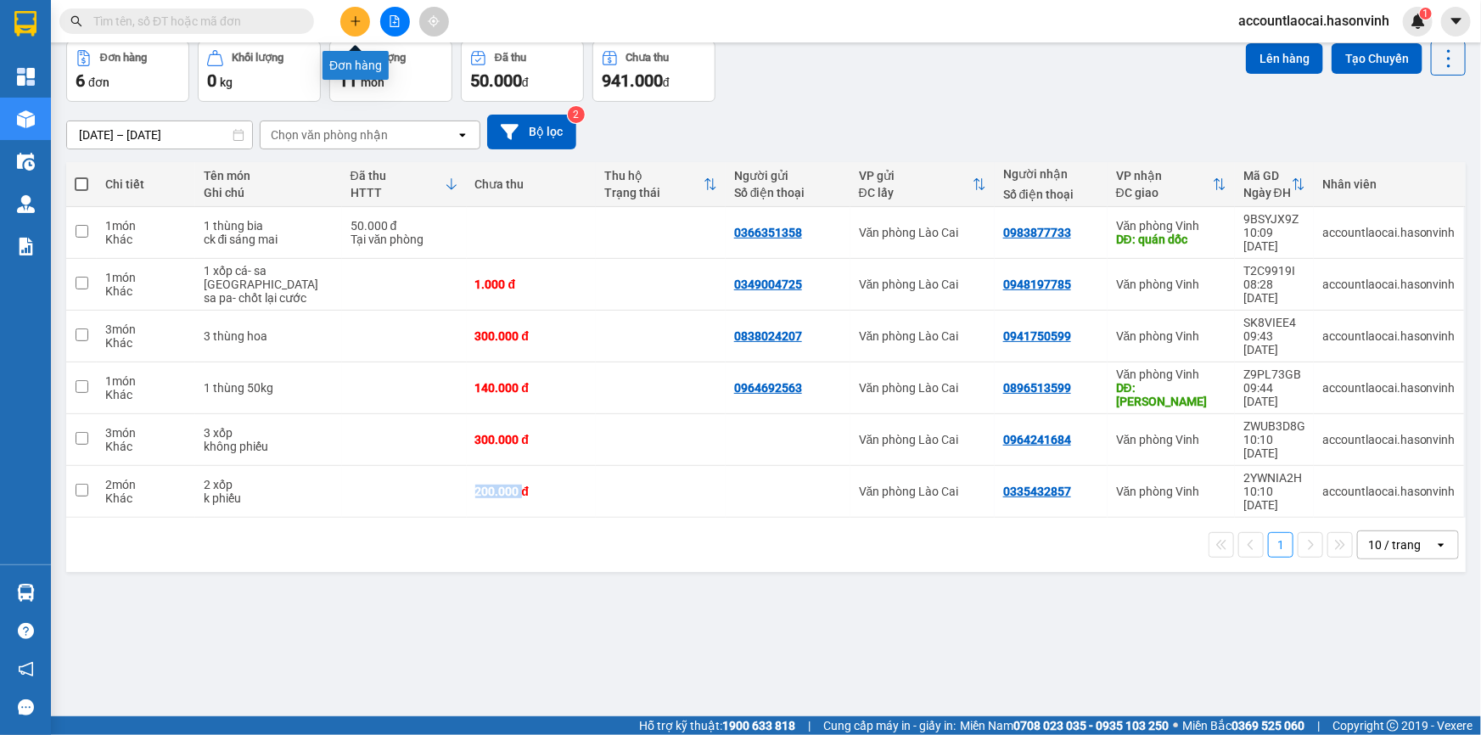
click at [350, 26] on icon "plus" at bounding box center [356, 21] width 12 height 12
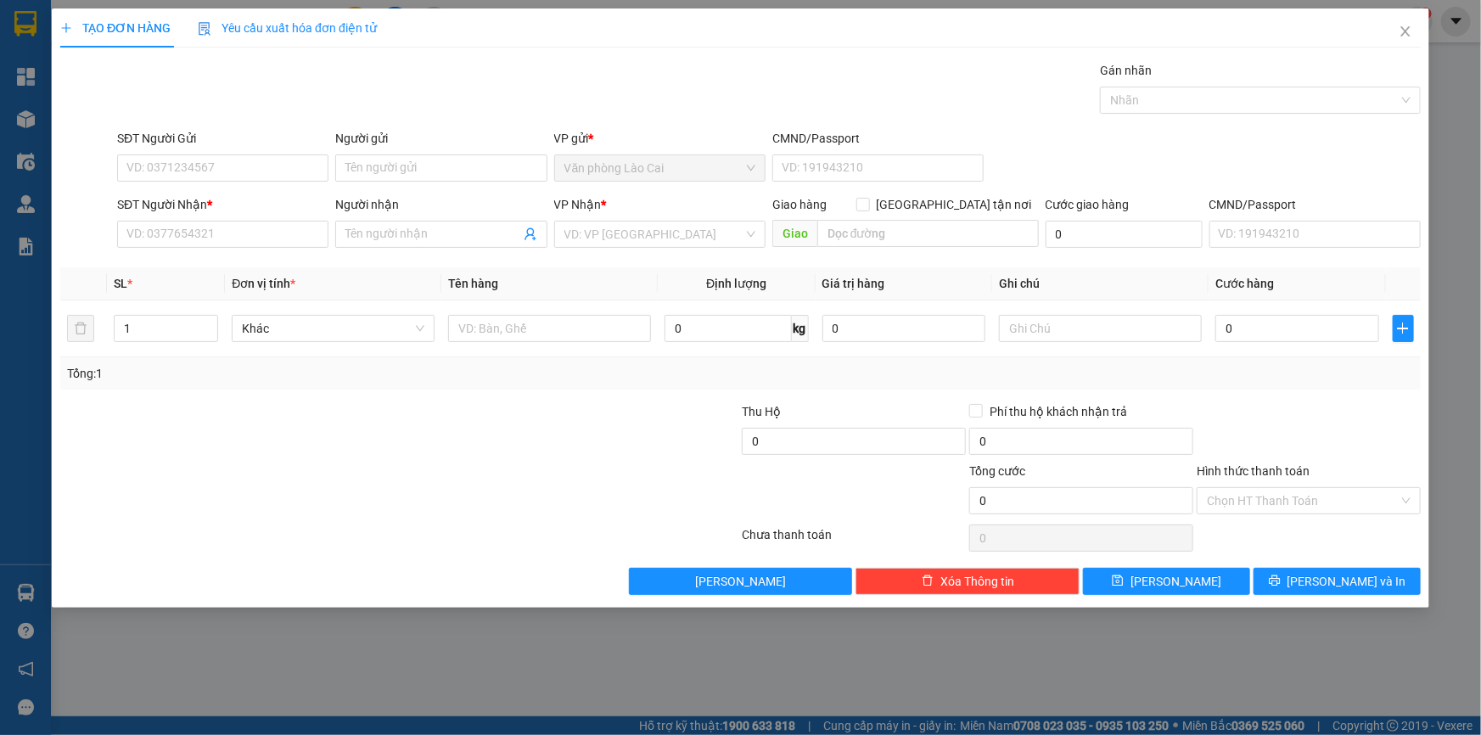
drag, startPoint x: 246, startPoint y: 249, endPoint x: 246, endPoint y: 238, distance: 11.0
click at [246, 248] on div "SĐT Người Nhận * VD: 0377654321" at bounding box center [222, 224] width 211 height 59
click at [246, 238] on input "SĐT Người Nhận *" at bounding box center [222, 234] width 211 height 27
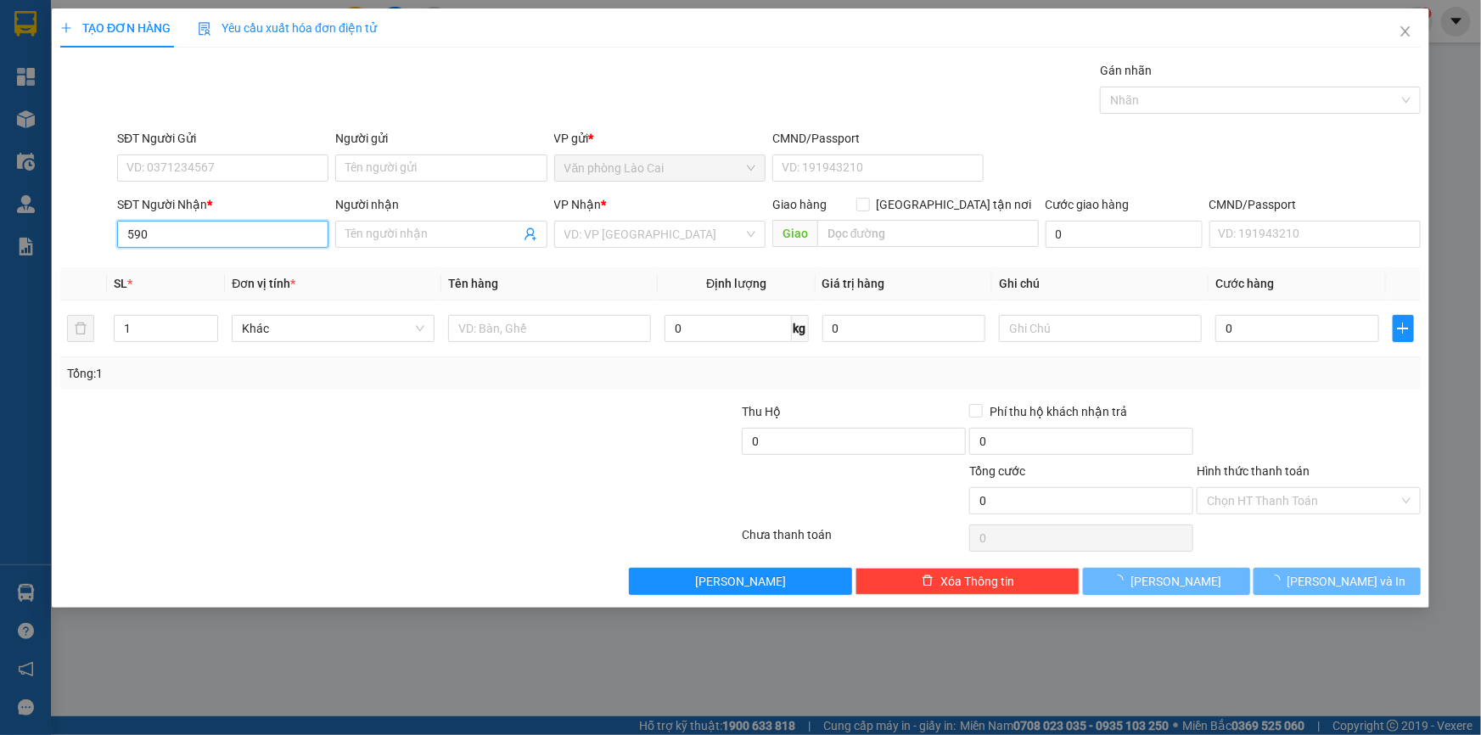
click at [246, 238] on input "590" at bounding box center [222, 234] width 211 height 27
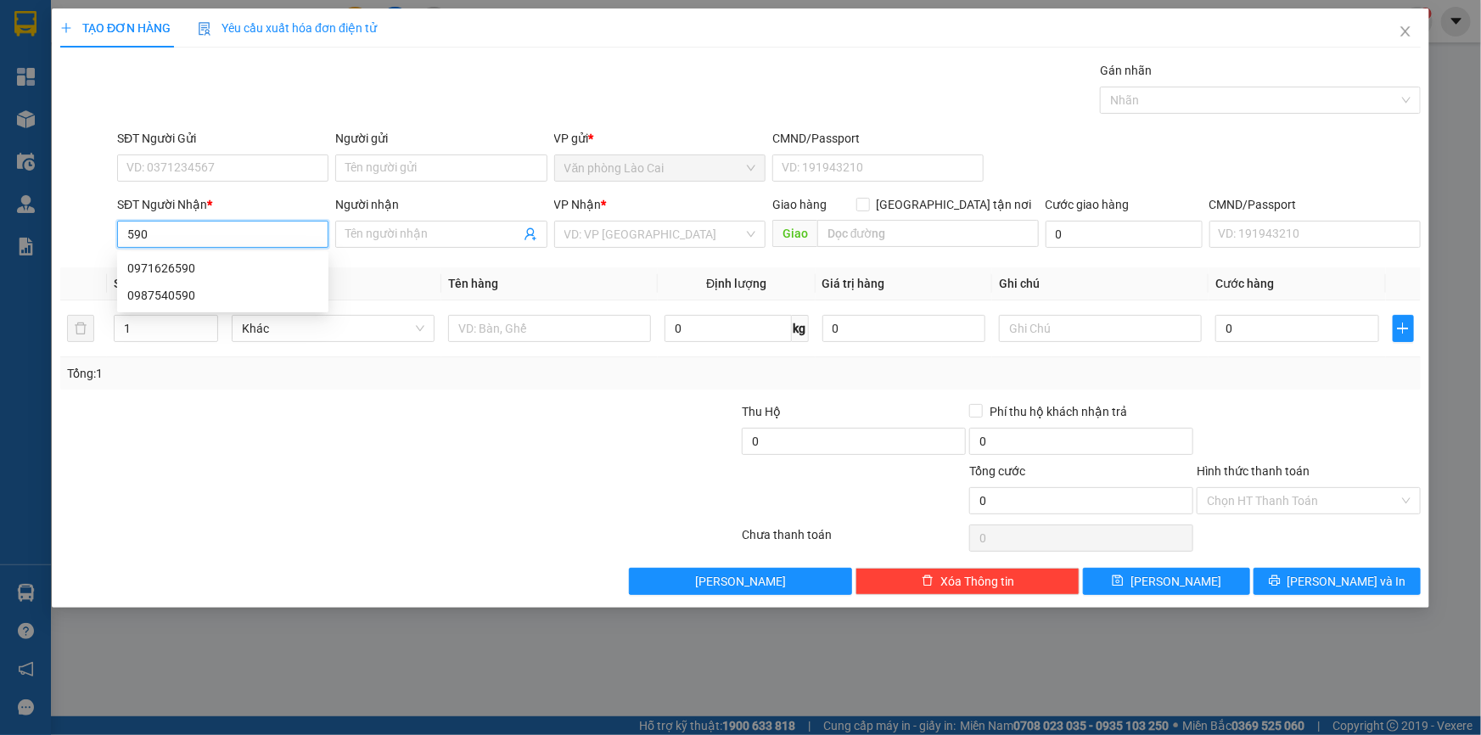
click at [182, 231] on input "590" at bounding box center [222, 234] width 211 height 27
click at [190, 265] on div "0971626590" at bounding box center [222, 268] width 191 height 19
type input "0971626590"
type input "HÀ TĨNH"
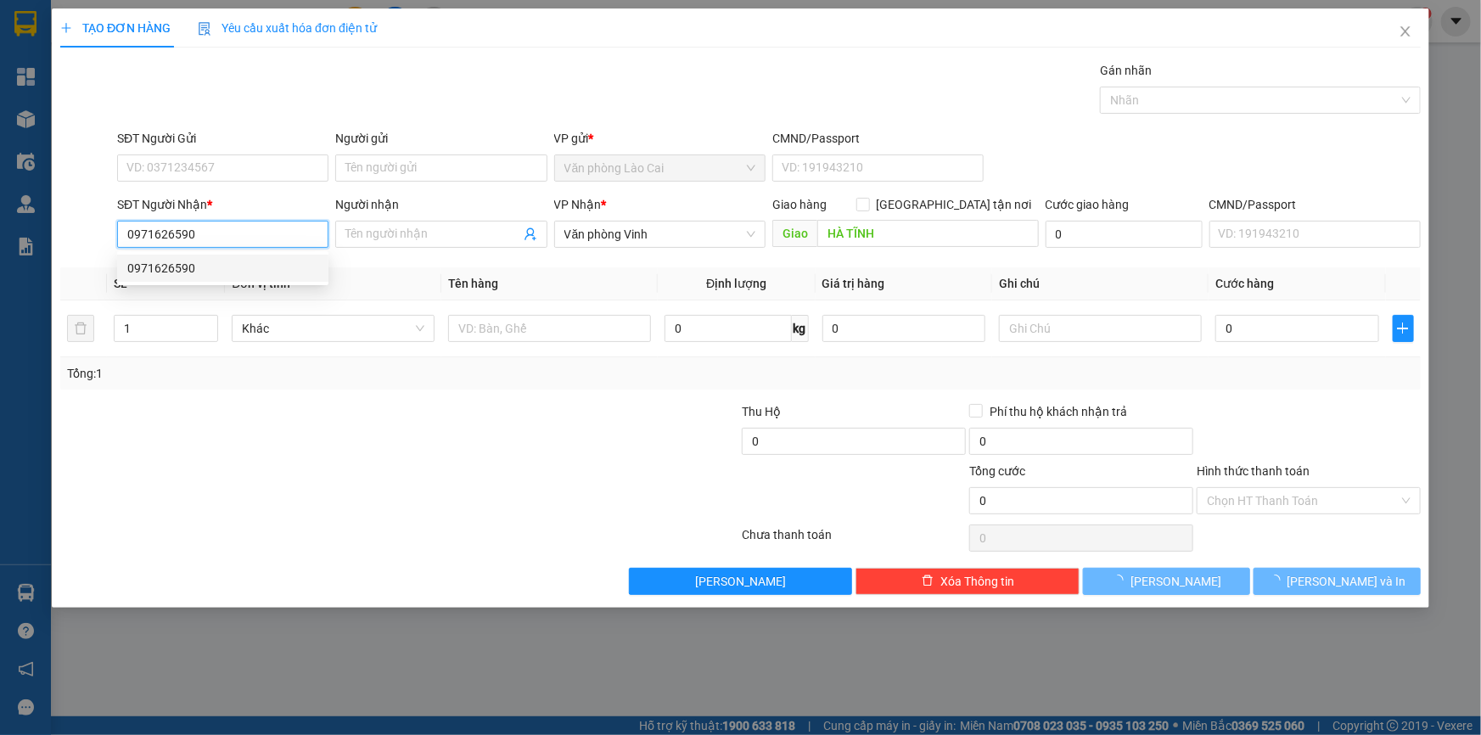
type input "80.000"
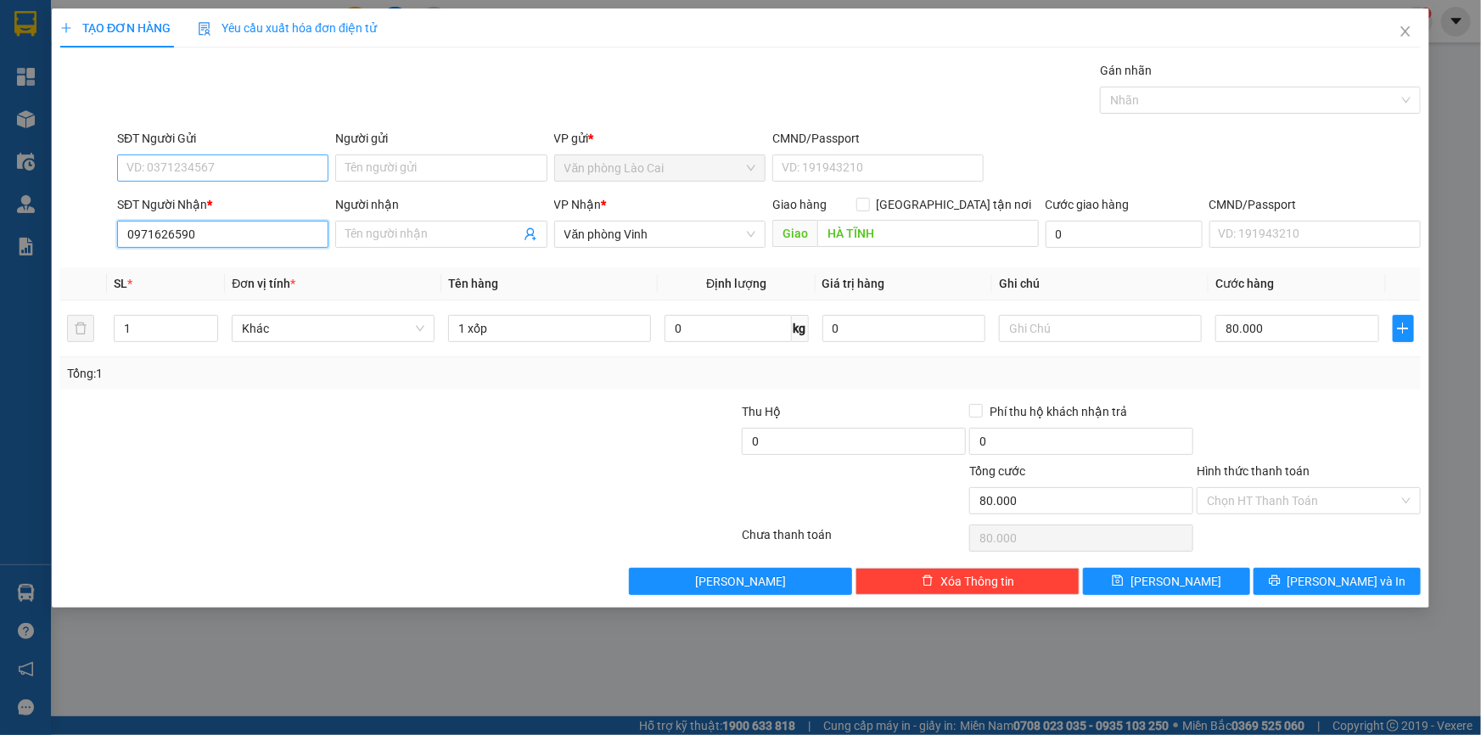
type input "0971626590"
click at [210, 168] on input "SĐT Người Gửi" at bounding box center [222, 167] width 211 height 27
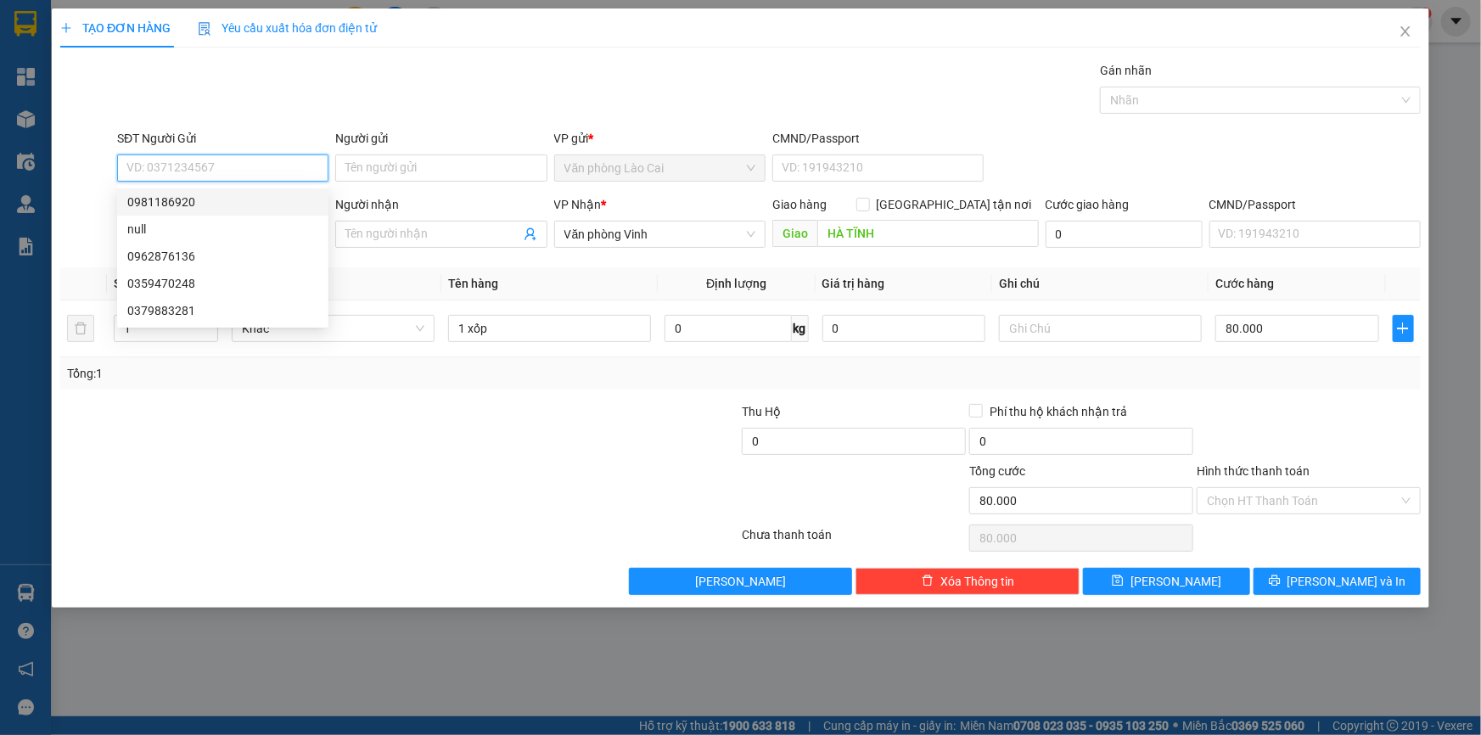
click at [211, 203] on div "0981186920" at bounding box center [222, 202] width 191 height 19
type input "0981186920"
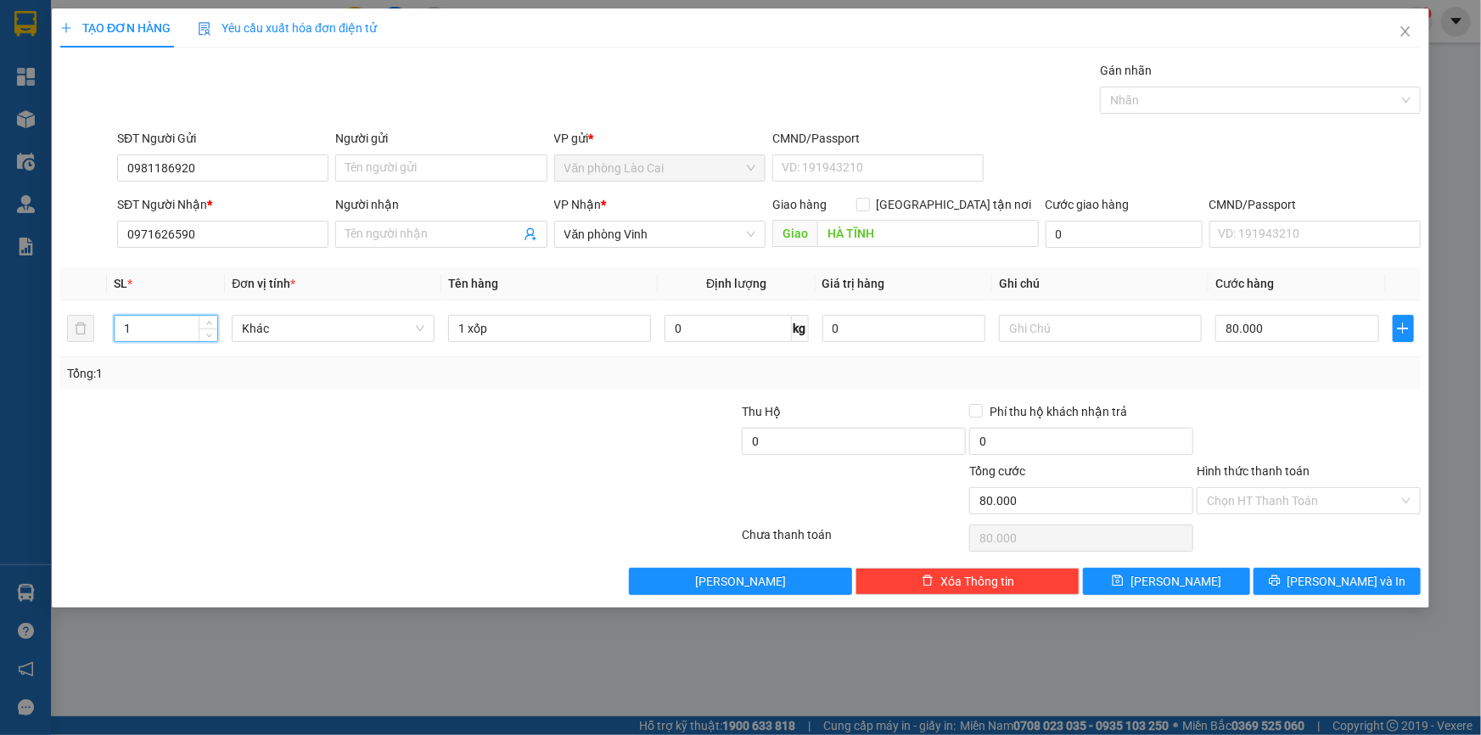
drag, startPoint x: 145, startPoint y: 329, endPoint x: 0, endPoint y: 310, distance: 146.4
click at [0, 310] on div "TẠO ĐƠN HÀNG Yêu cầu xuất hóa đơn điện tử Transit Pickup Surcharge Ids Transit …" at bounding box center [740, 367] width 1481 height 735
type input "10"
drag, startPoint x: 505, startPoint y: 331, endPoint x: 48, endPoint y: 379, distance: 459.9
click at [48, 379] on div "TẠO ĐƠN HÀNG Yêu cầu xuất hóa đơn điện tử Transit Pickup Surcharge Ids Transit …" at bounding box center [740, 367] width 1481 height 735
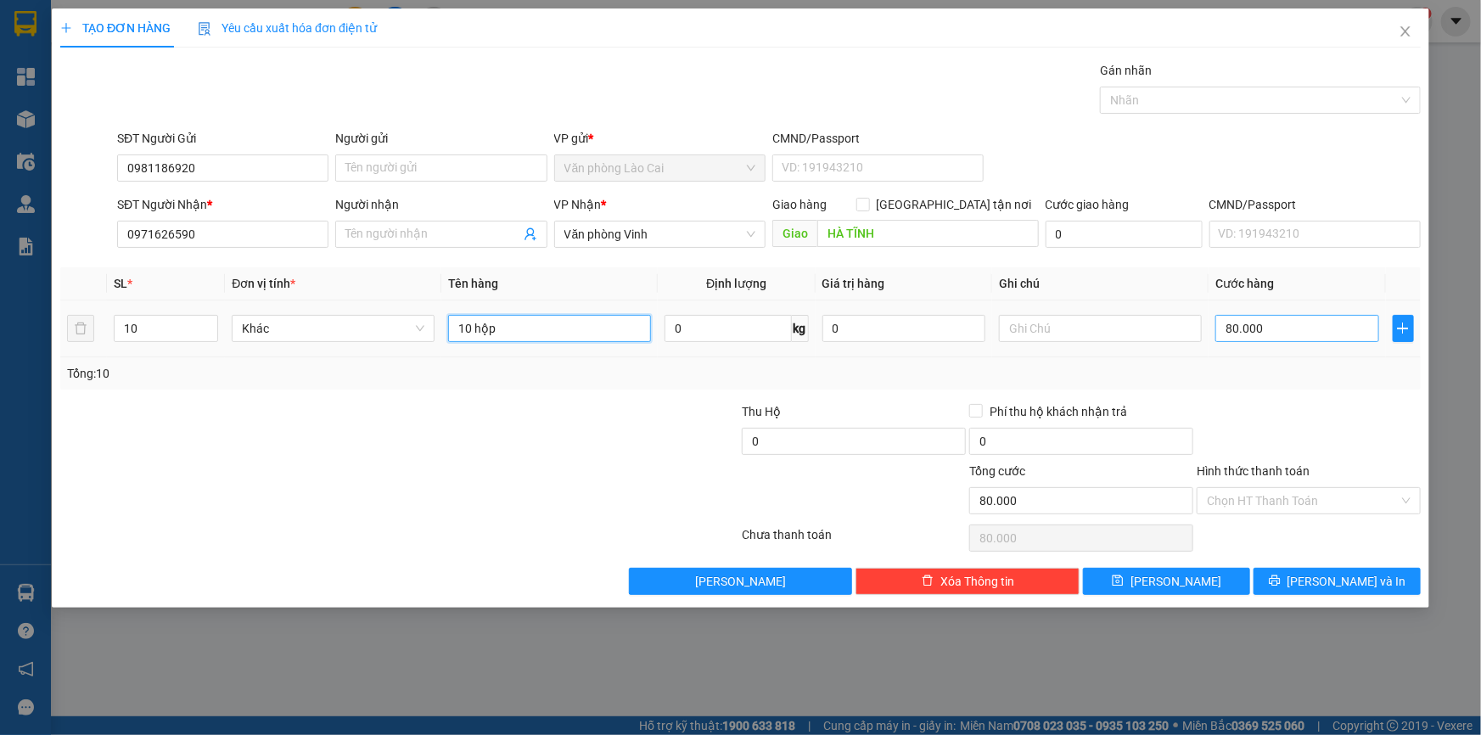
type input "10 hộp"
click at [1268, 327] on input "80.000" at bounding box center [1297, 328] width 164 height 27
type input "2"
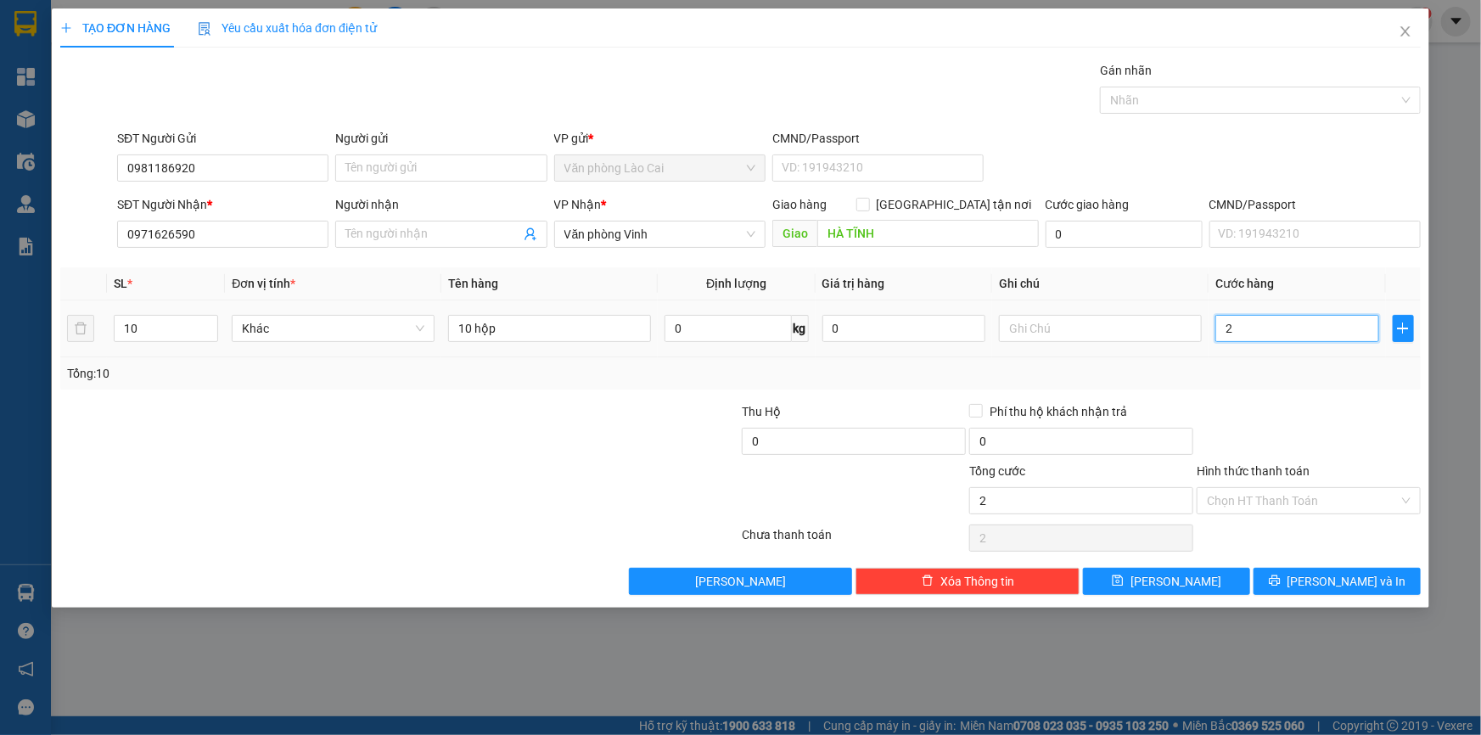
type input "25"
type input "250"
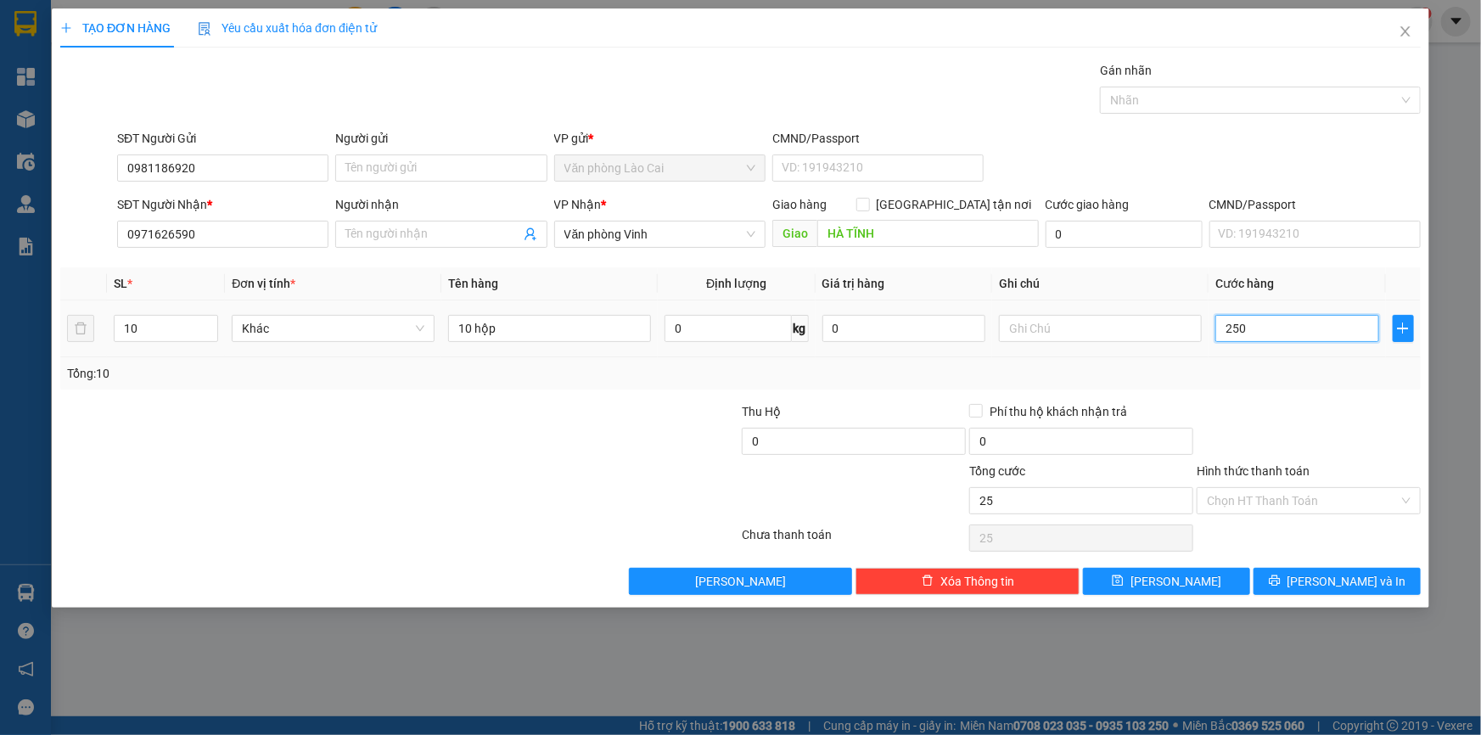
type input "250"
type input "250.000"
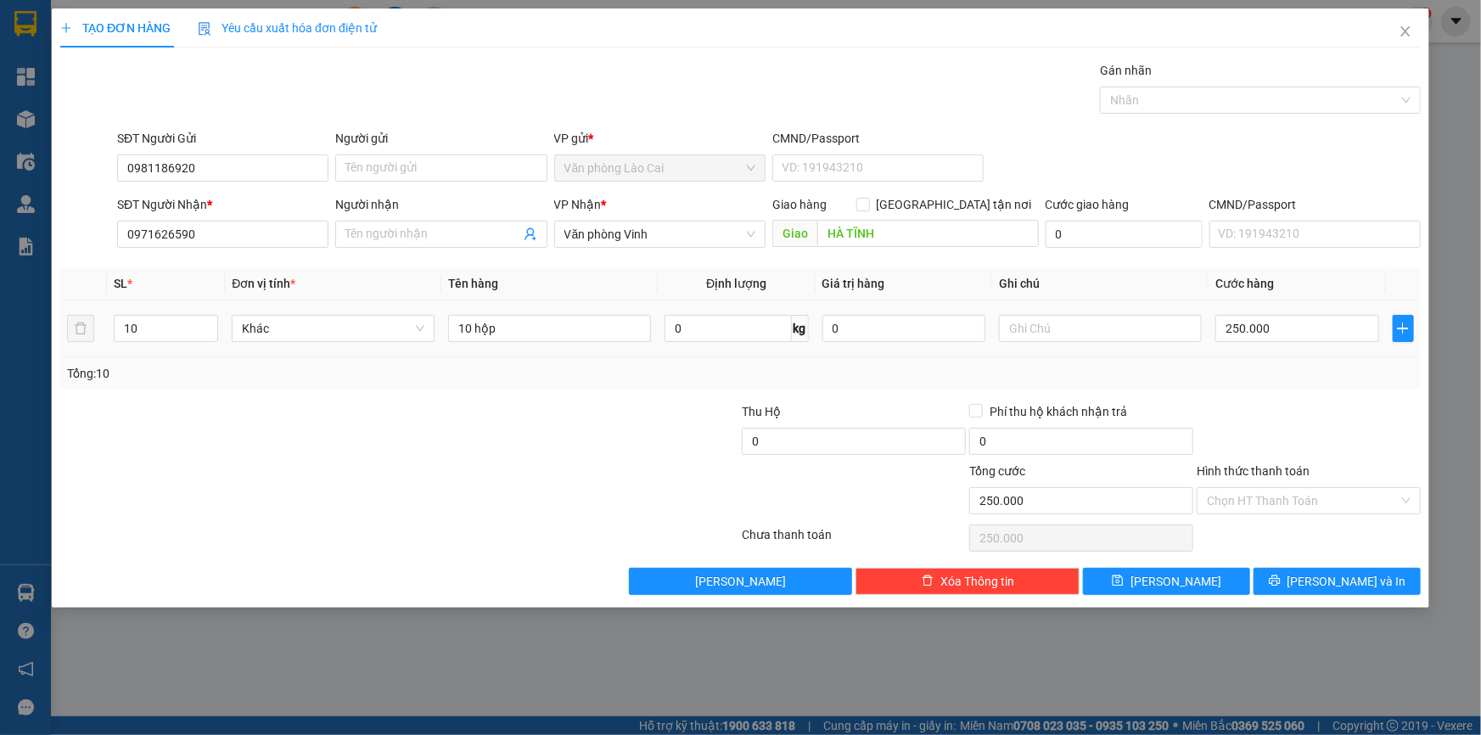
click at [1311, 349] on td "250.000" at bounding box center [1296, 328] width 177 height 57
click at [1349, 577] on span "[PERSON_NAME] và In" at bounding box center [1346, 581] width 119 height 19
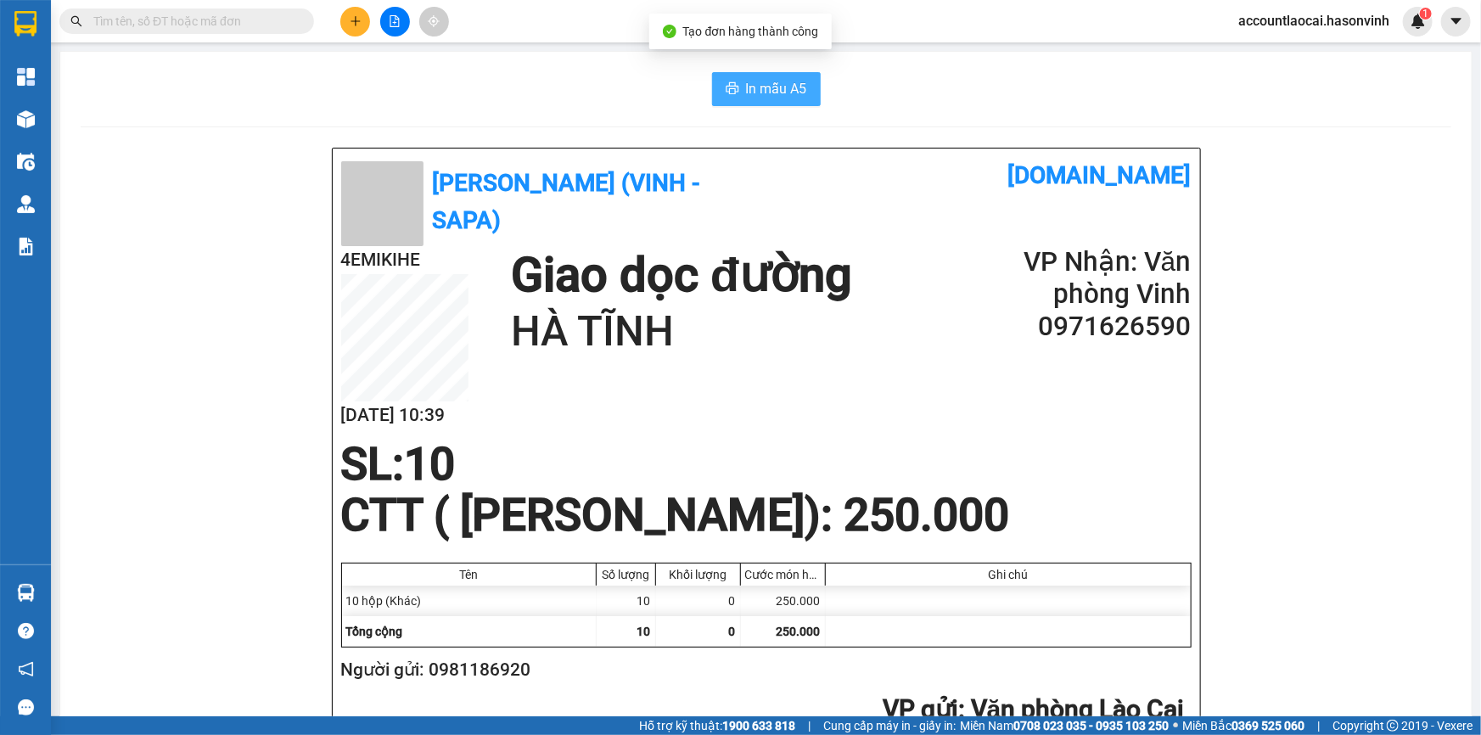
click at [788, 85] on span "In mẫu A5" at bounding box center [776, 88] width 61 height 21
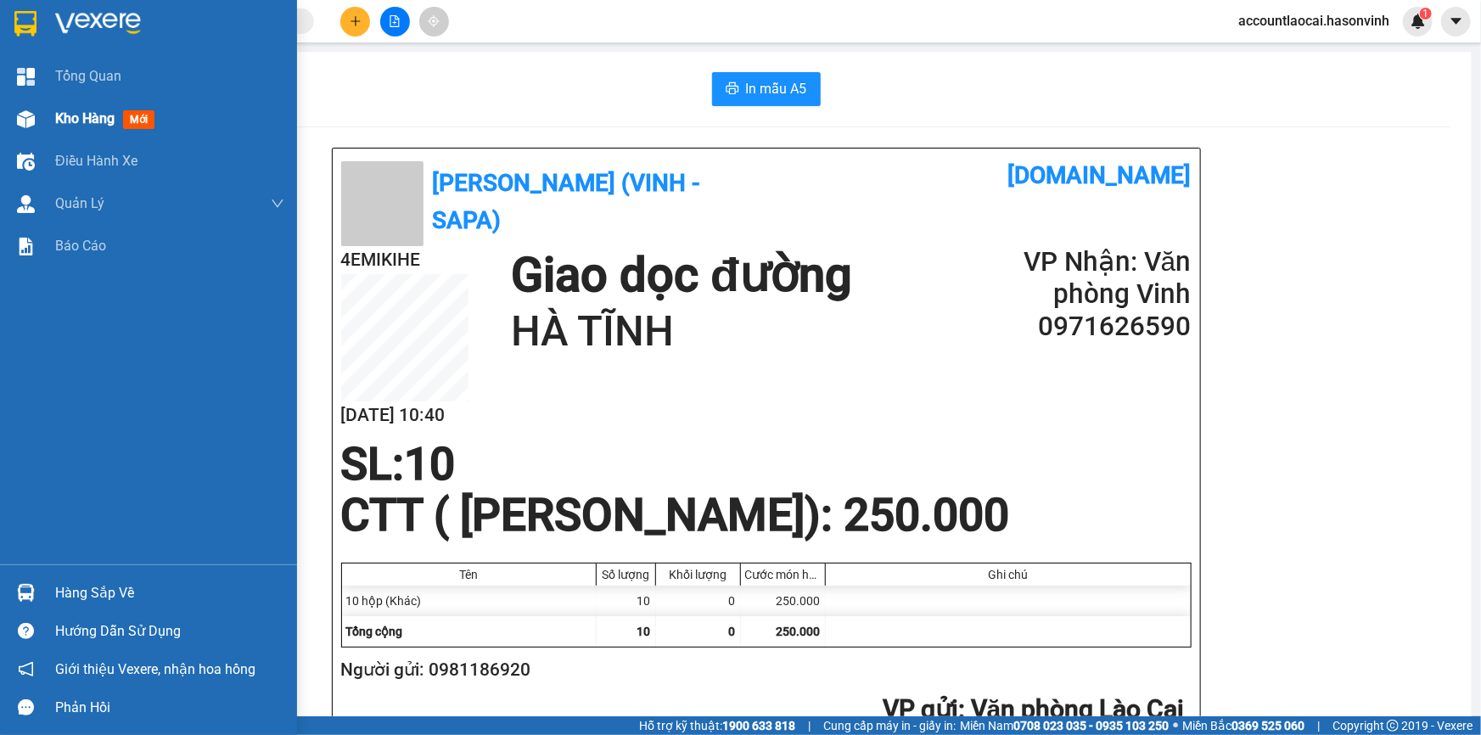
click at [81, 119] on span "Kho hàng" at bounding box center [84, 118] width 59 height 16
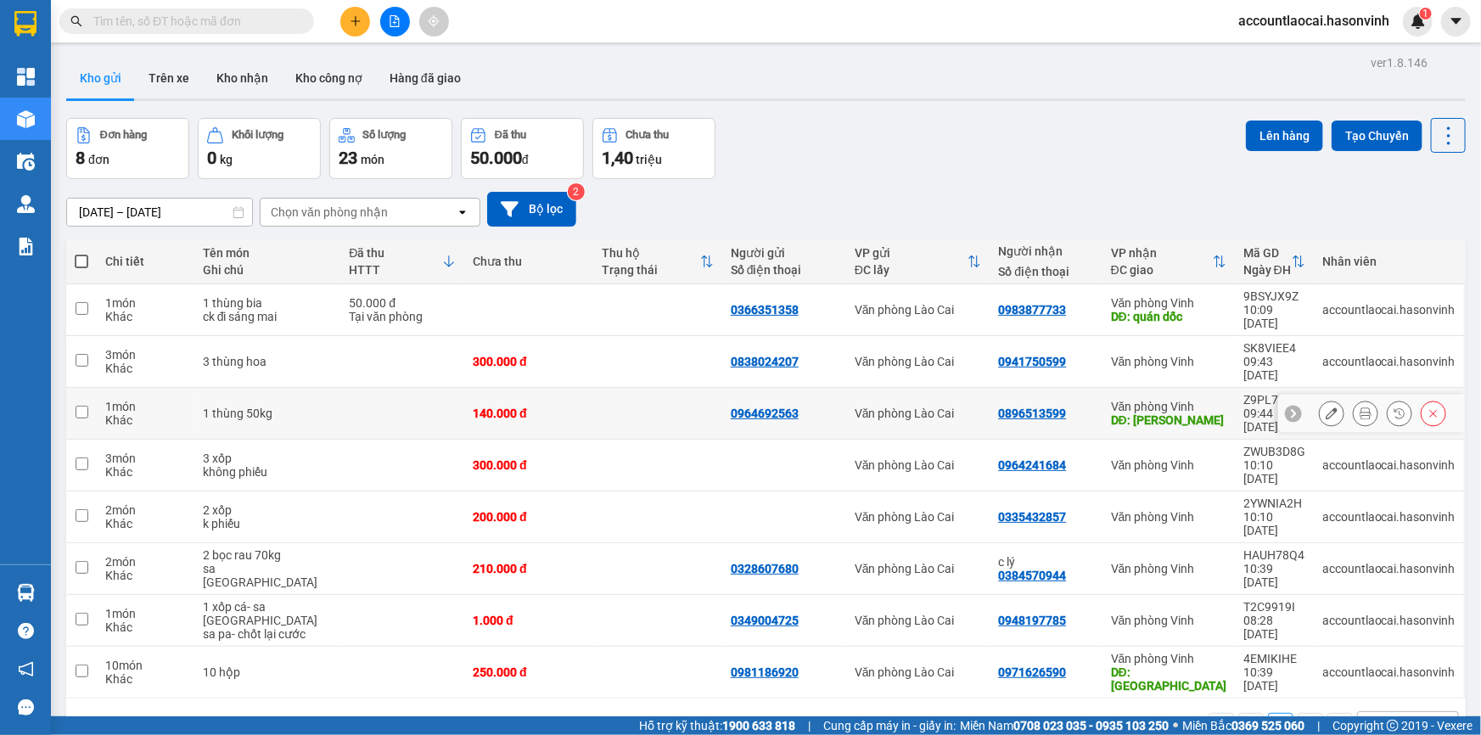
click at [507, 390] on td "140.000 đ" at bounding box center [528, 414] width 129 height 52
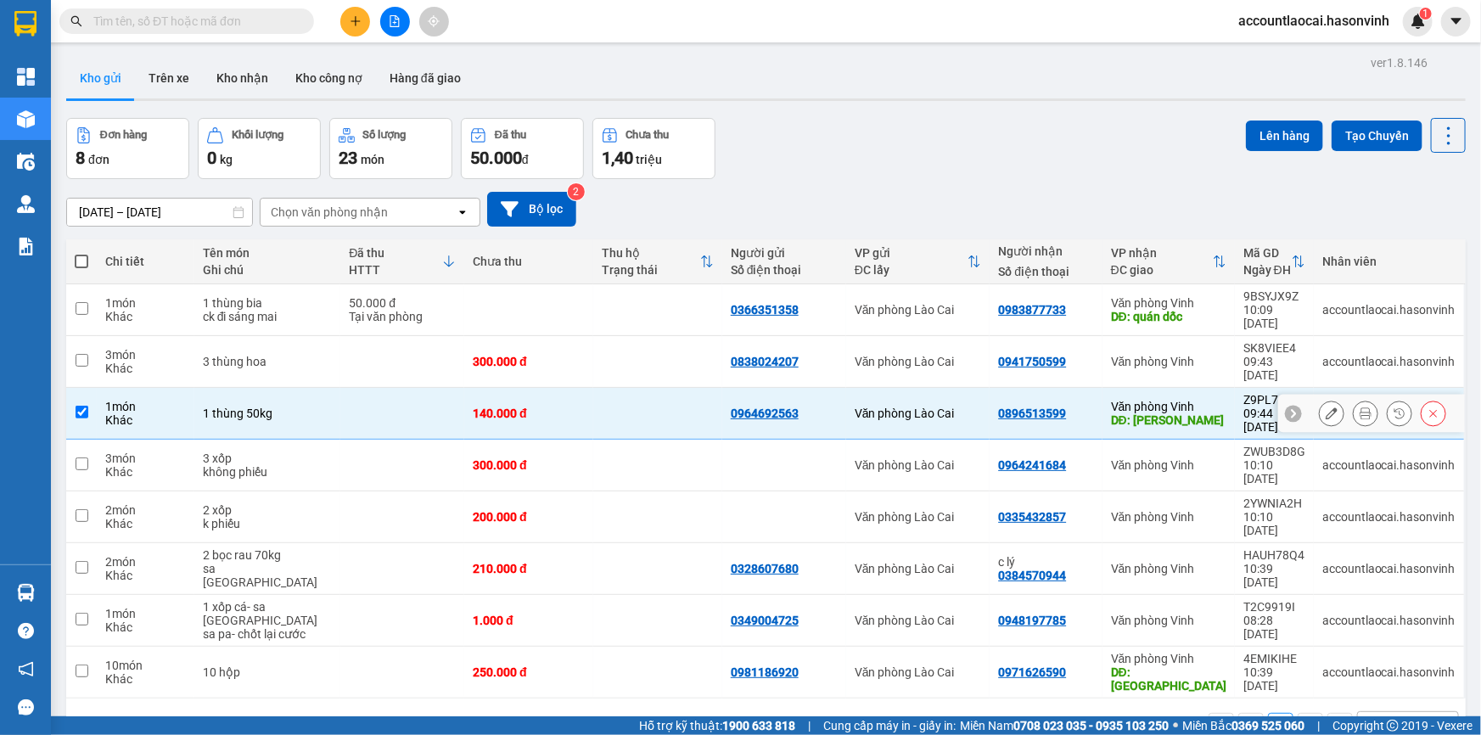
click at [503, 395] on td "140.000 đ" at bounding box center [528, 414] width 129 height 52
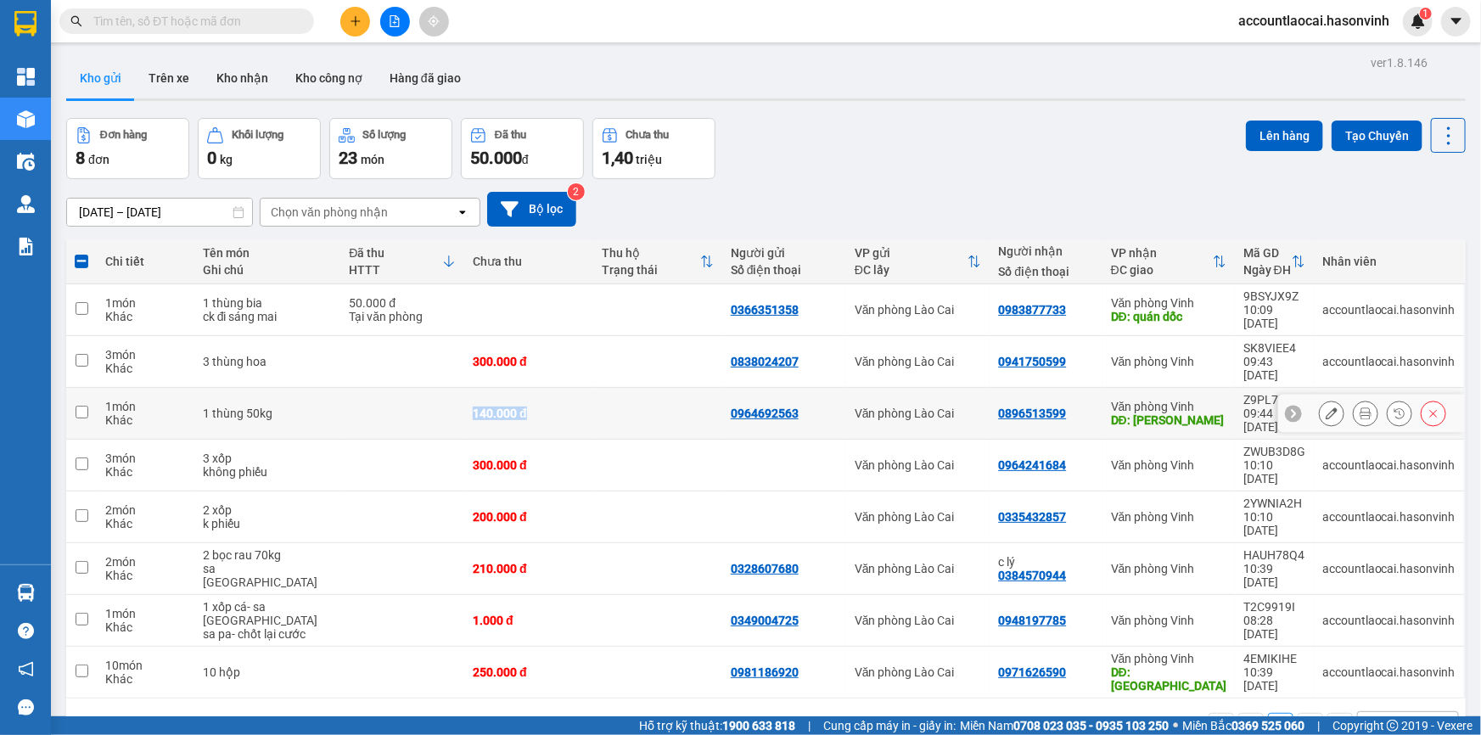
click at [503, 395] on td "140.000 đ" at bounding box center [528, 414] width 129 height 52
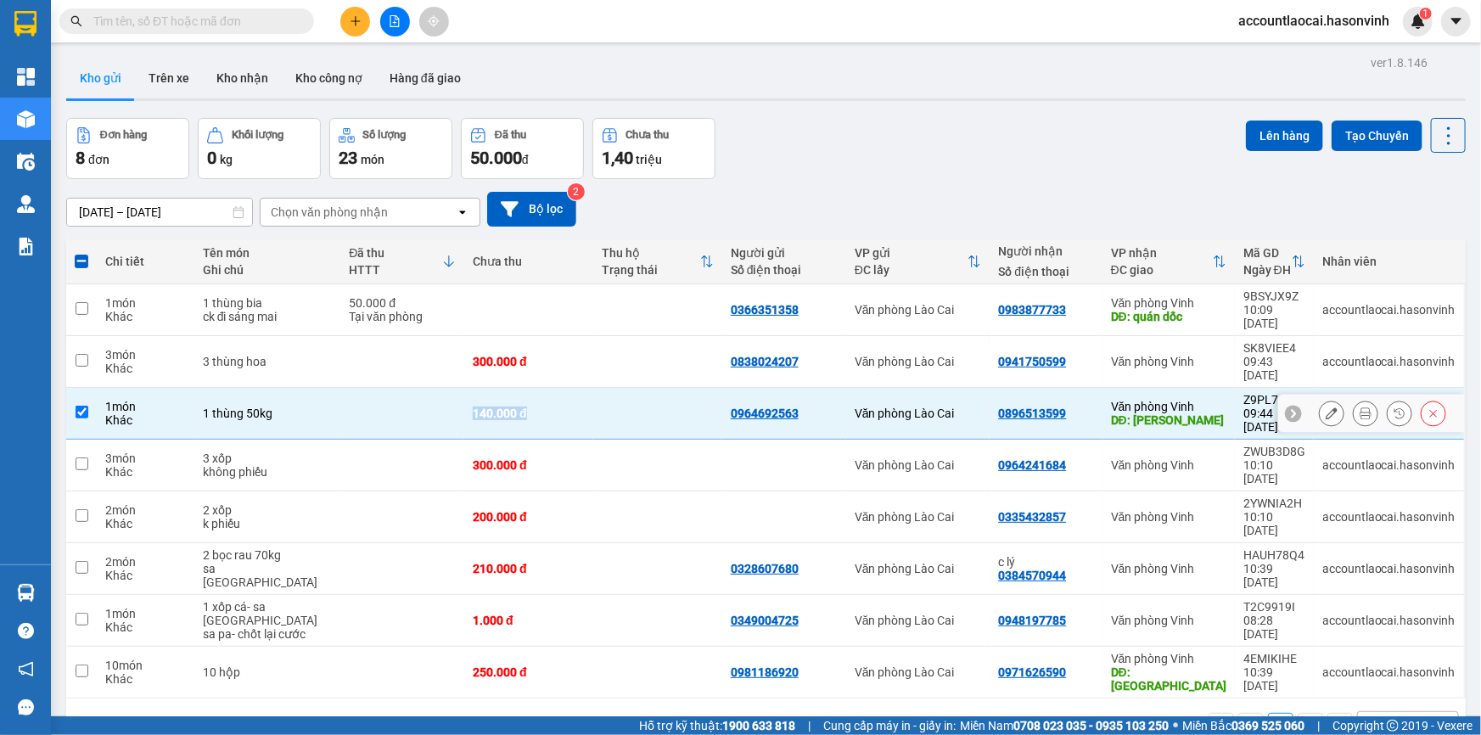
click at [503, 395] on td "140.000 đ" at bounding box center [528, 414] width 129 height 52
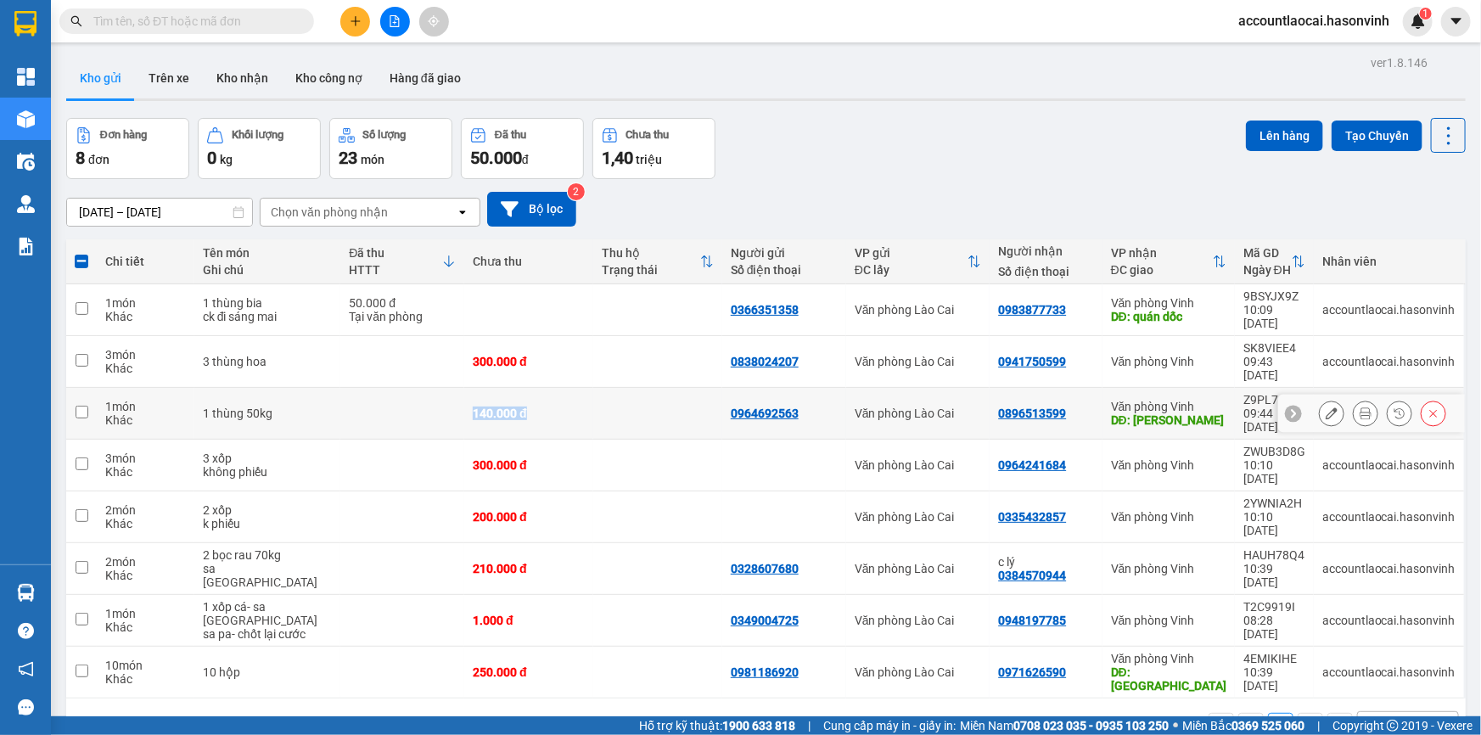
click at [503, 395] on td "140.000 đ" at bounding box center [528, 414] width 129 height 52
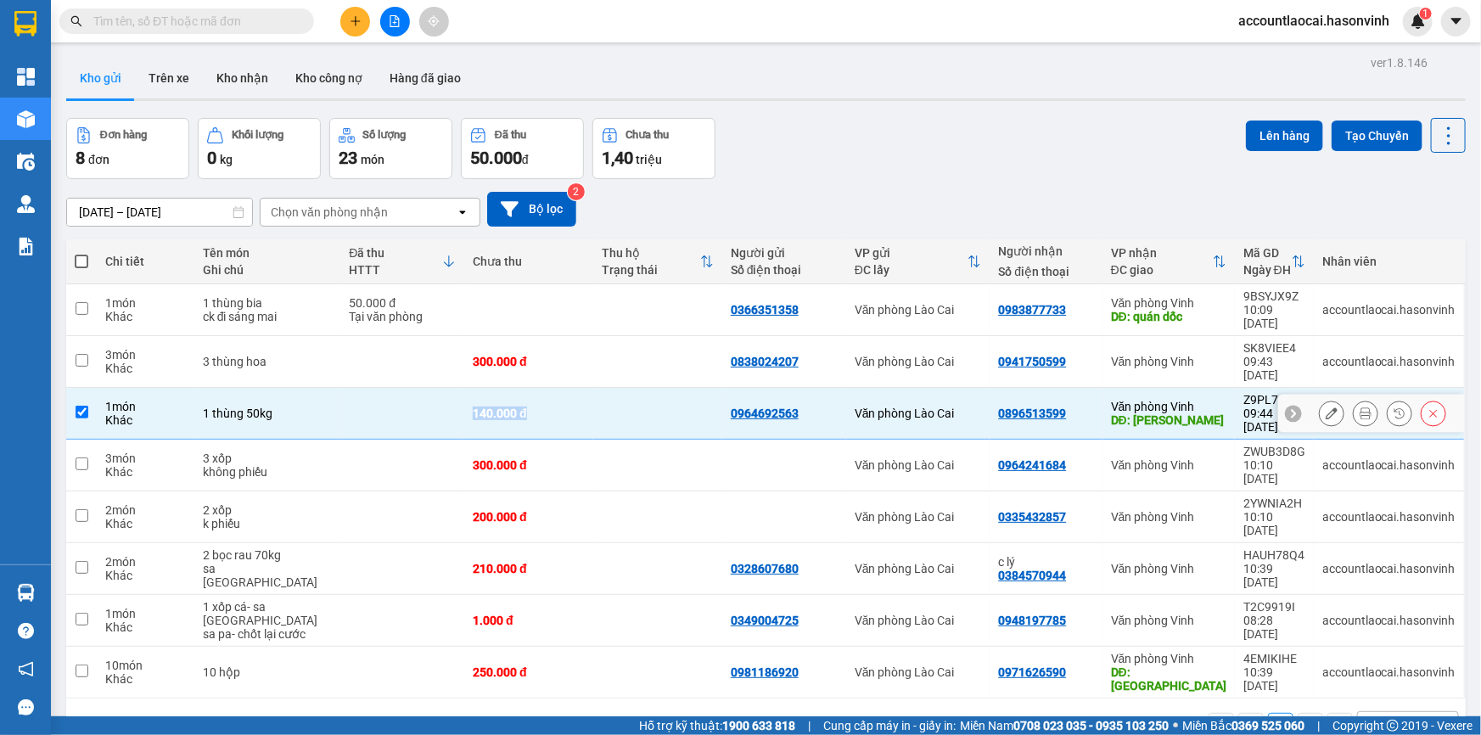
click at [503, 395] on td "140.000 đ" at bounding box center [528, 414] width 129 height 52
checkbox input "false"
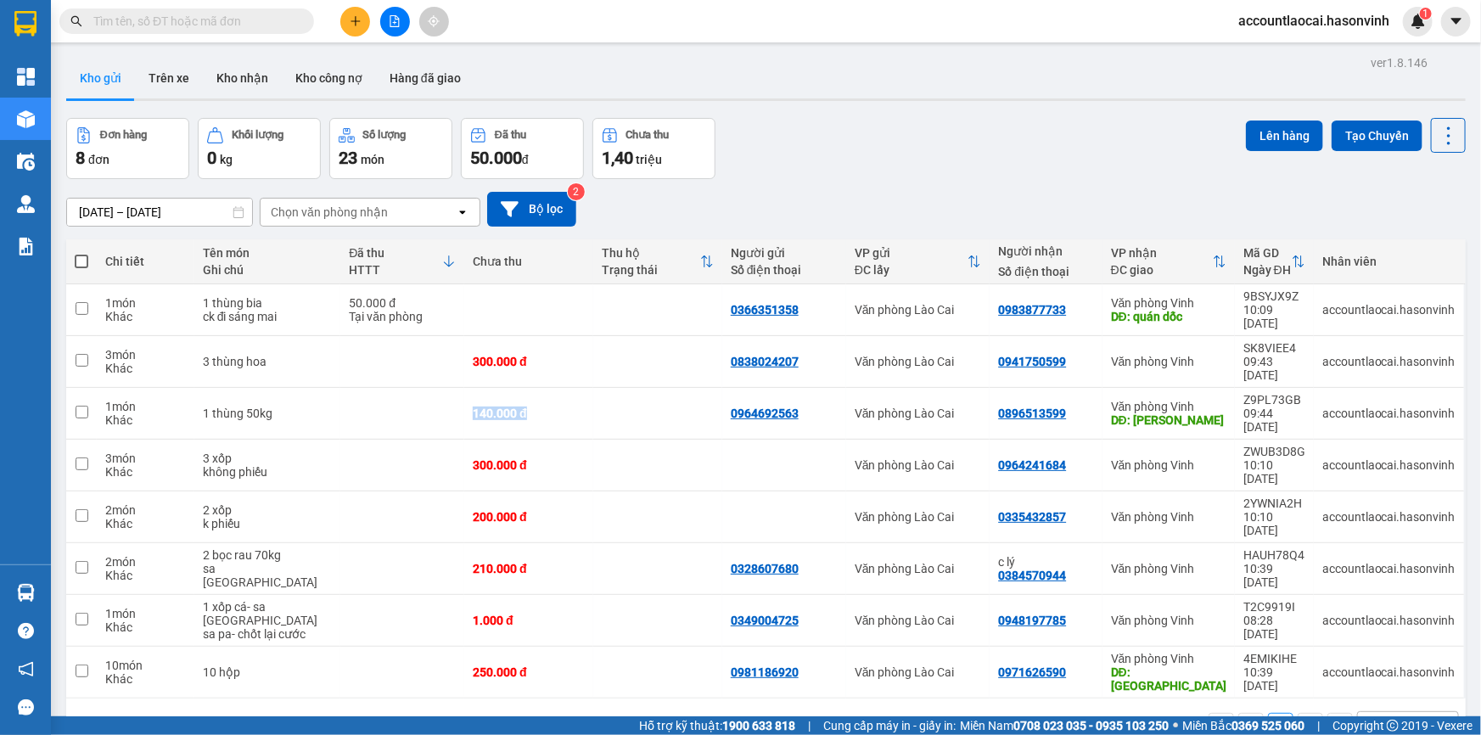
click at [364, 20] on button at bounding box center [355, 22] width 30 height 30
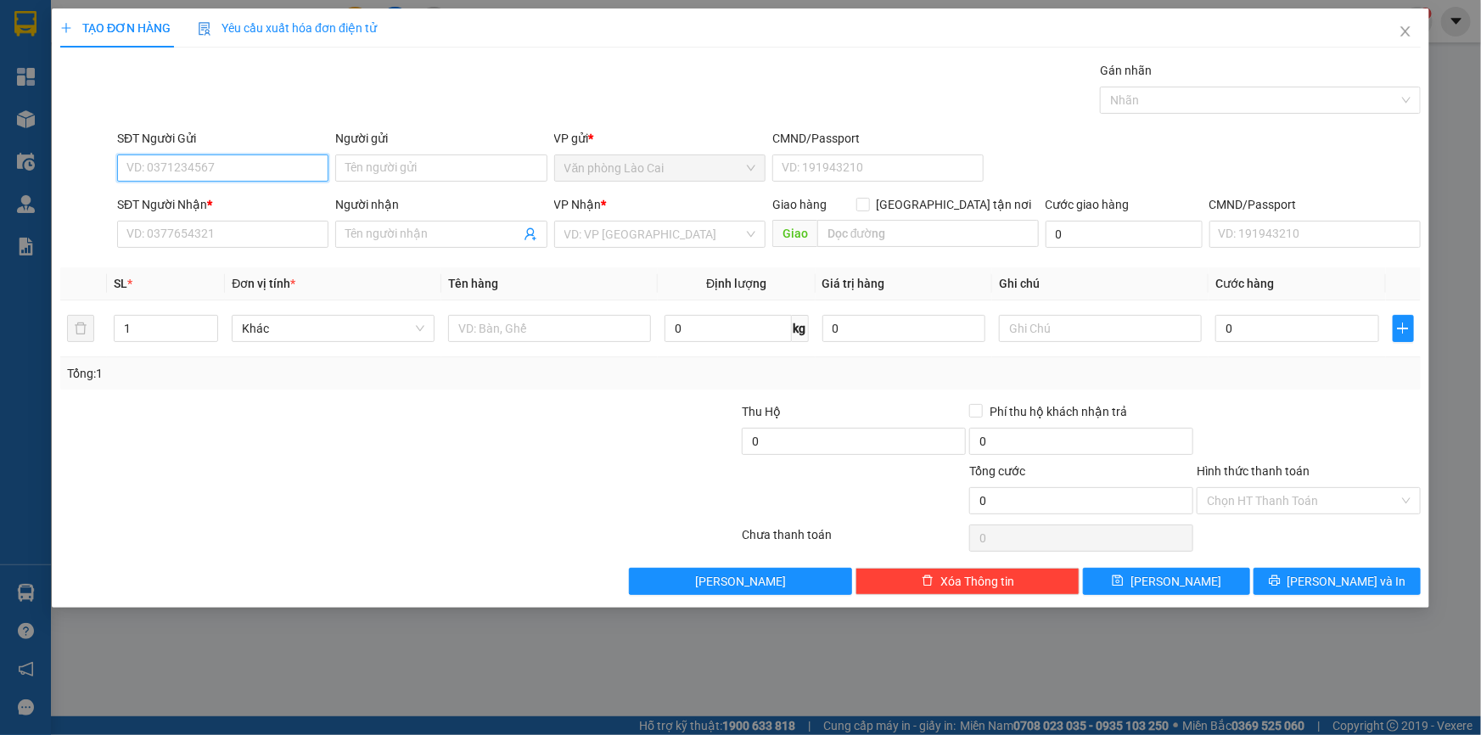
click at [278, 158] on input "SĐT Người Gửi" at bounding box center [222, 167] width 211 height 27
click at [262, 208] on div "0357280888 - anh hối" at bounding box center [222, 202] width 191 height 19
type input "0357280888"
type input "anh hối"
type input "0357280888"
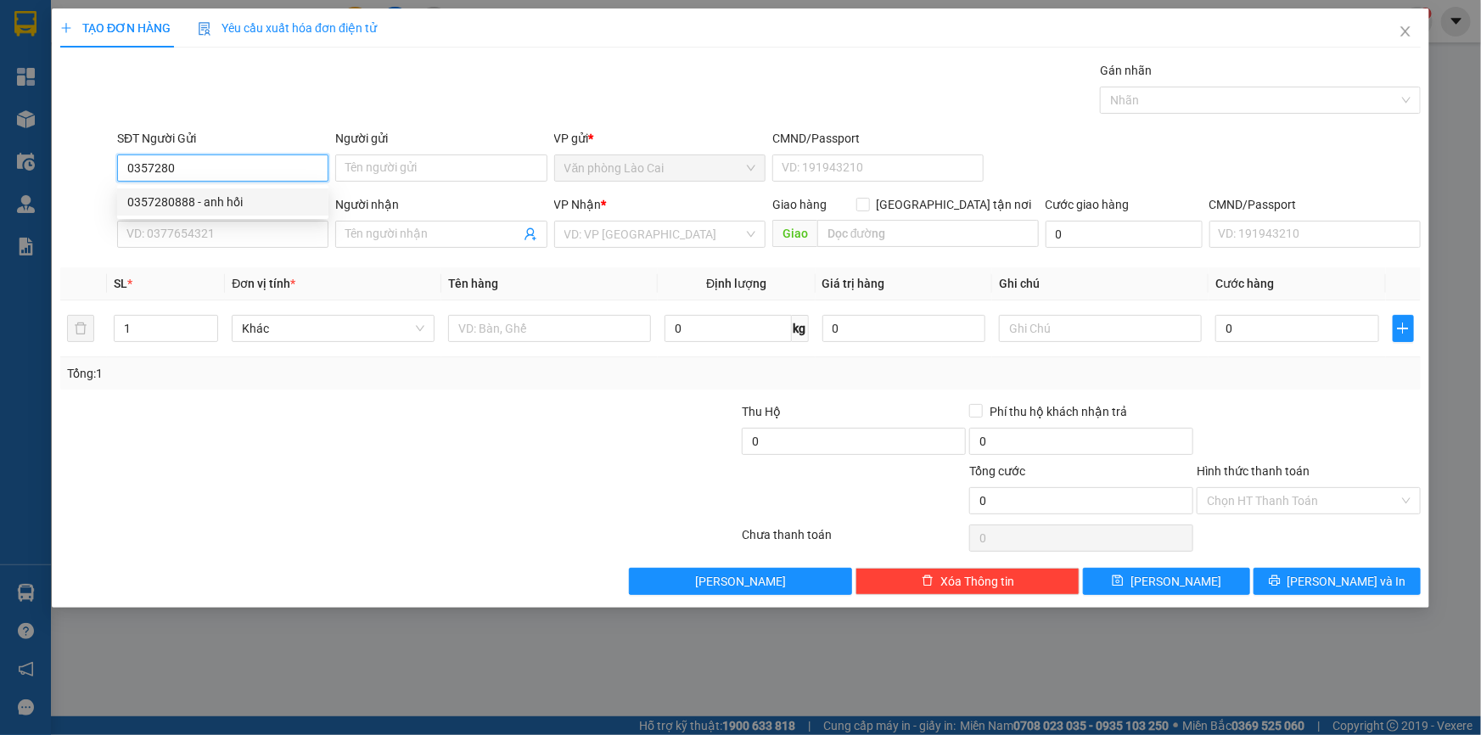
type input "anh hối"
type input "hÀ tĨNH"
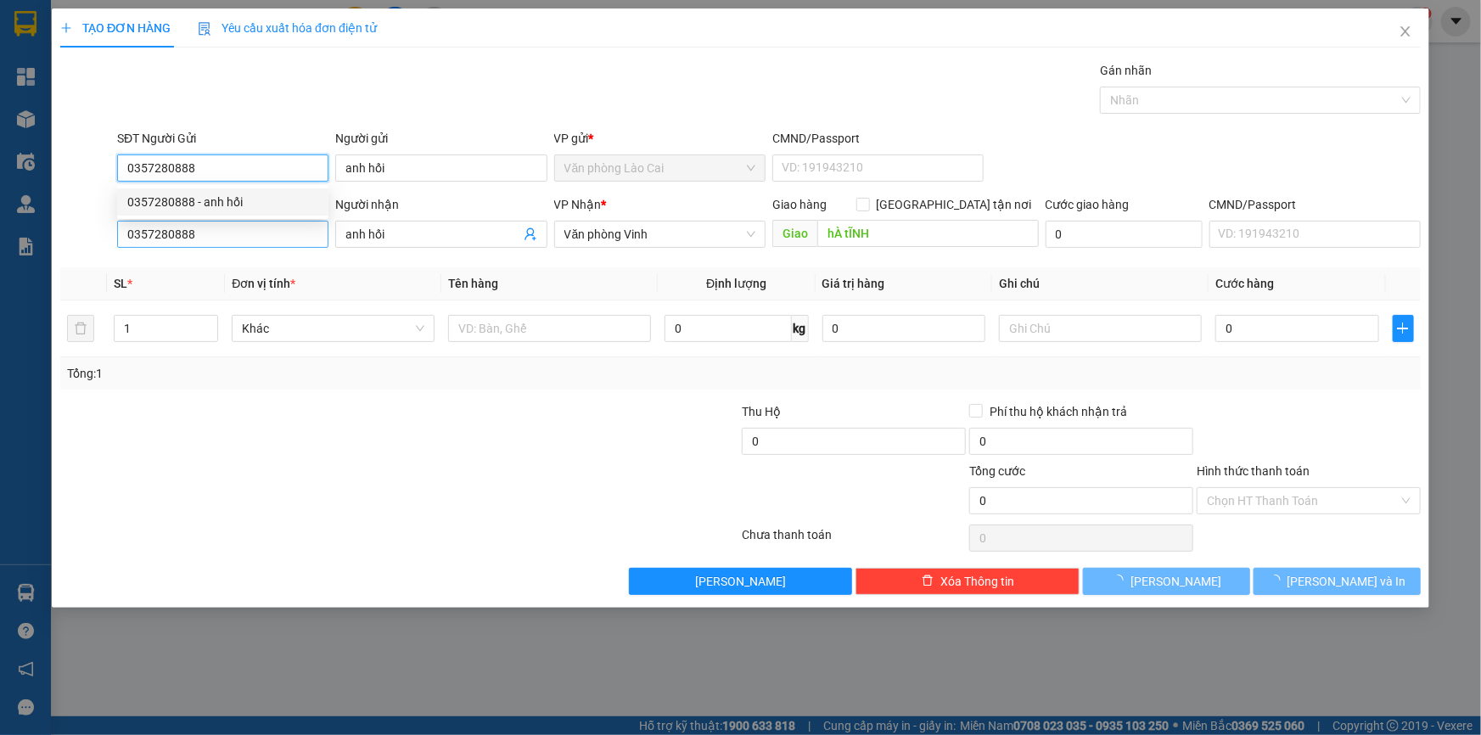
type input "240.000"
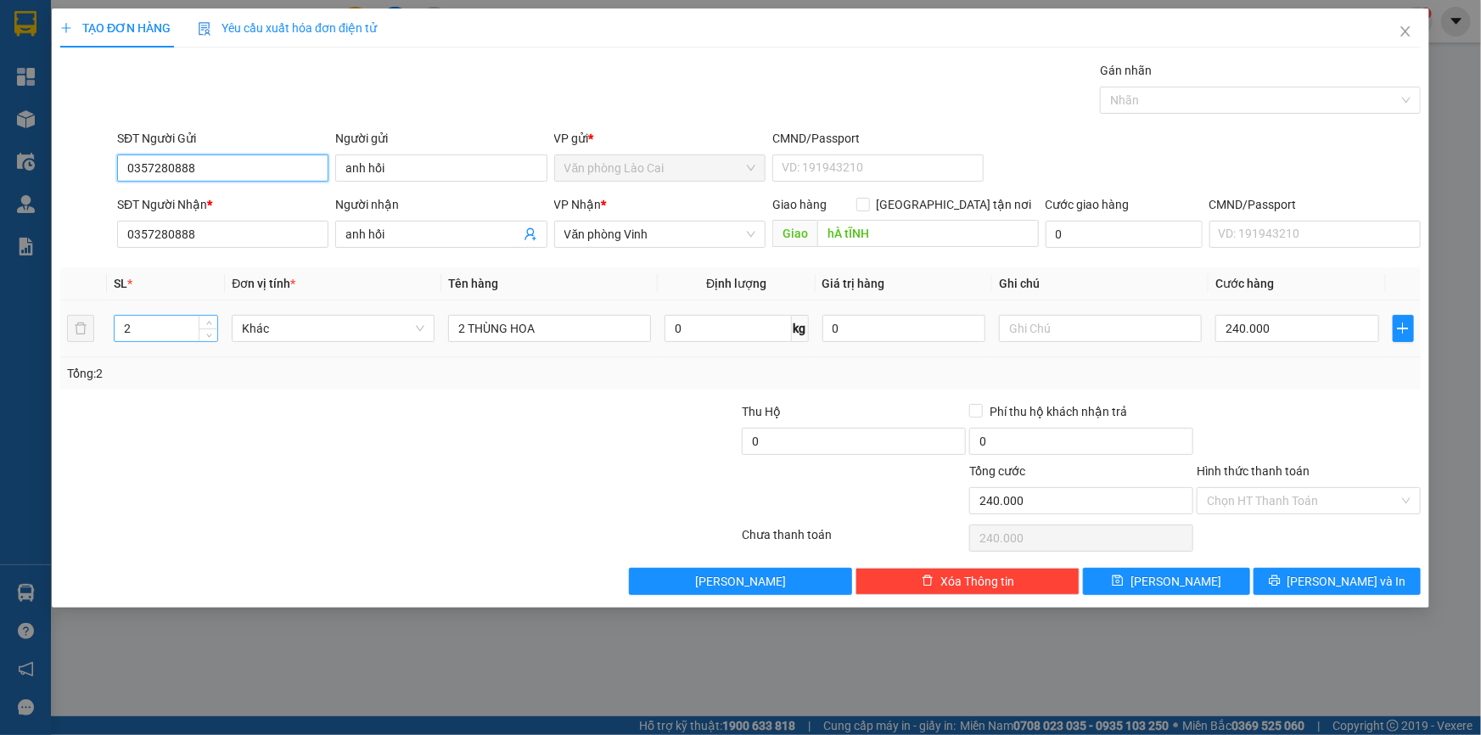
type input "0357280888"
drag, startPoint x: 171, startPoint y: 325, endPoint x: 0, endPoint y: 336, distance: 171.8
click at [0, 336] on div "TẠO ĐƠN HÀNG Yêu cầu xuất hóa đơn điện tử Transit Pickup Surcharge Ids Transit …" at bounding box center [740, 367] width 1481 height 735
click at [575, 475] on div at bounding box center [626, 491] width 227 height 59
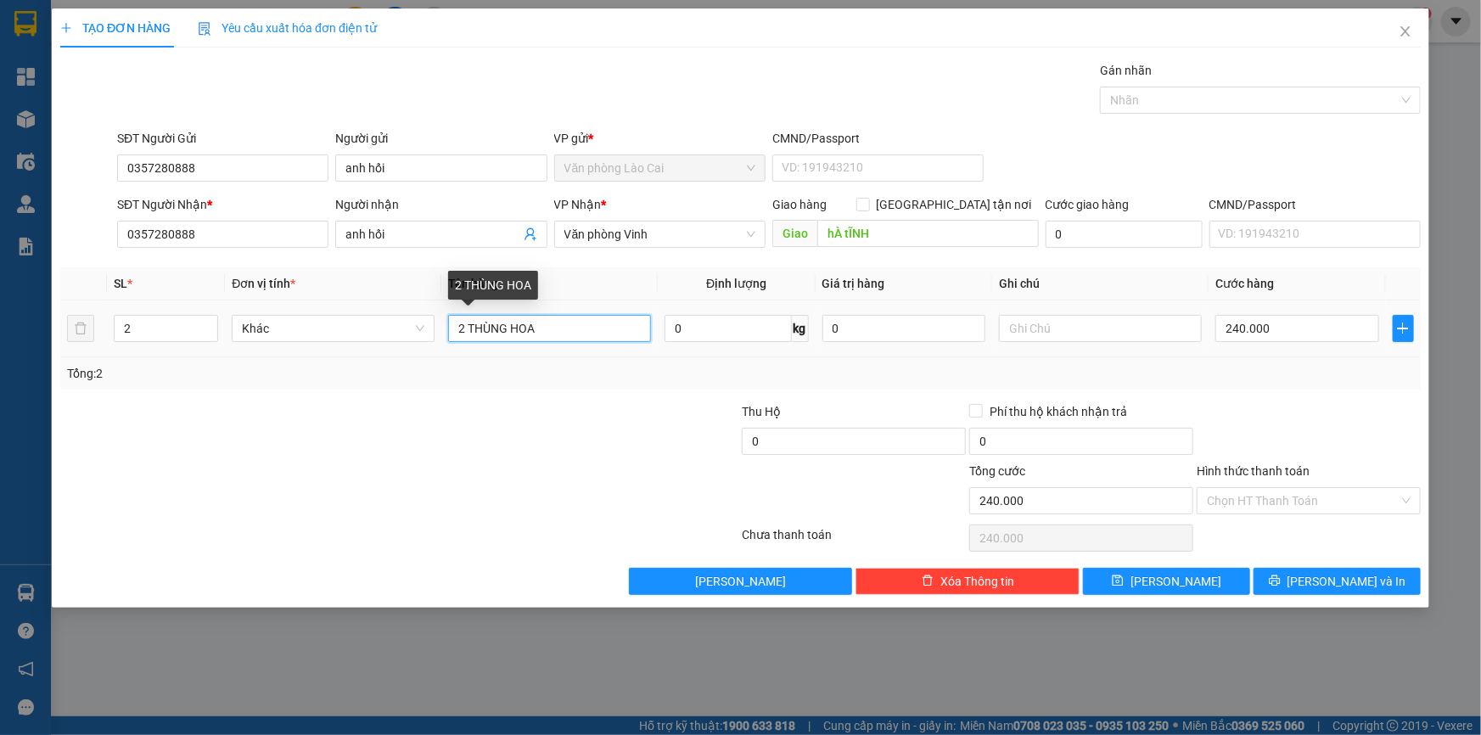
click at [583, 322] on input "2 THÙNG HOA" at bounding box center [549, 328] width 203 height 27
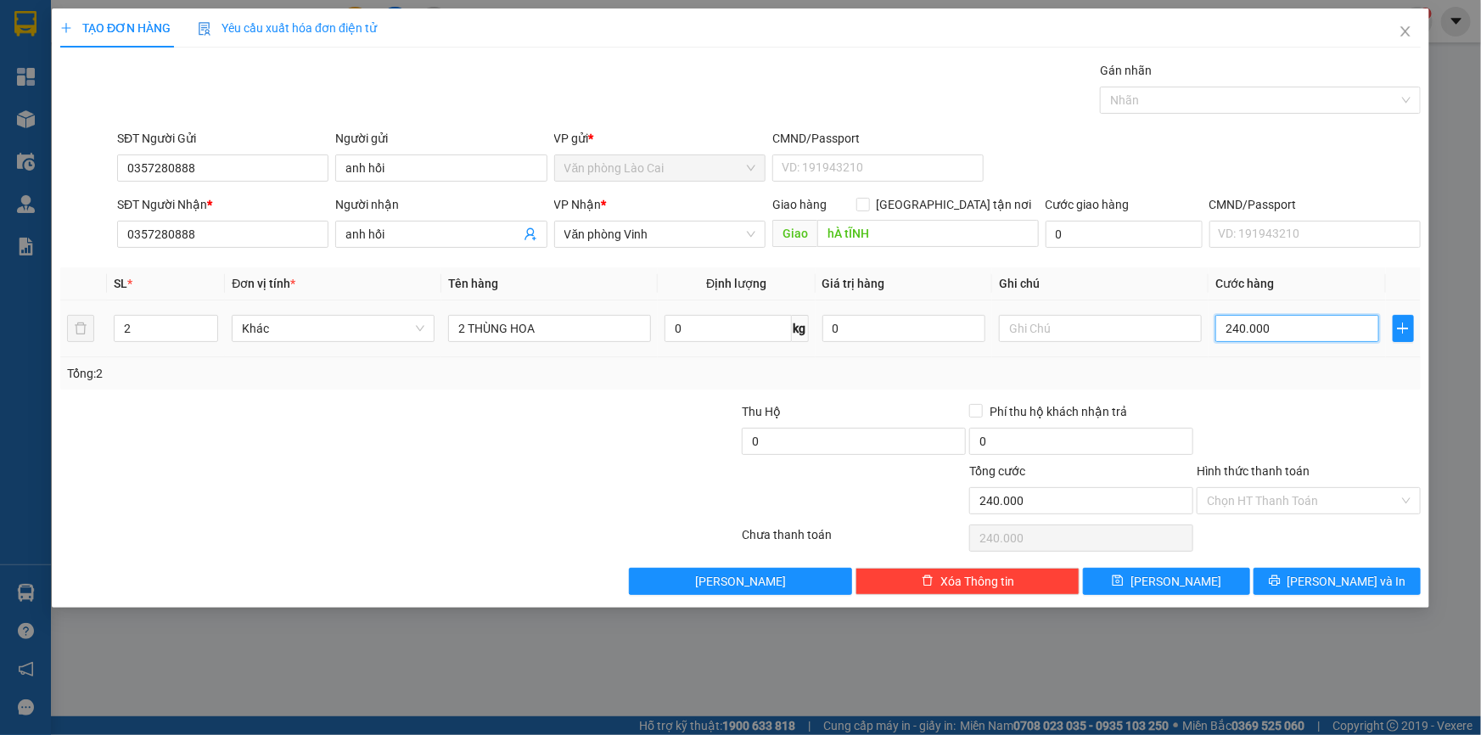
click at [1303, 331] on input "240.000" at bounding box center [1297, 328] width 164 height 27
type input "2"
type input "22"
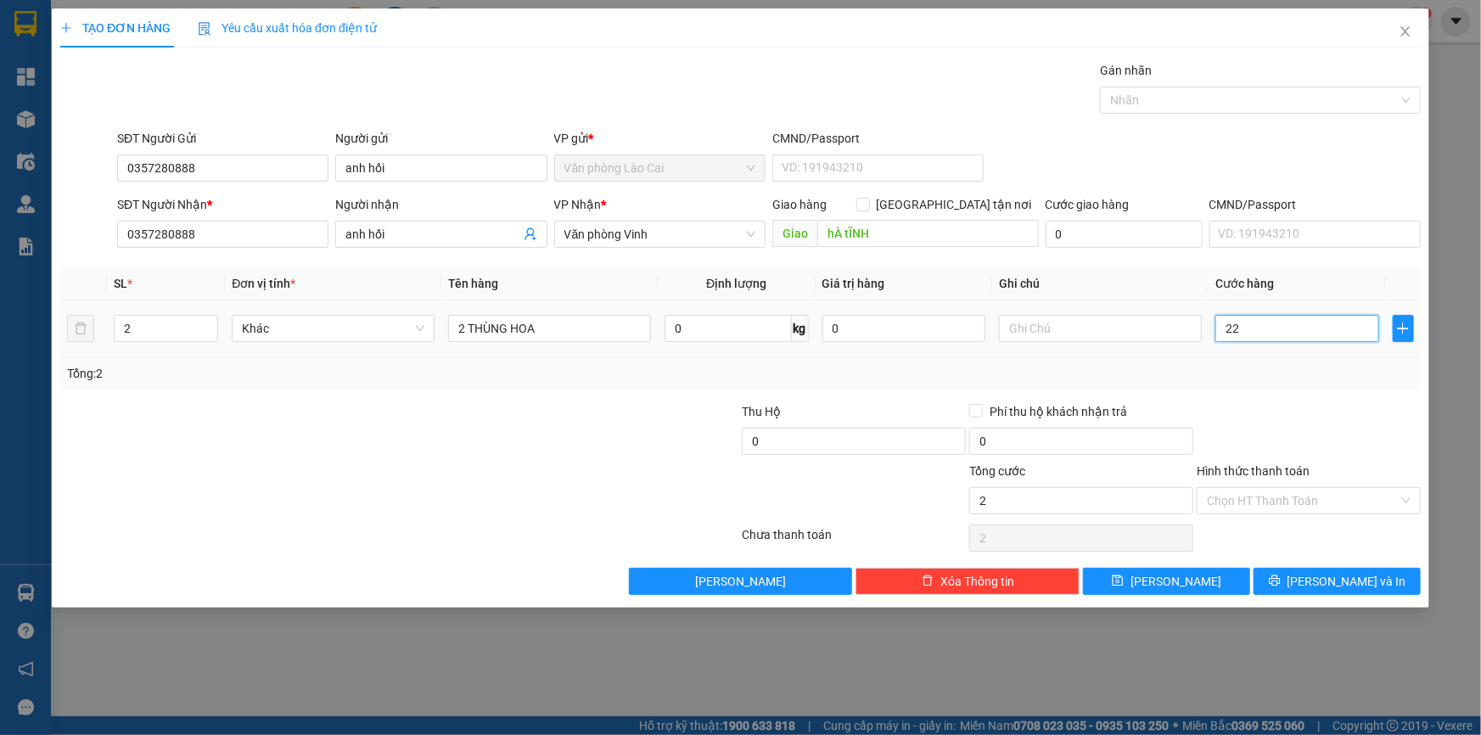
type input "22"
type input "220"
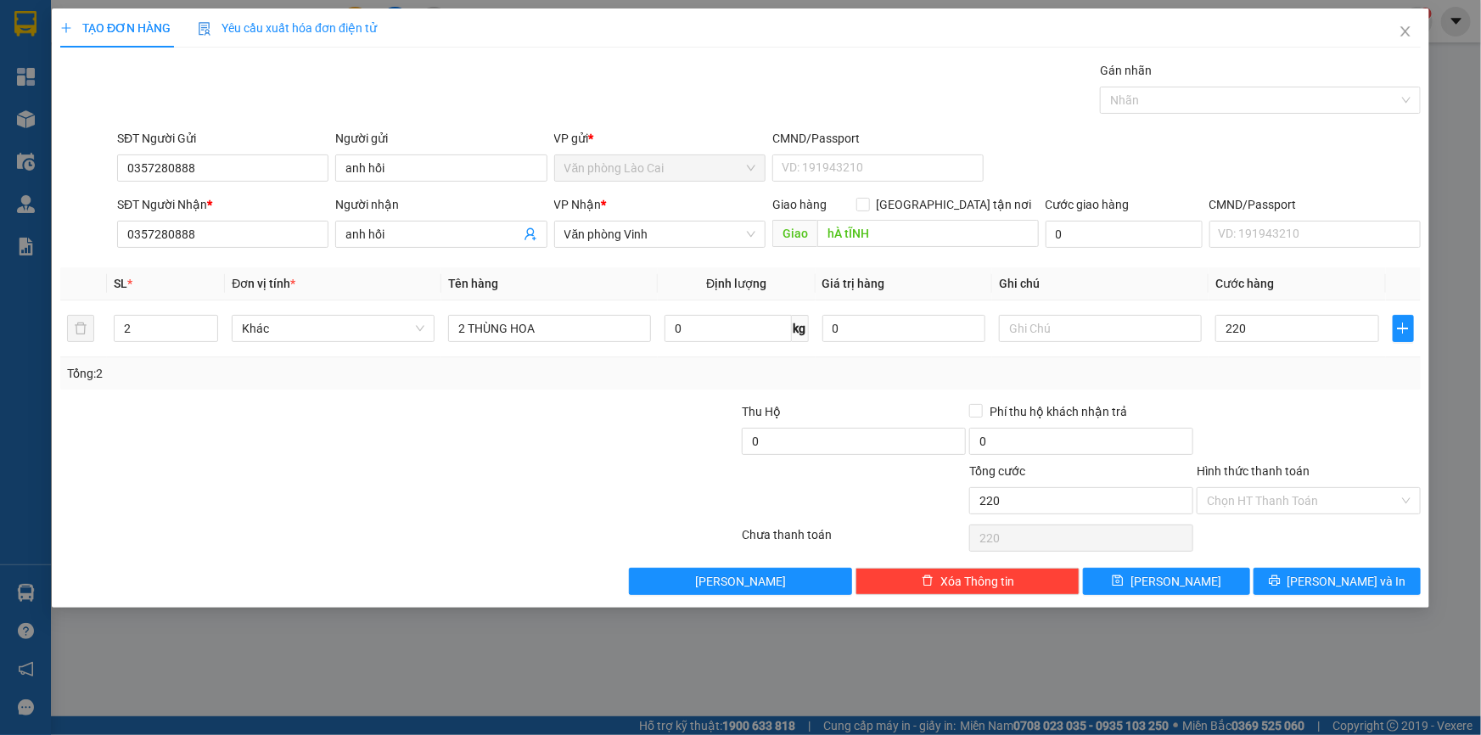
type input "220.000"
click at [1347, 402] on div at bounding box center [1308, 431] width 227 height 59
click at [871, 233] on input "hÀ tĨNH" at bounding box center [928, 233] width 222 height 27
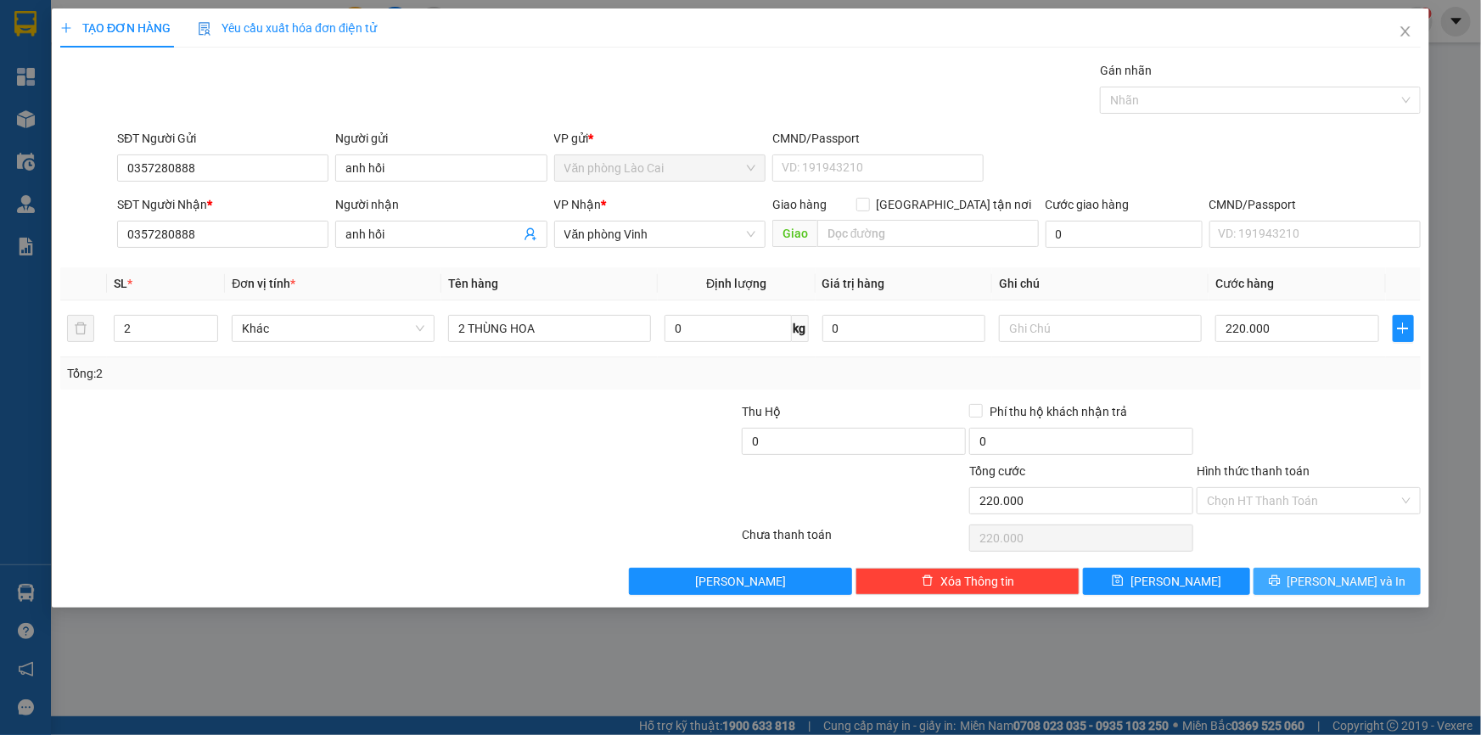
click at [1343, 582] on span "[PERSON_NAME] và In" at bounding box center [1346, 581] width 119 height 19
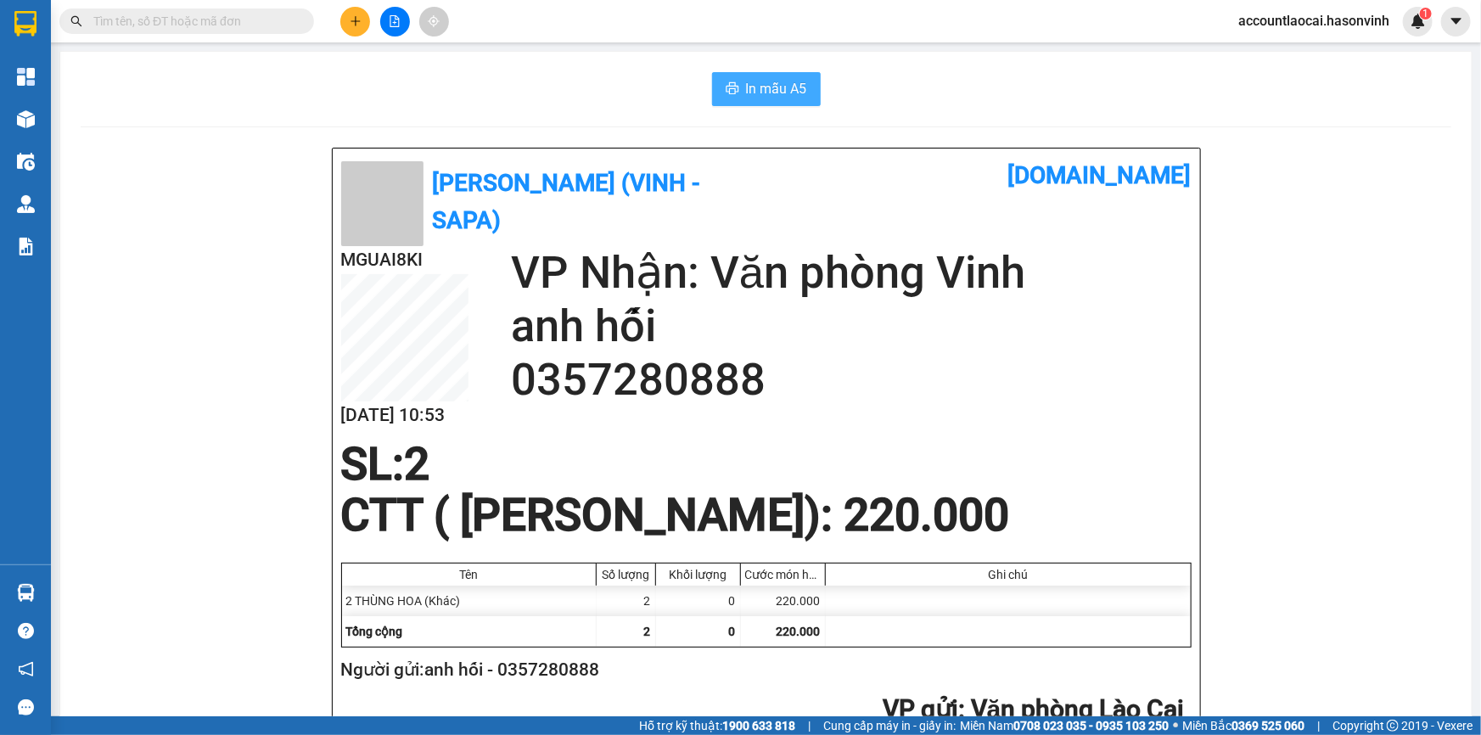
click at [760, 86] on span "In mẫu A5" at bounding box center [776, 88] width 61 height 21
